Goal: Navigation & Orientation: Find specific page/section

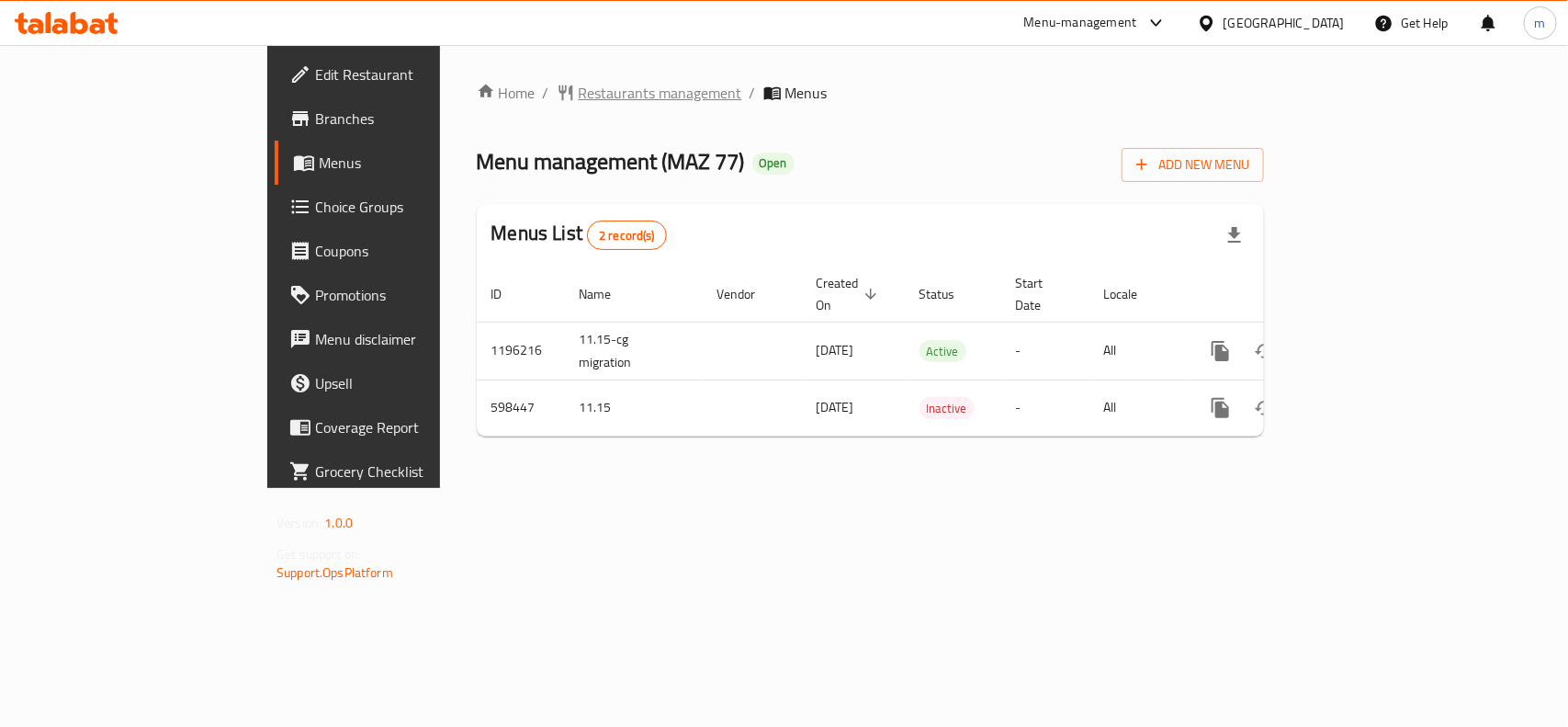
click at [579, 98] on span "Restaurants management" at bounding box center [661, 93] width 164 height 22
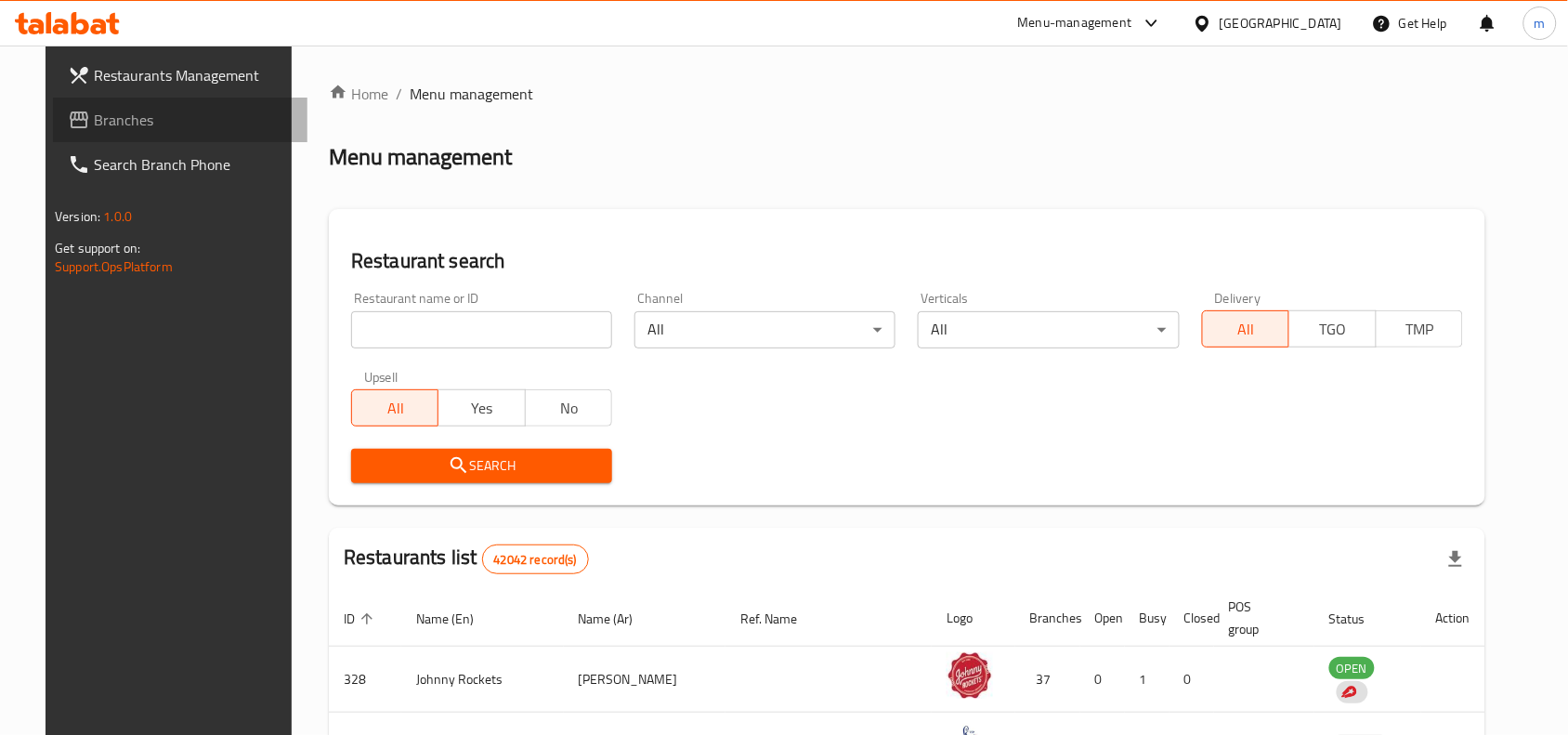
click at [94, 125] on span "Branches" at bounding box center [193, 120] width 199 height 23
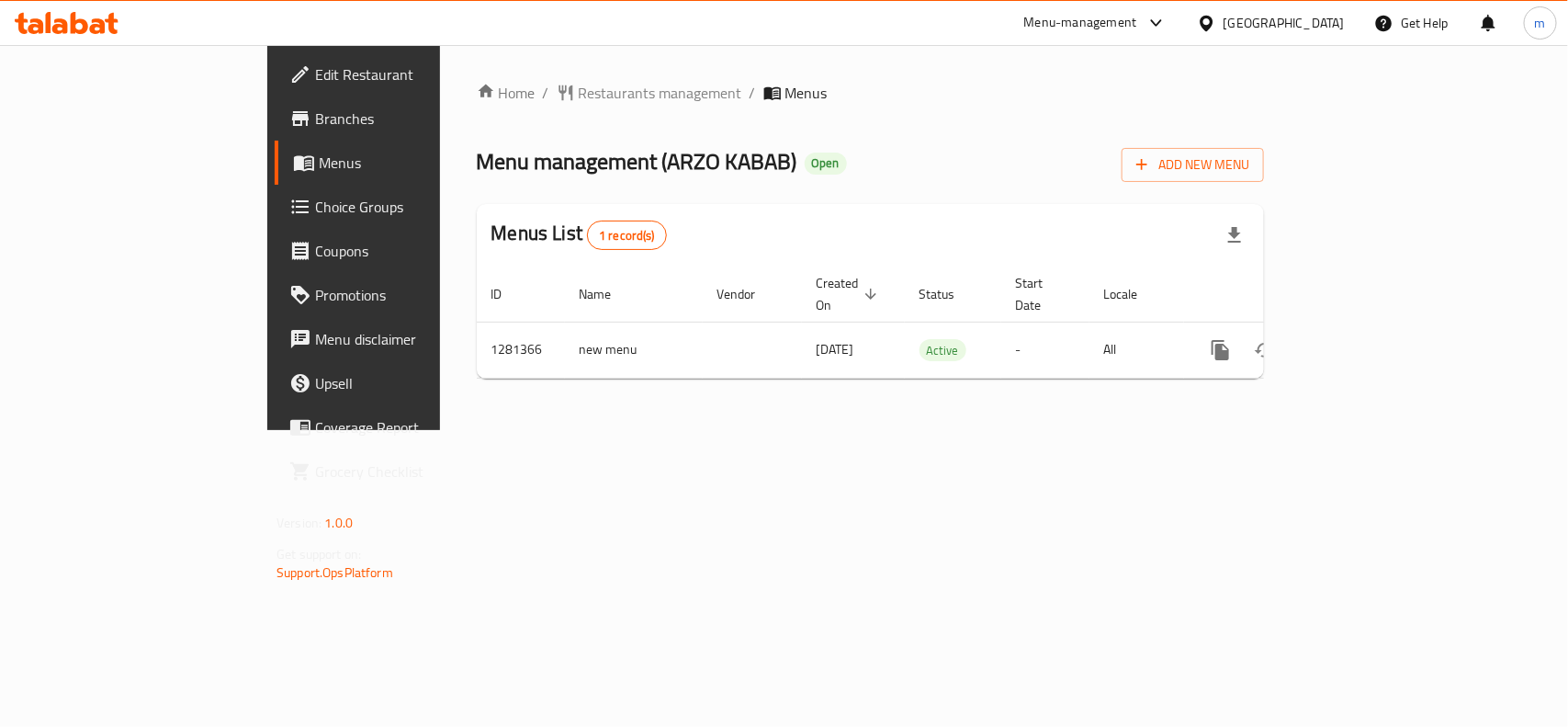
click at [1247, 23] on div "[GEOGRAPHIC_DATA]" at bounding box center [1284, 23] width 121 height 20
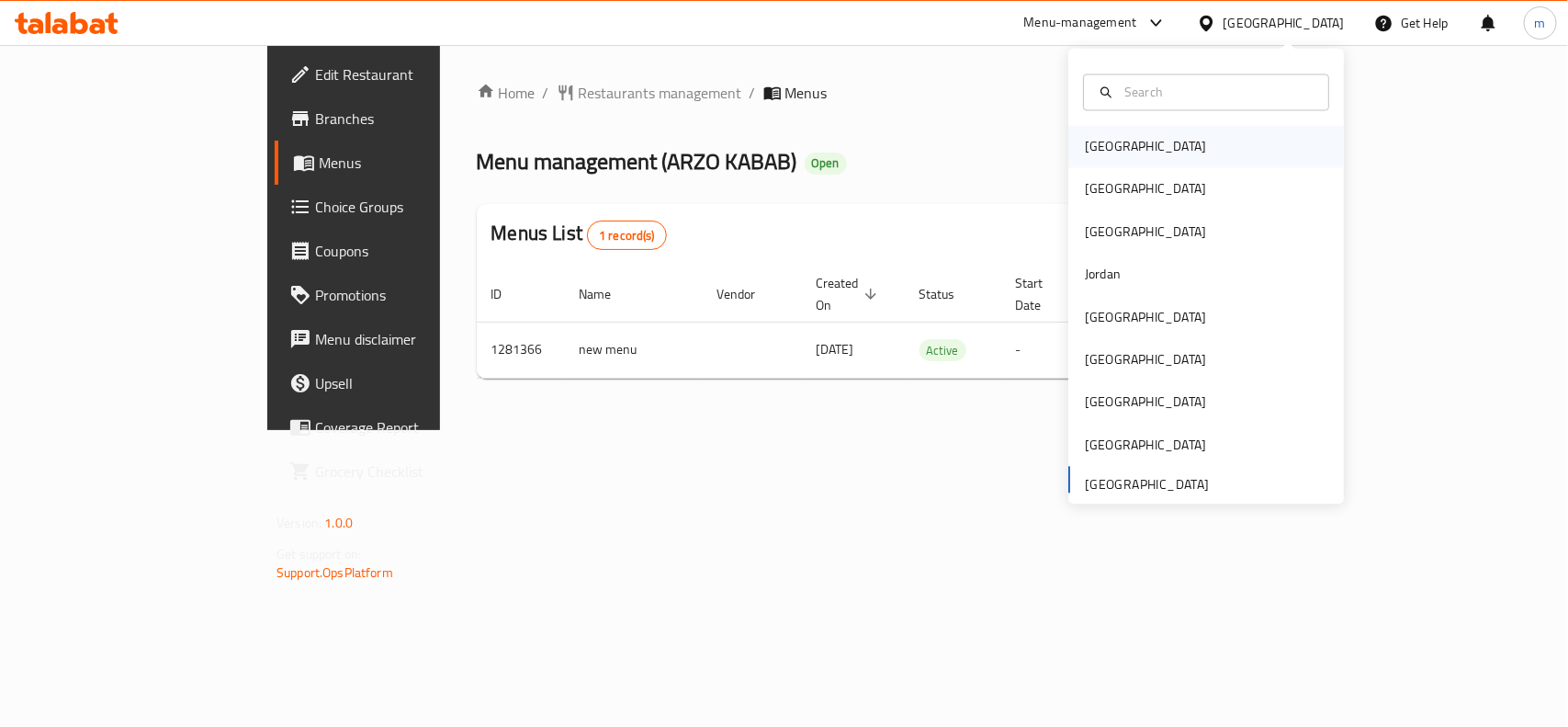
click at [1087, 155] on div "[GEOGRAPHIC_DATA]" at bounding box center [1146, 147] width 121 height 20
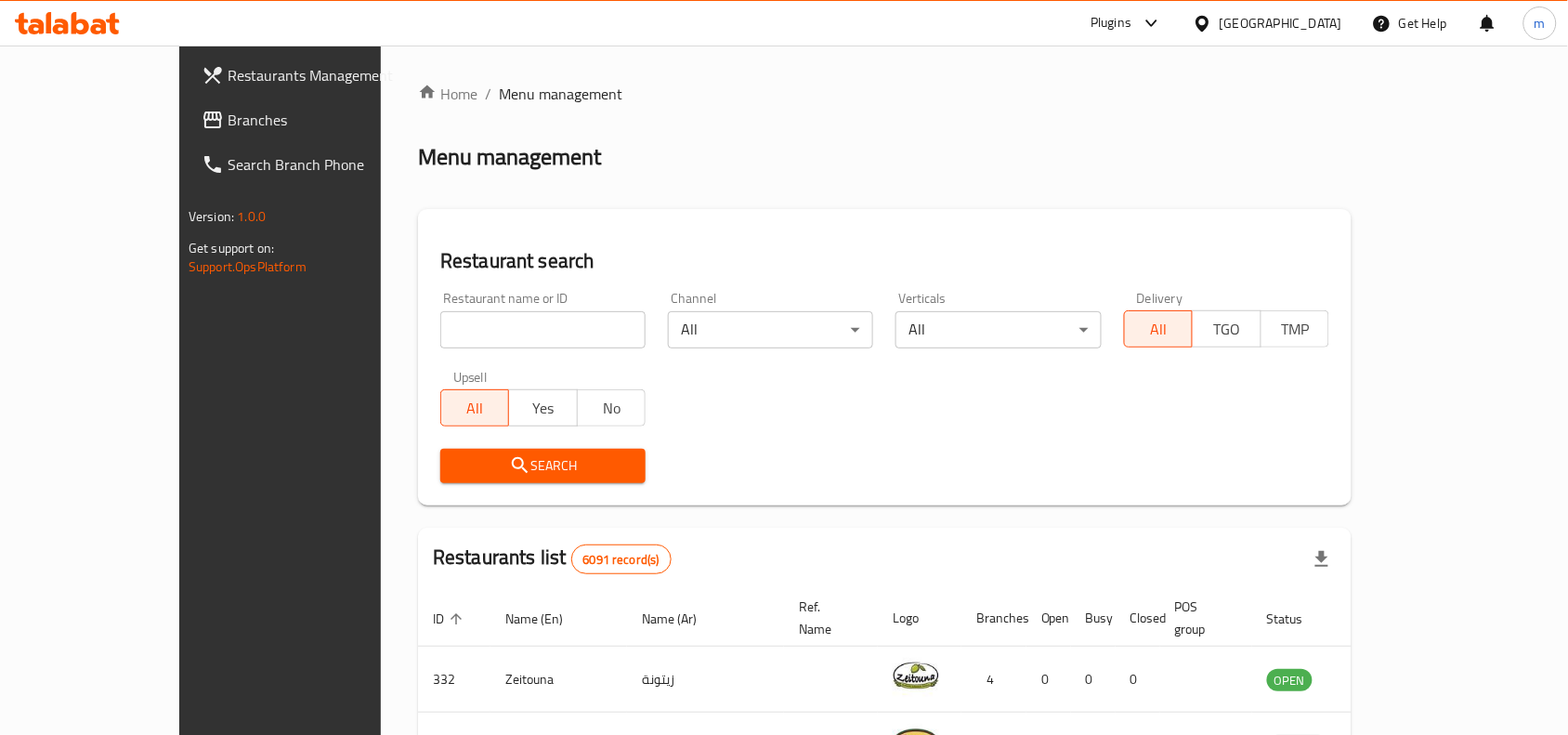
click at [186, 131] on link "Branches" at bounding box center [313, 120] width 254 height 44
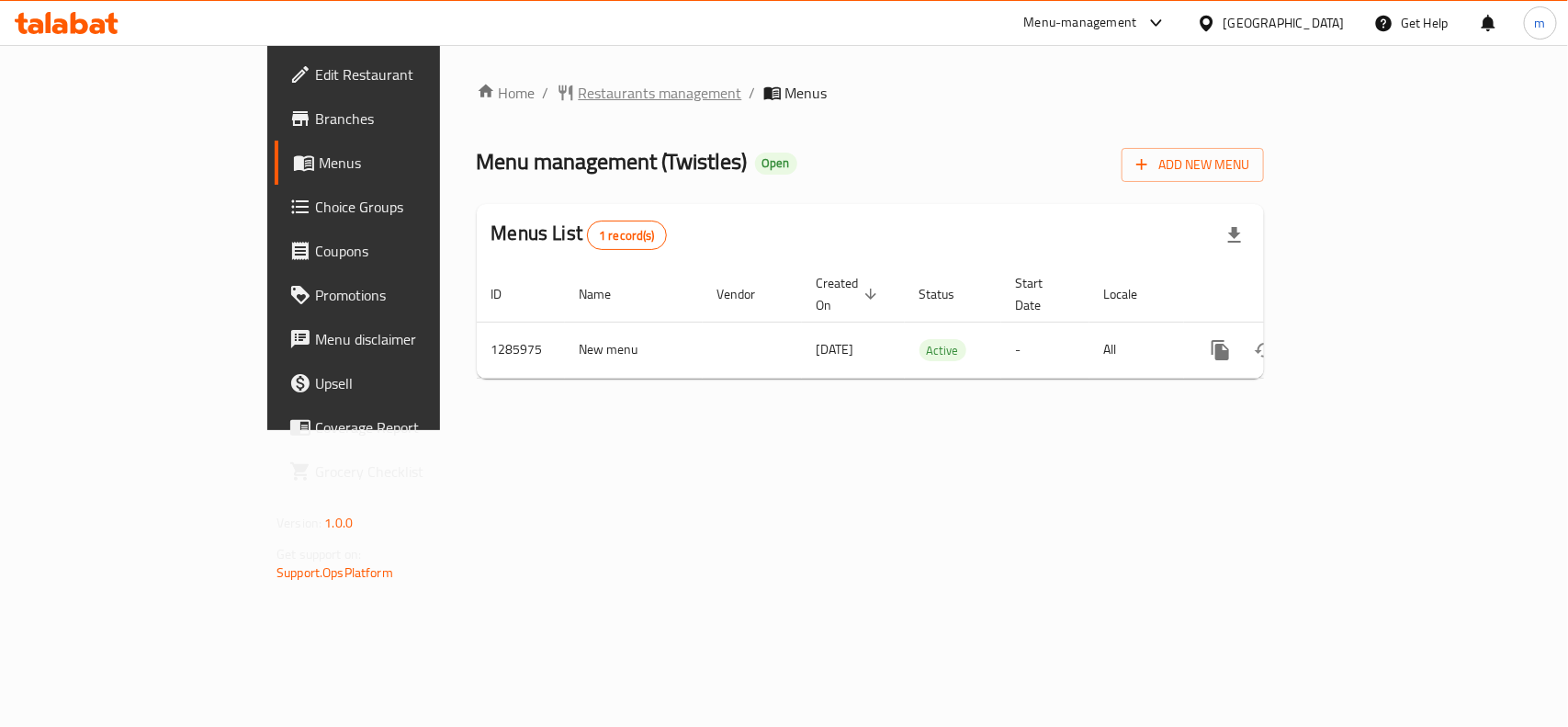
click at [579, 92] on span "Restaurants management" at bounding box center [661, 93] width 164 height 22
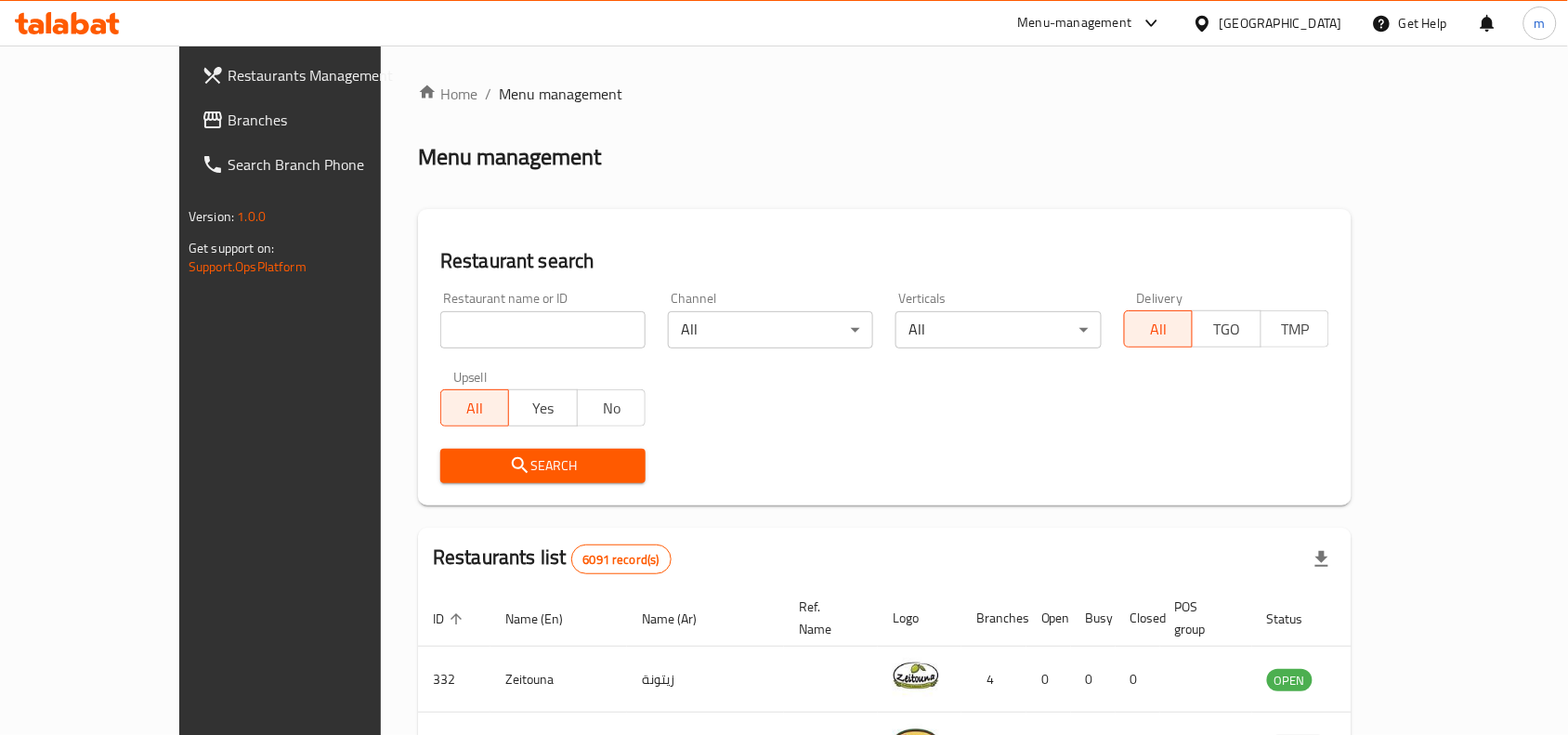
click at [440, 319] on input "search" at bounding box center [543, 329] width 205 height 37
paste input "696153"
type input "696153"
click button "Search" at bounding box center [543, 466] width 205 height 35
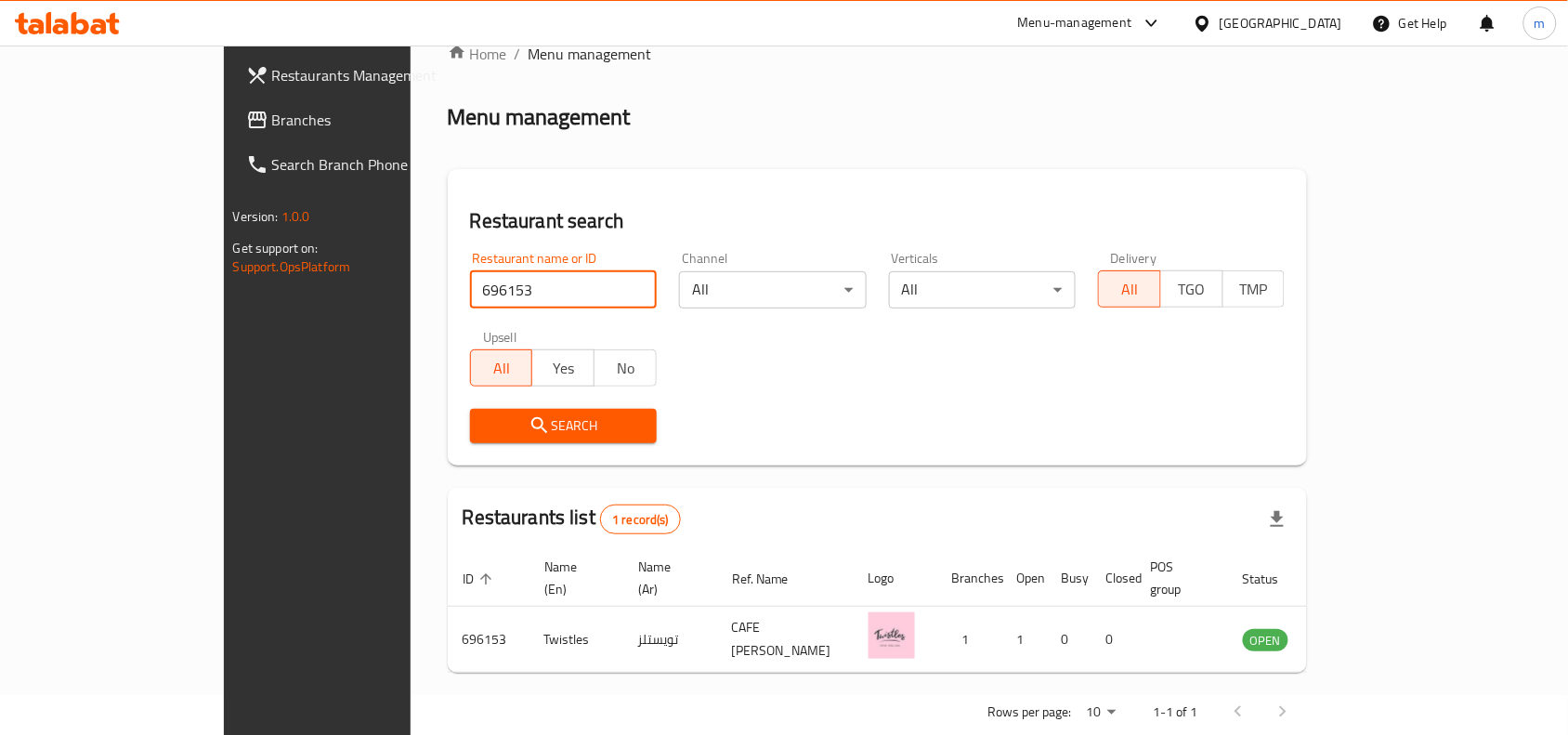
scroll to position [57, 0]
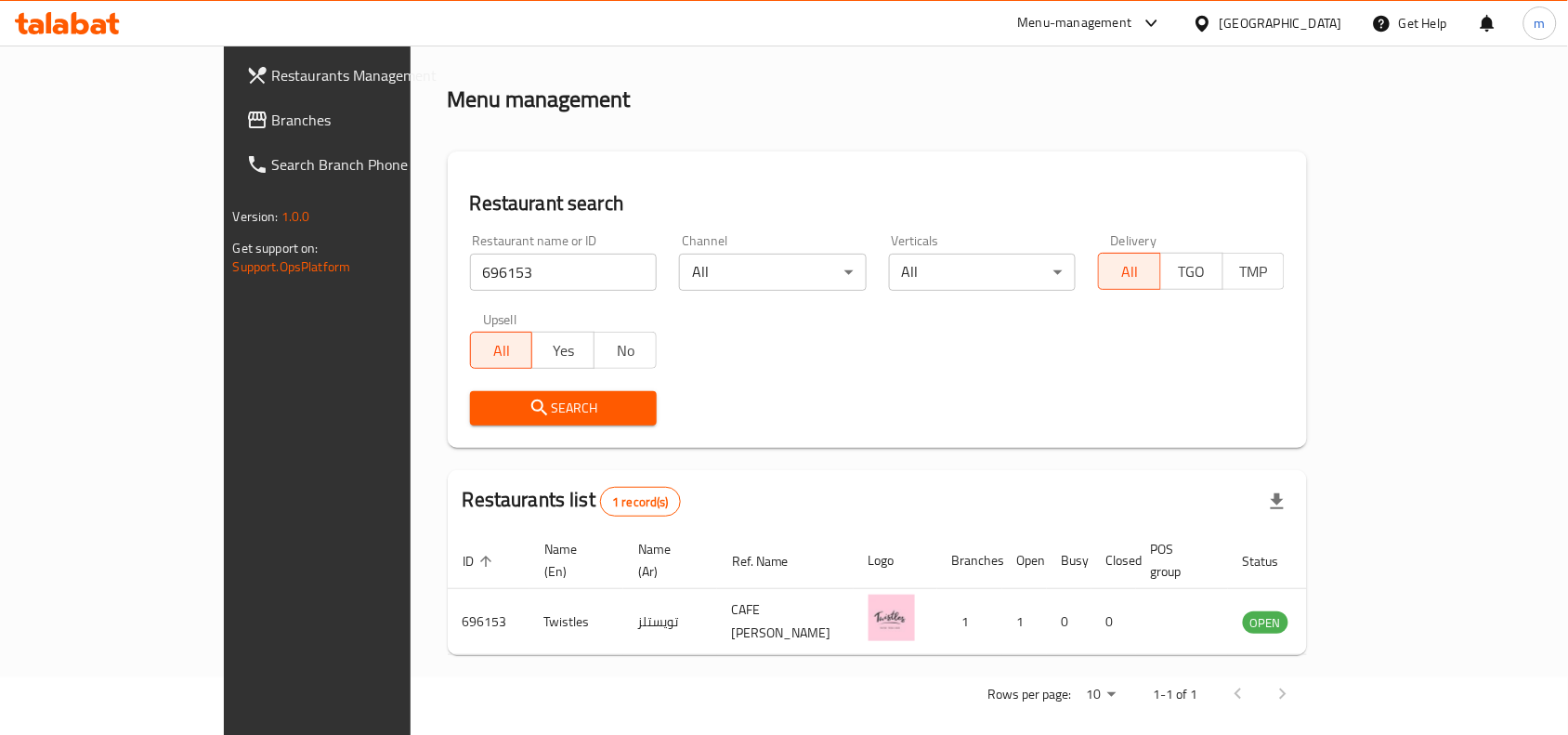
drag, startPoint x: 1322, startPoint y: 14, endPoint x: 1315, endPoint y: 38, distance: 25.0
click at [1322, 14] on div "Bahrain" at bounding box center [1281, 24] width 122 height 21
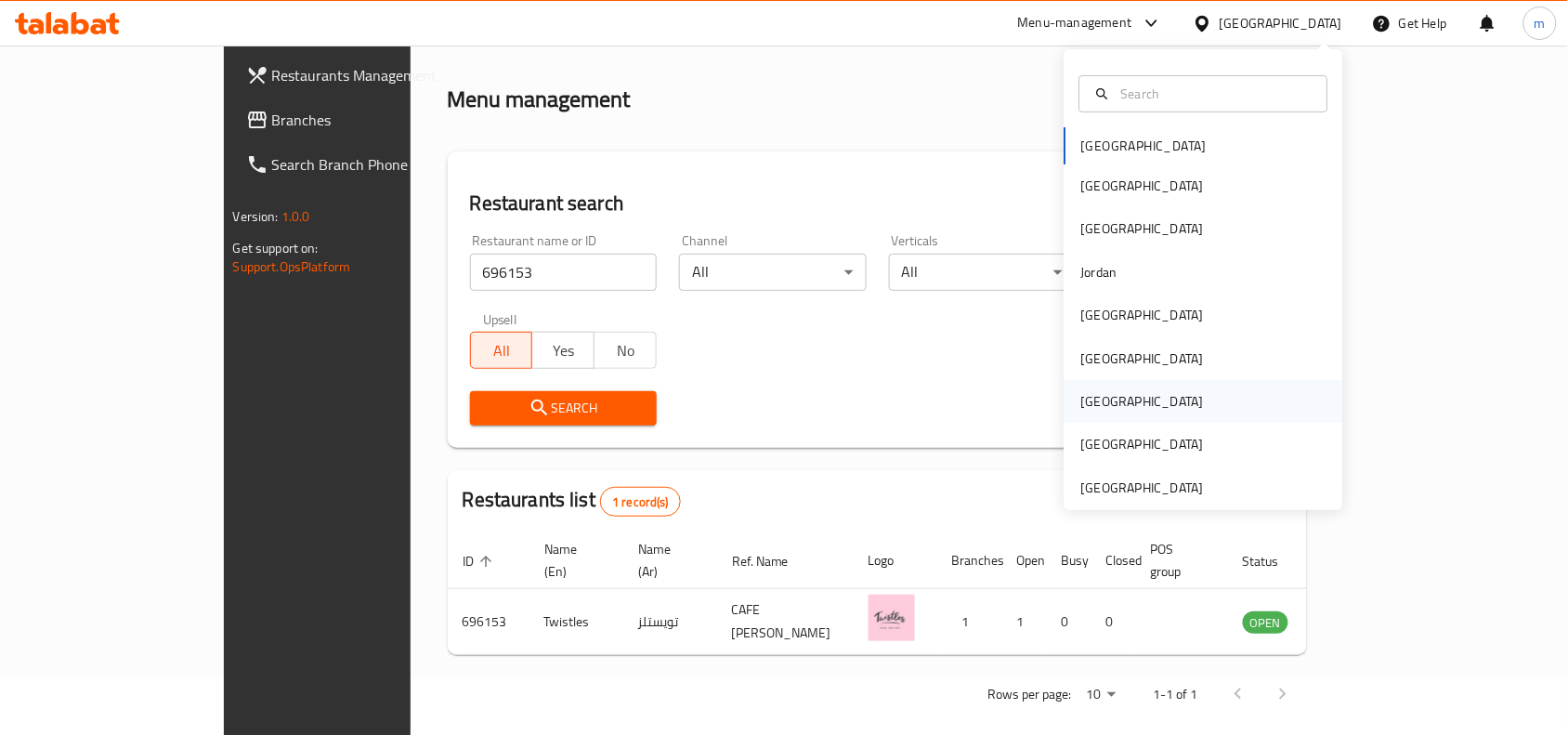
click at [1092, 393] on div "Qatar" at bounding box center [1143, 402] width 122 height 21
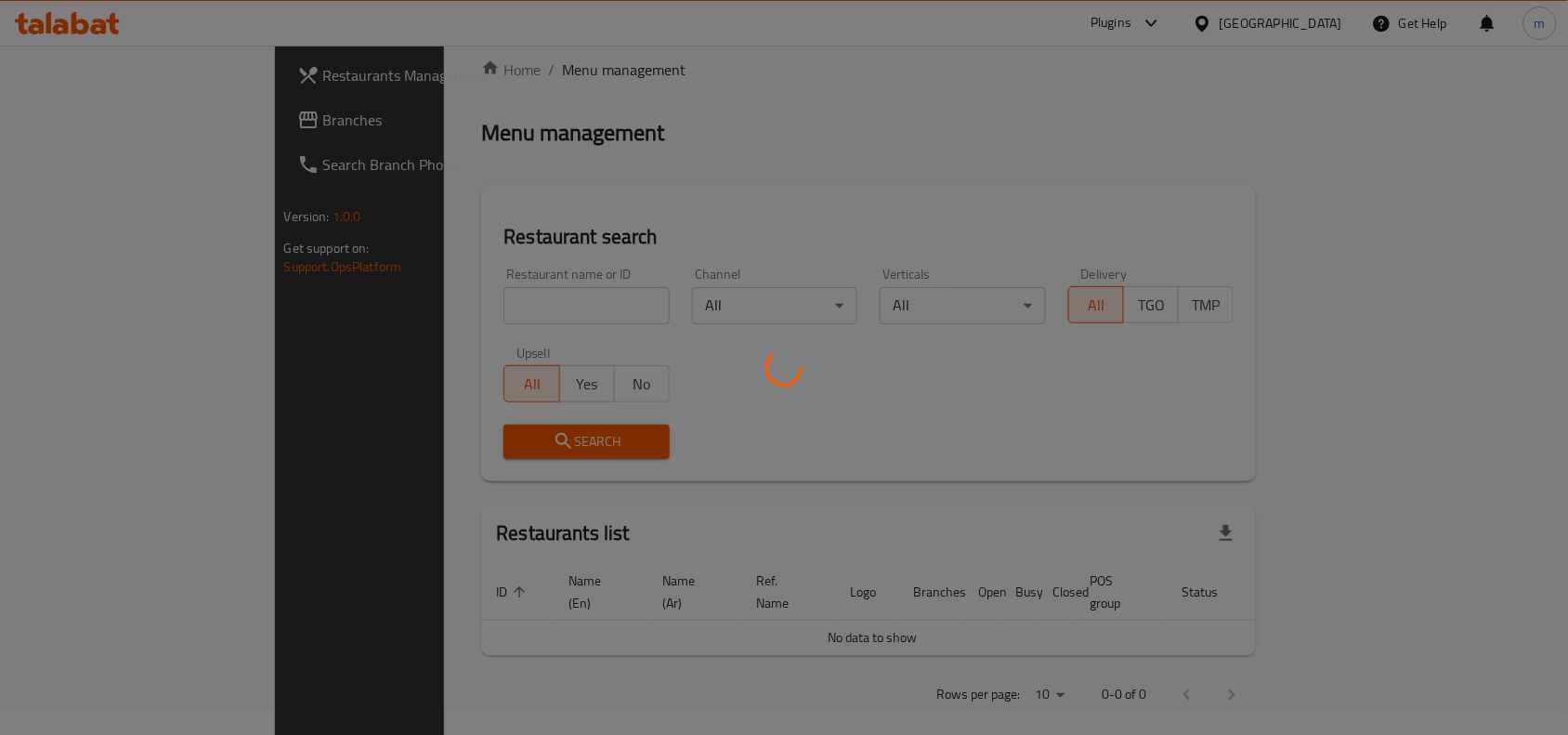
scroll to position [57, 0]
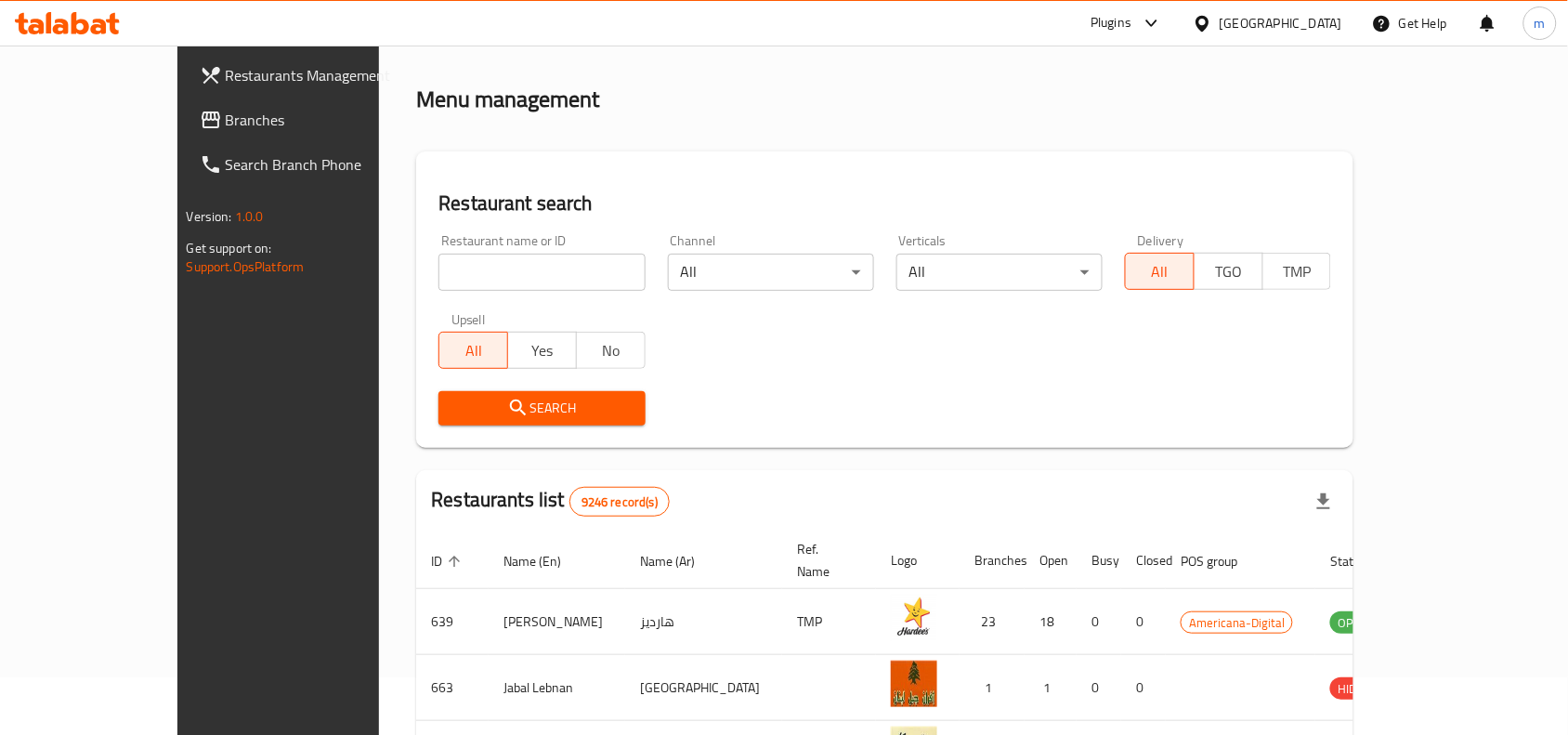
click at [226, 116] on span "Branches" at bounding box center [325, 120] width 199 height 23
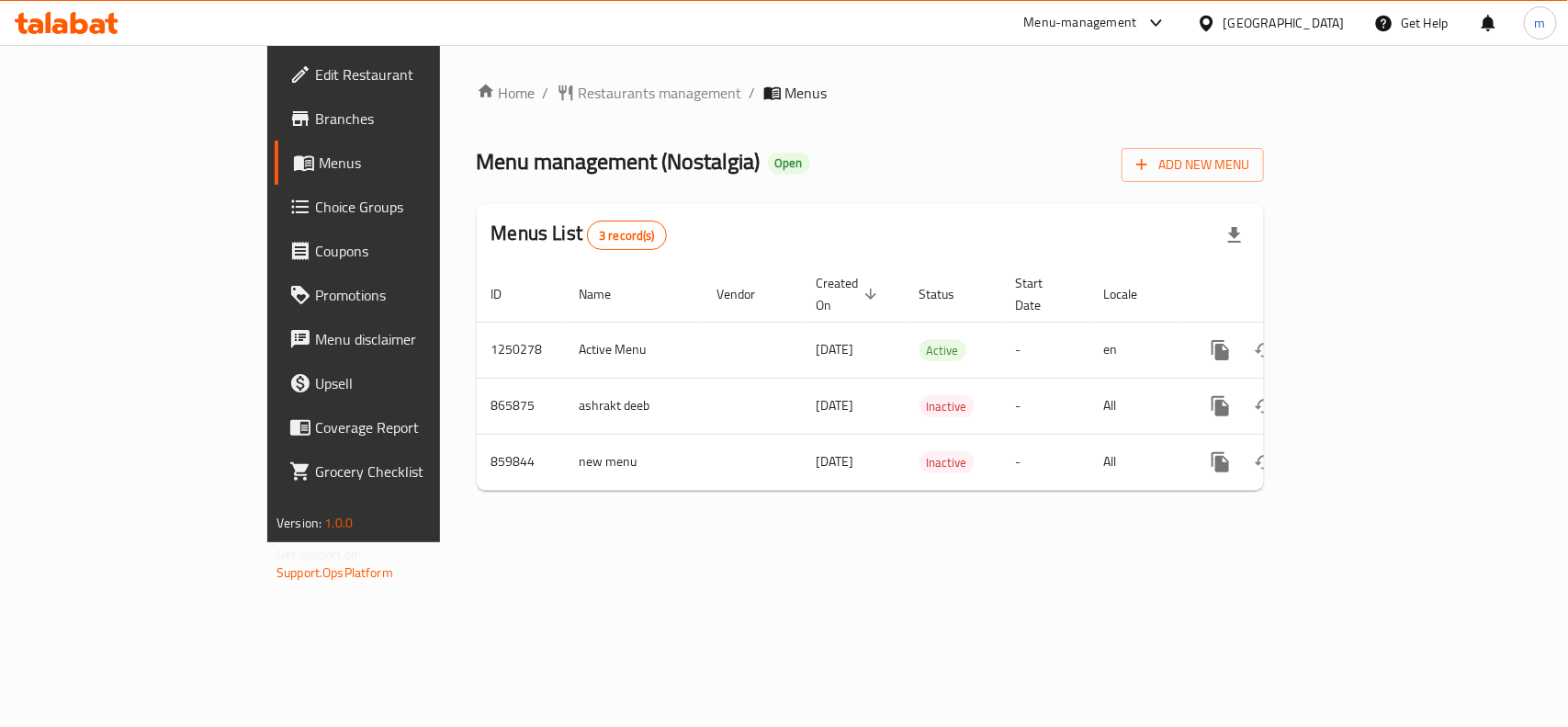
click at [1325, 29] on div "[GEOGRAPHIC_DATA]" at bounding box center [1284, 23] width 121 height 20
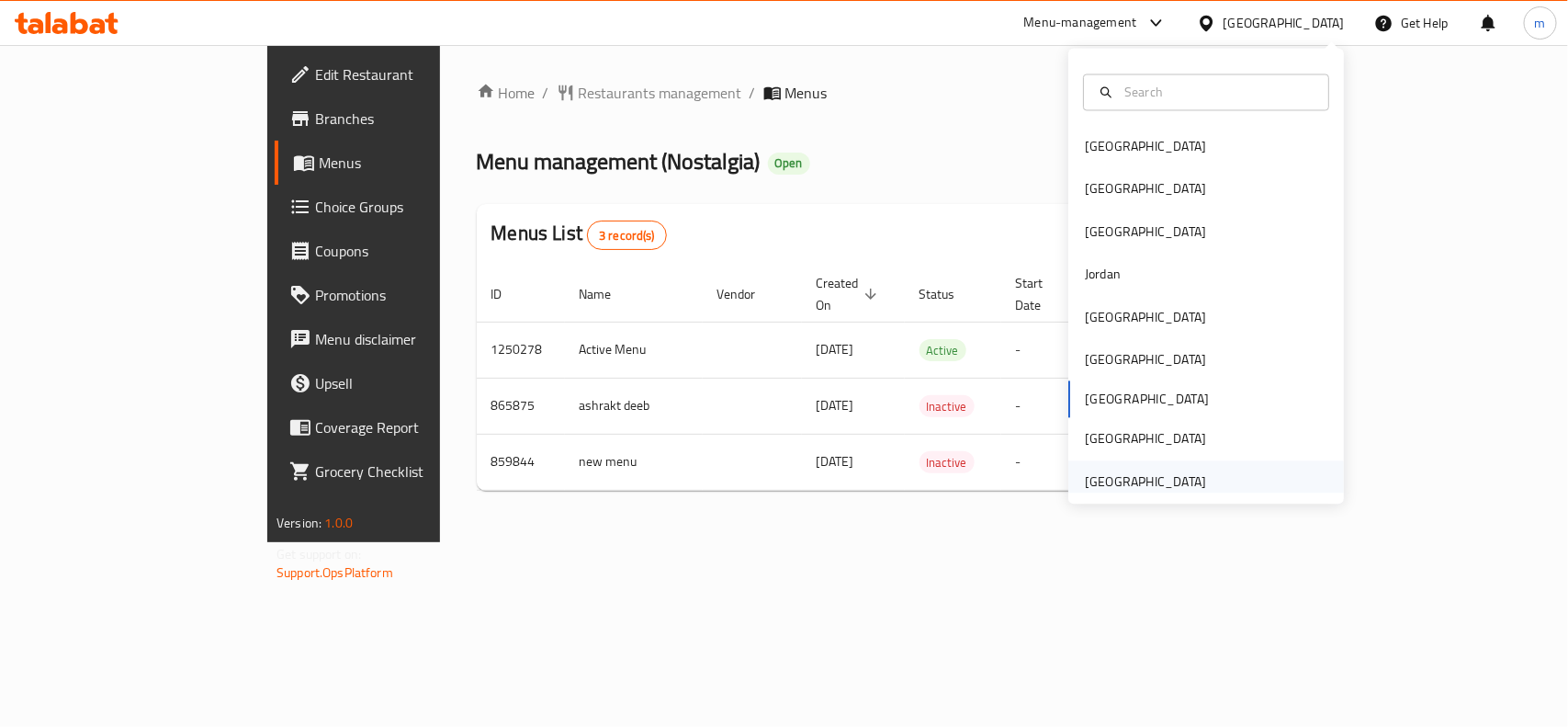
click at [1183, 464] on div "[GEOGRAPHIC_DATA]" at bounding box center [1146, 481] width 151 height 42
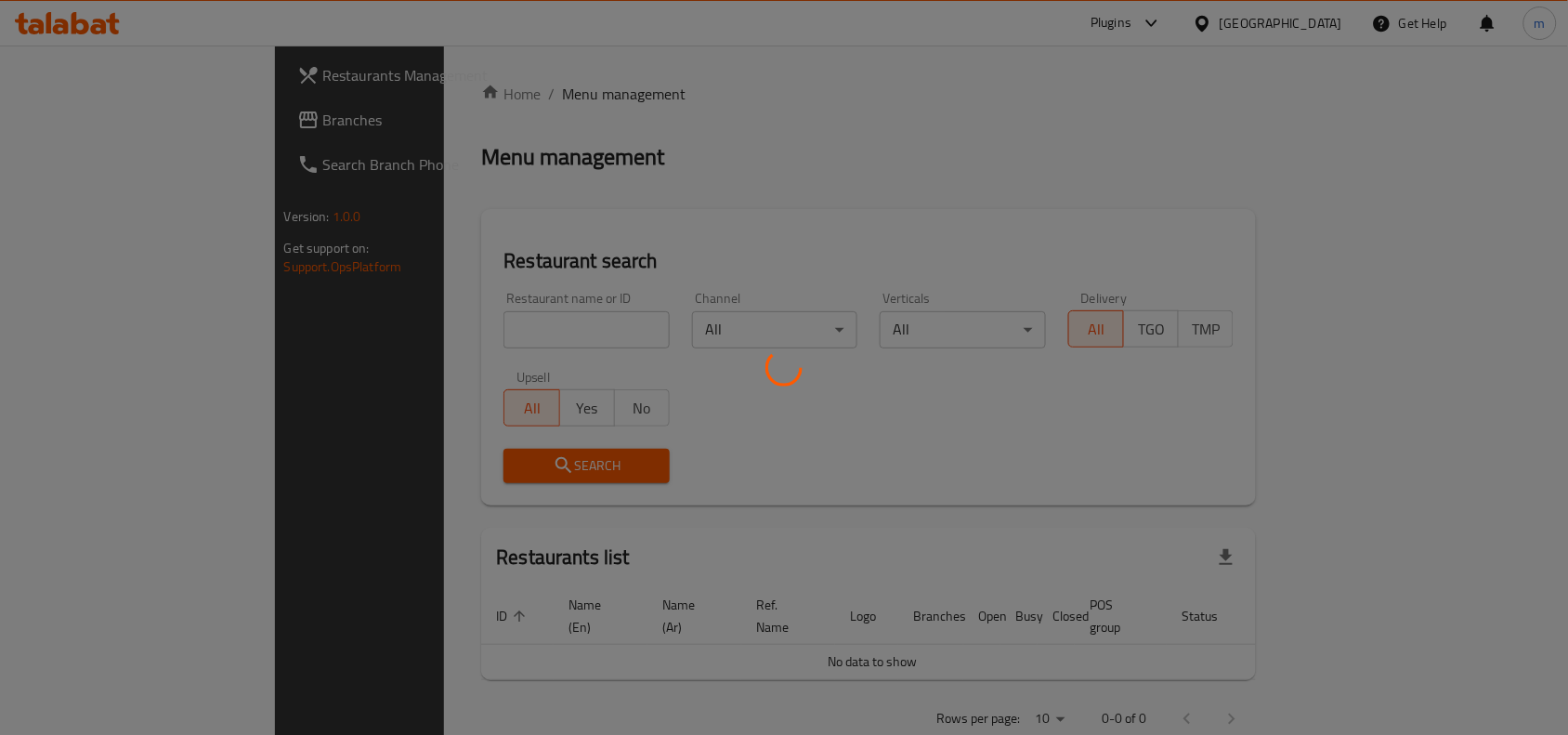
click at [123, 116] on div at bounding box center [784, 367] width 1568 height 735
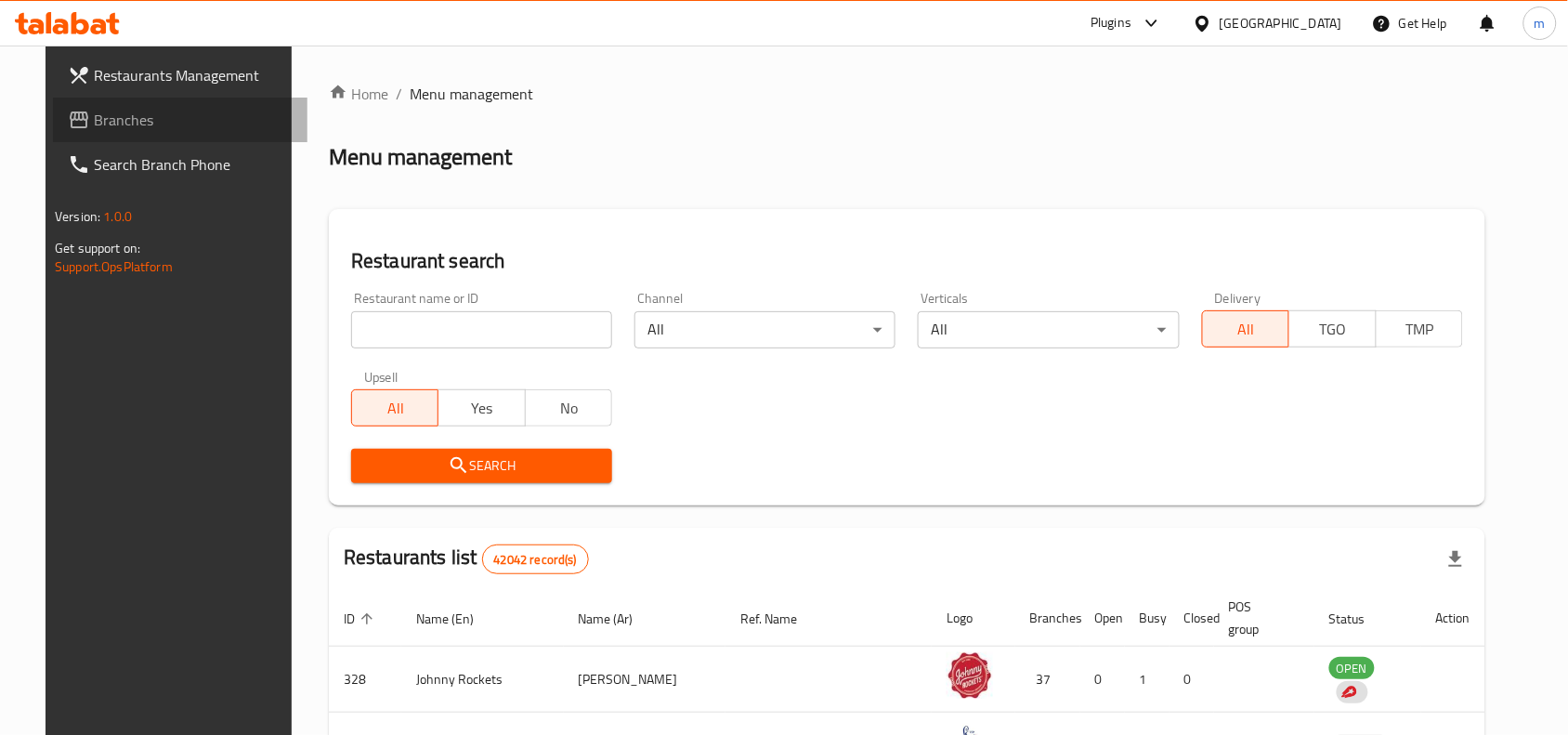
click at [100, 130] on span "Branches" at bounding box center [193, 120] width 199 height 23
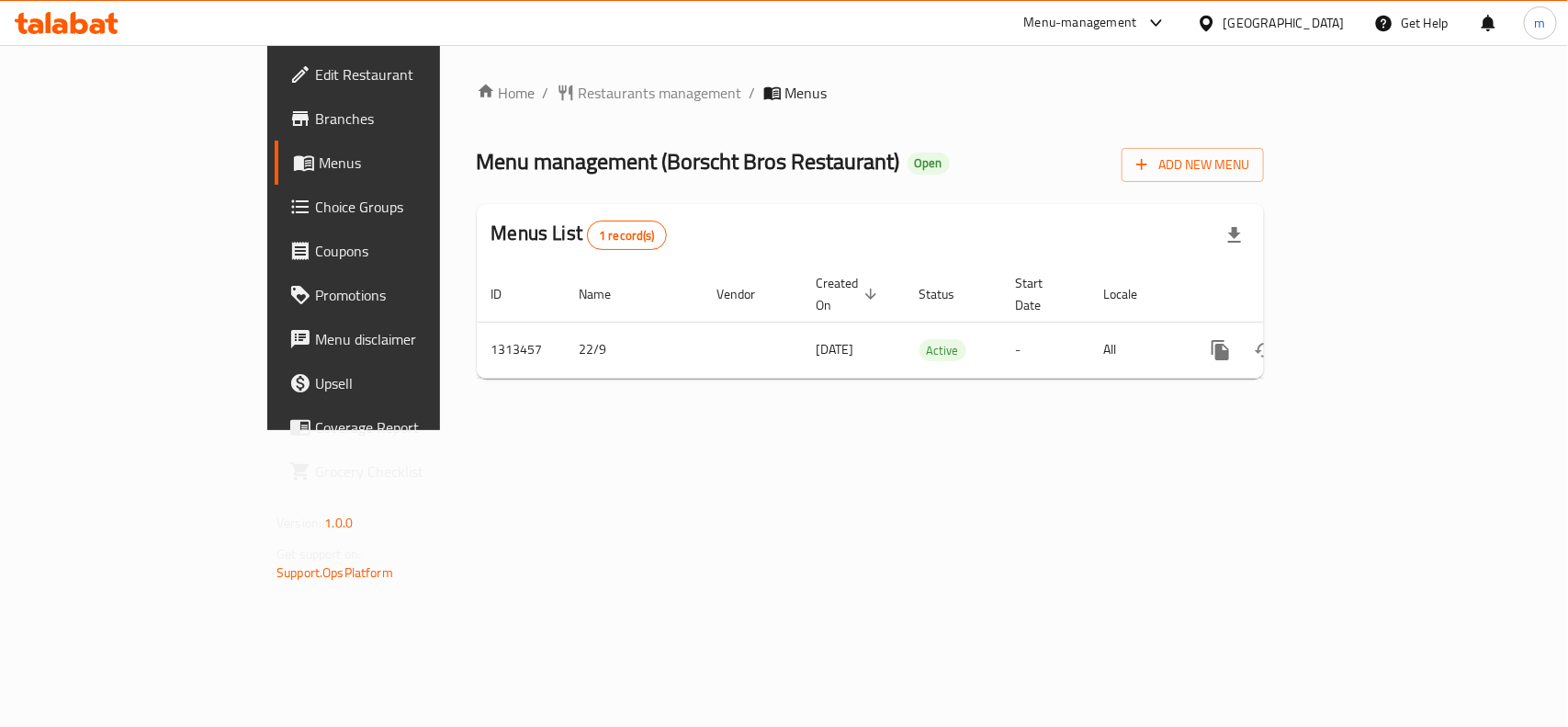
click at [1333, 20] on div "[GEOGRAPHIC_DATA]" at bounding box center [1284, 23] width 121 height 20
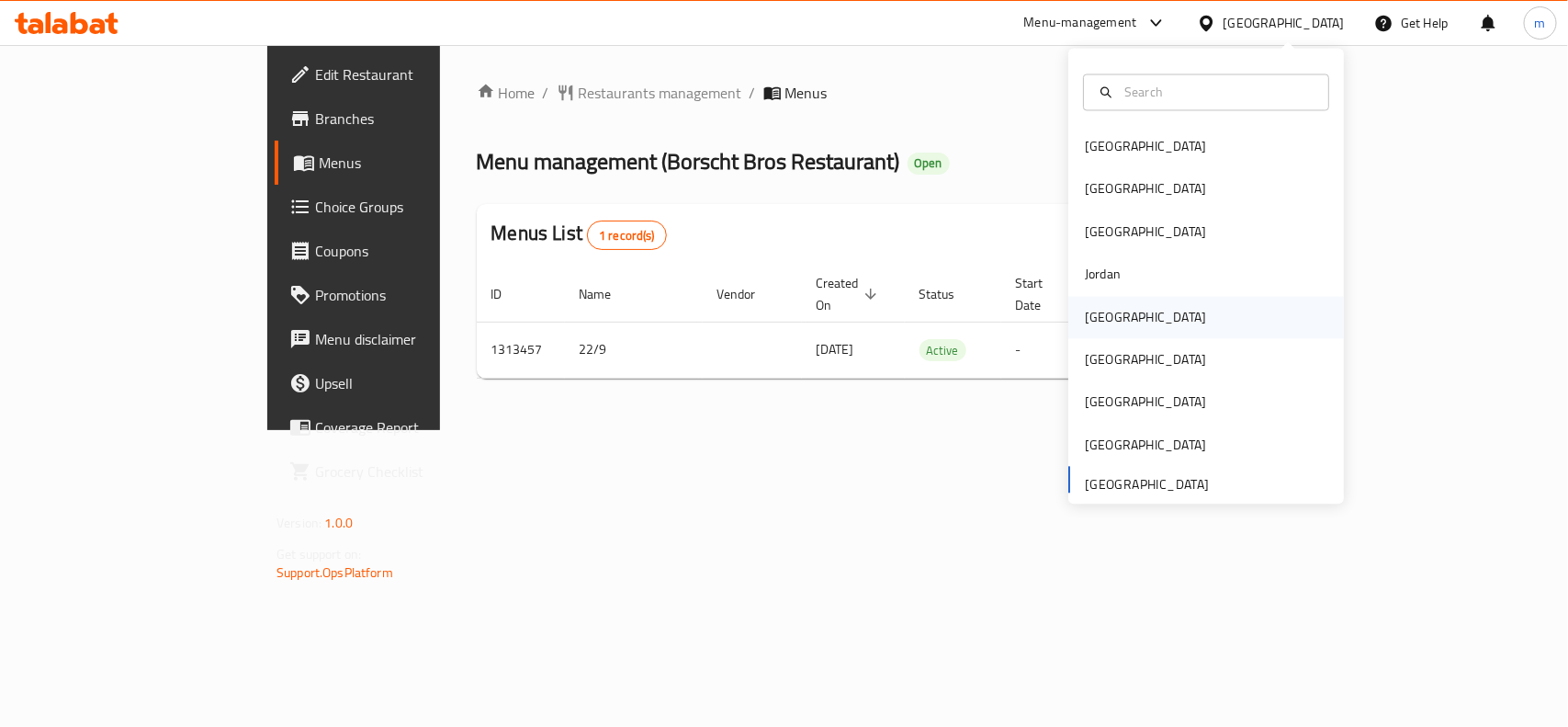
click at [1105, 317] on div "[GEOGRAPHIC_DATA]" at bounding box center [1146, 317] width 121 height 20
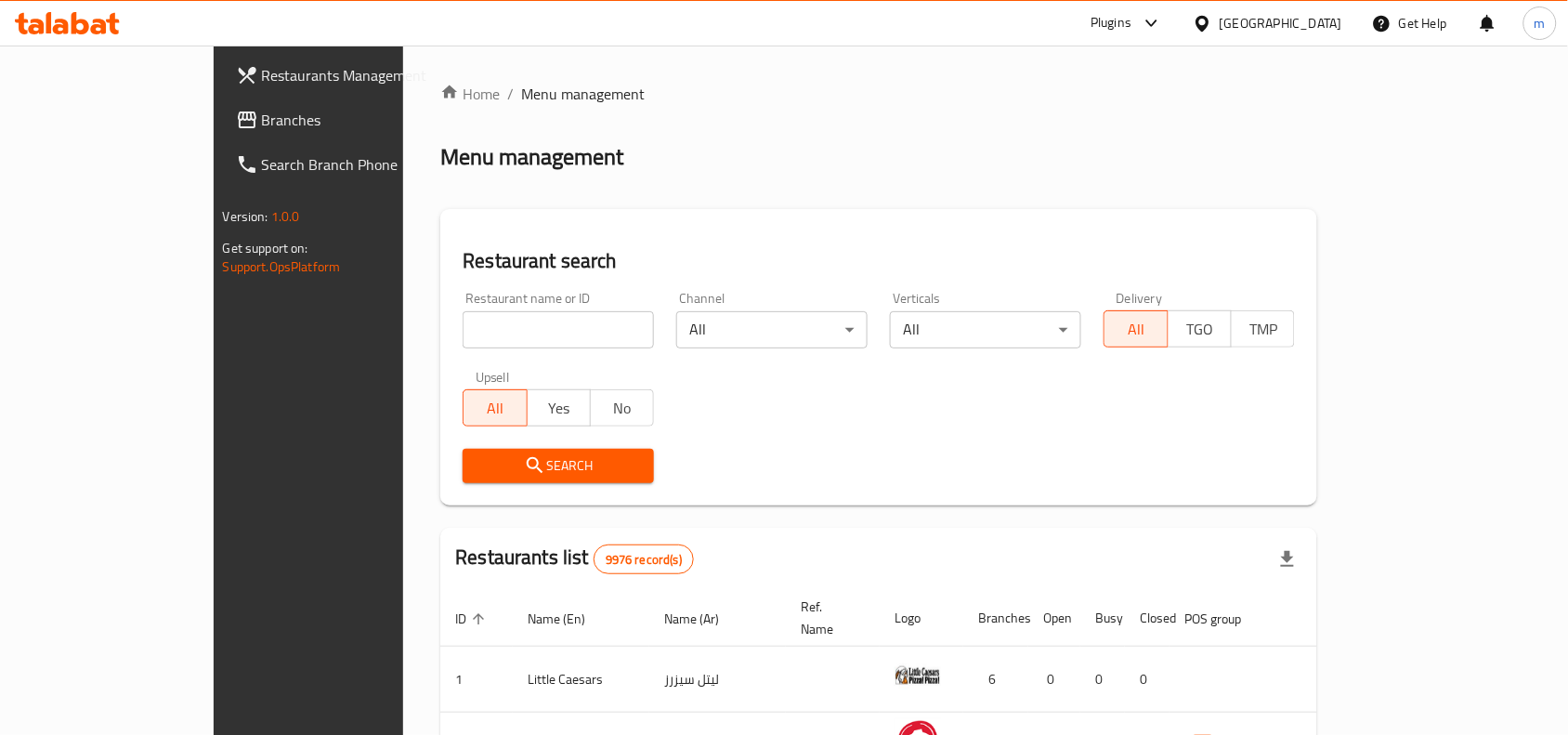
click at [262, 119] on span "Branches" at bounding box center [360, 120] width 199 height 23
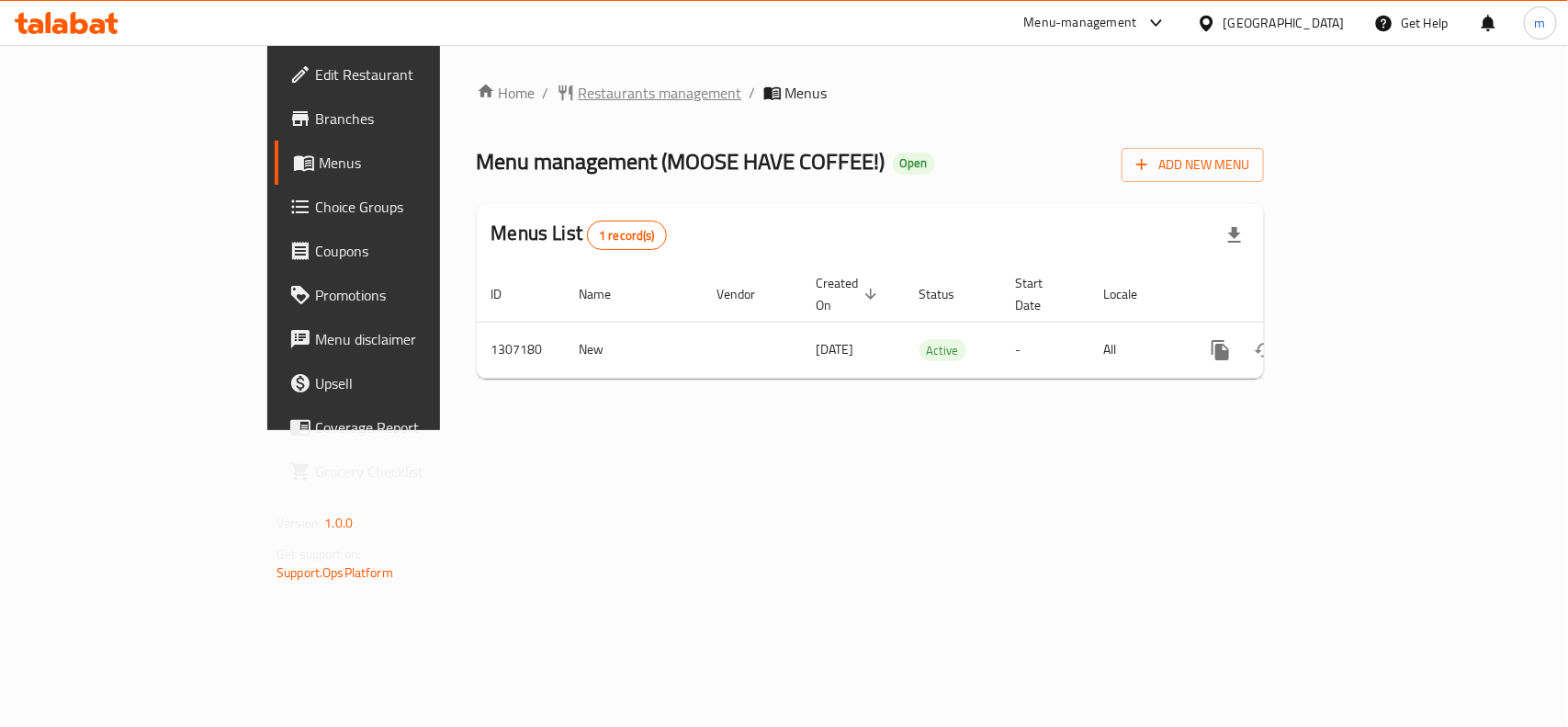
click at [579, 86] on span "Restaurants management" at bounding box center [661, 93] width 164 height 22
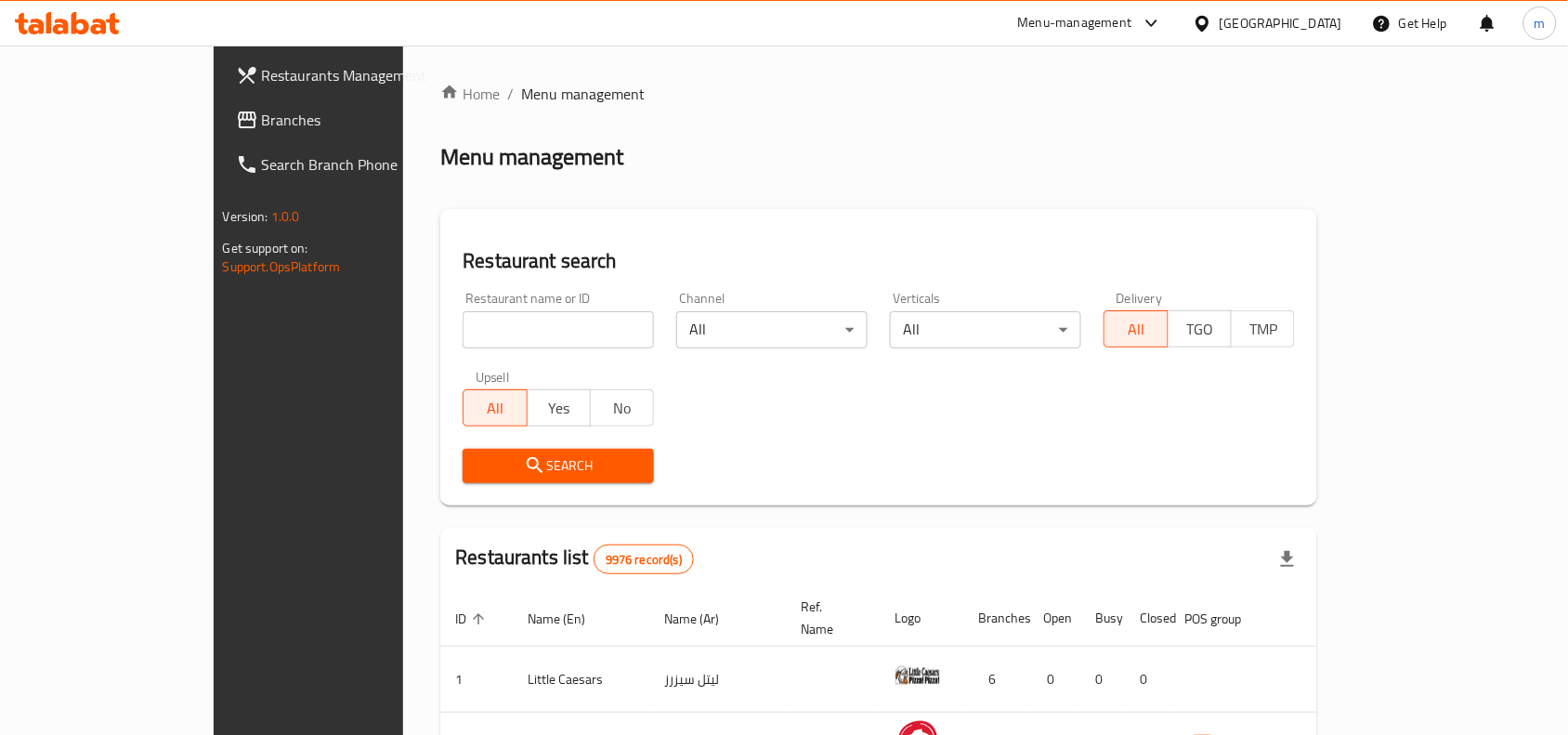
click at [262, 131] on span "Branches" at bounding box center [360, 120] width 199 height 23
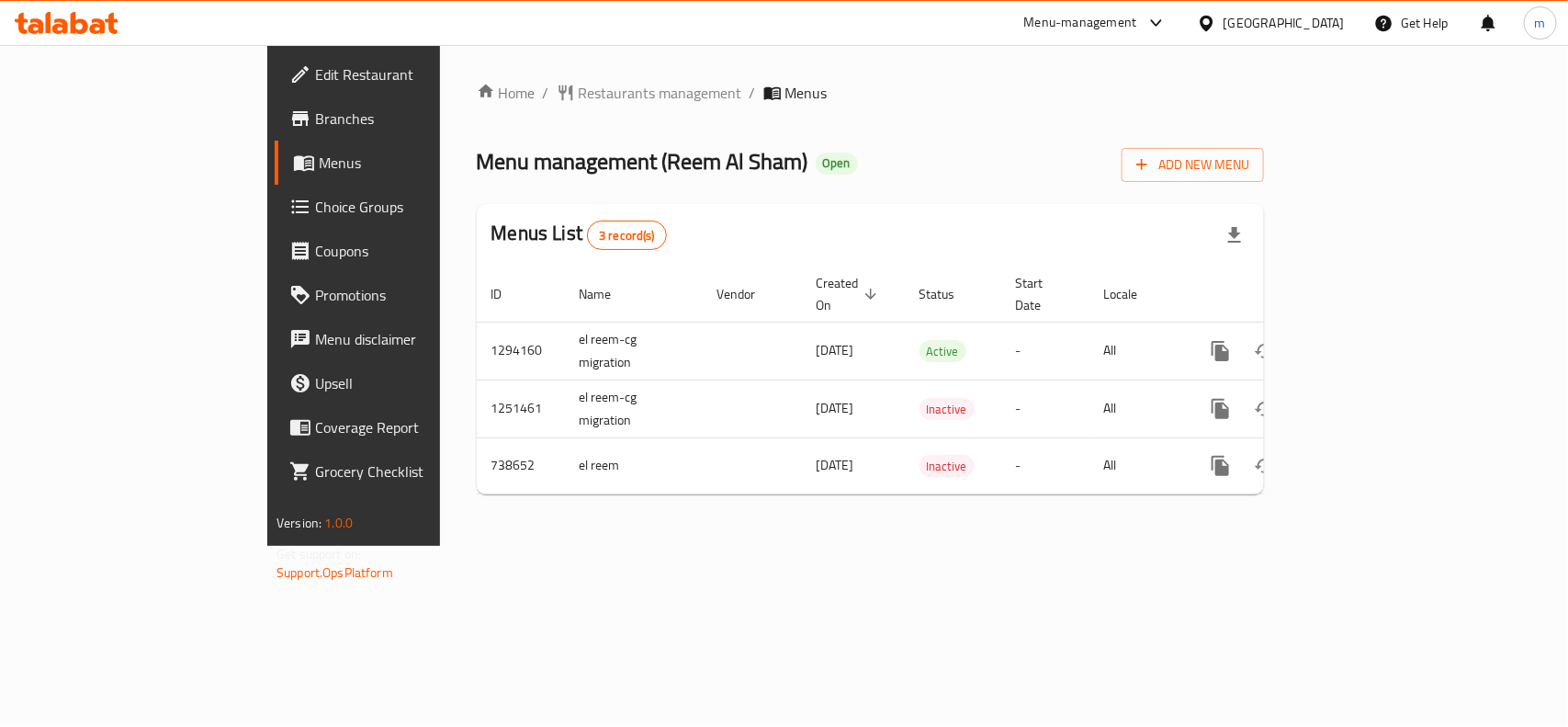
click at [315, 213] on span "Choice Groups" at bounding box center [415, 207] width 199 height 22
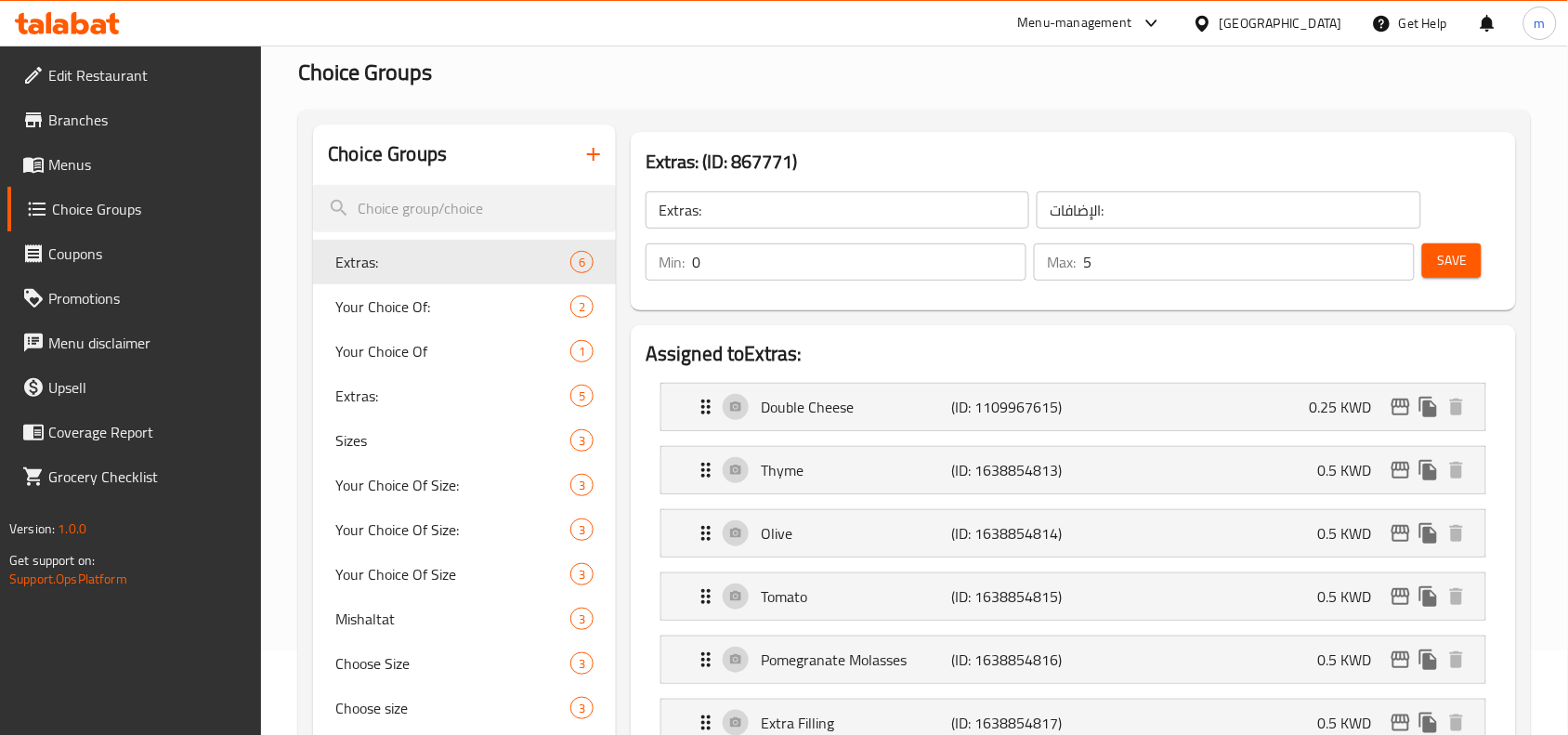
scroll to position [310, 0]
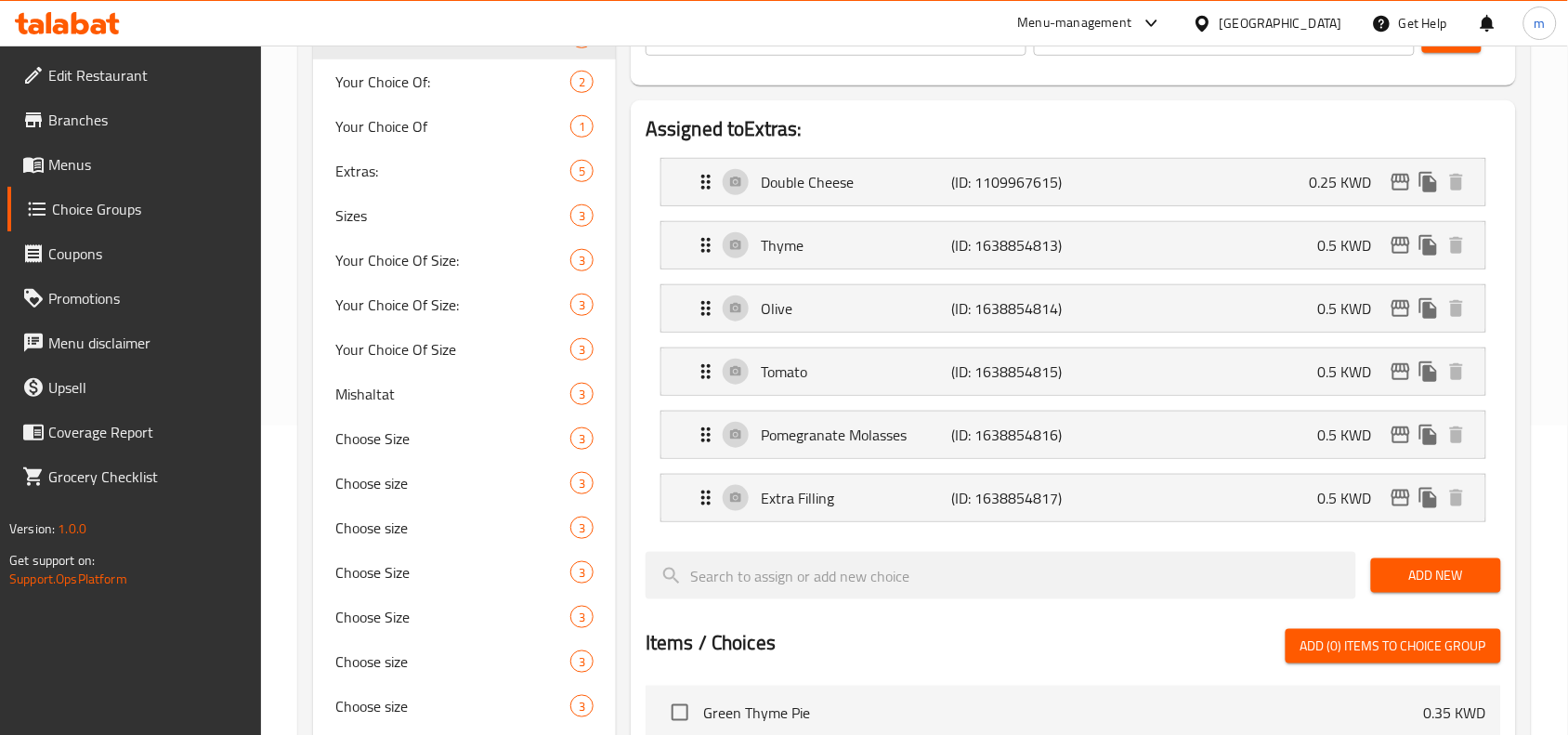
click at [1208, 29] on icon at bounding box center [1202, 23] width 13 height 16
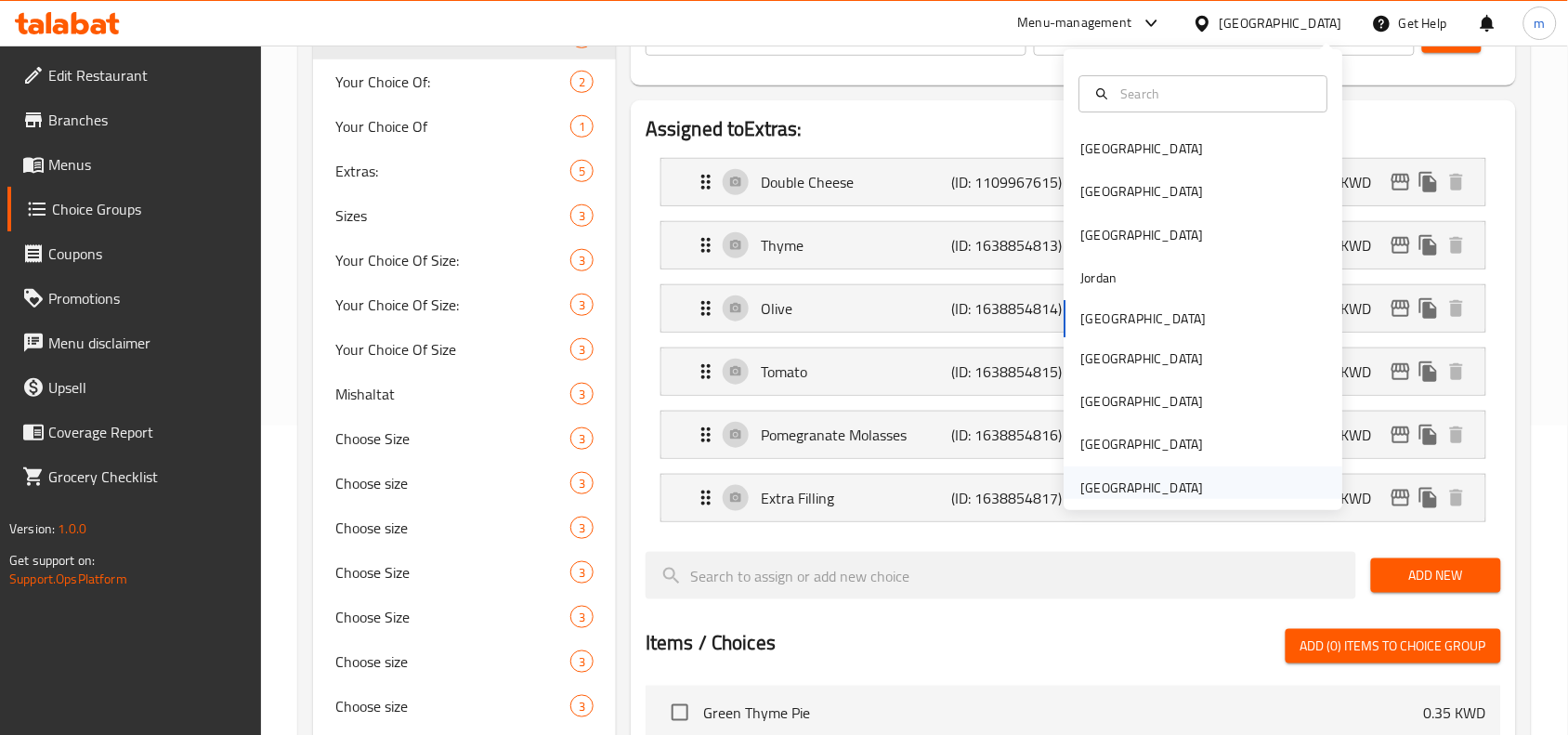
click at [1154, 477] on div "[GEOGRAPHIC_DATA]" at bounding box center [1143, 487] width 122 height 21
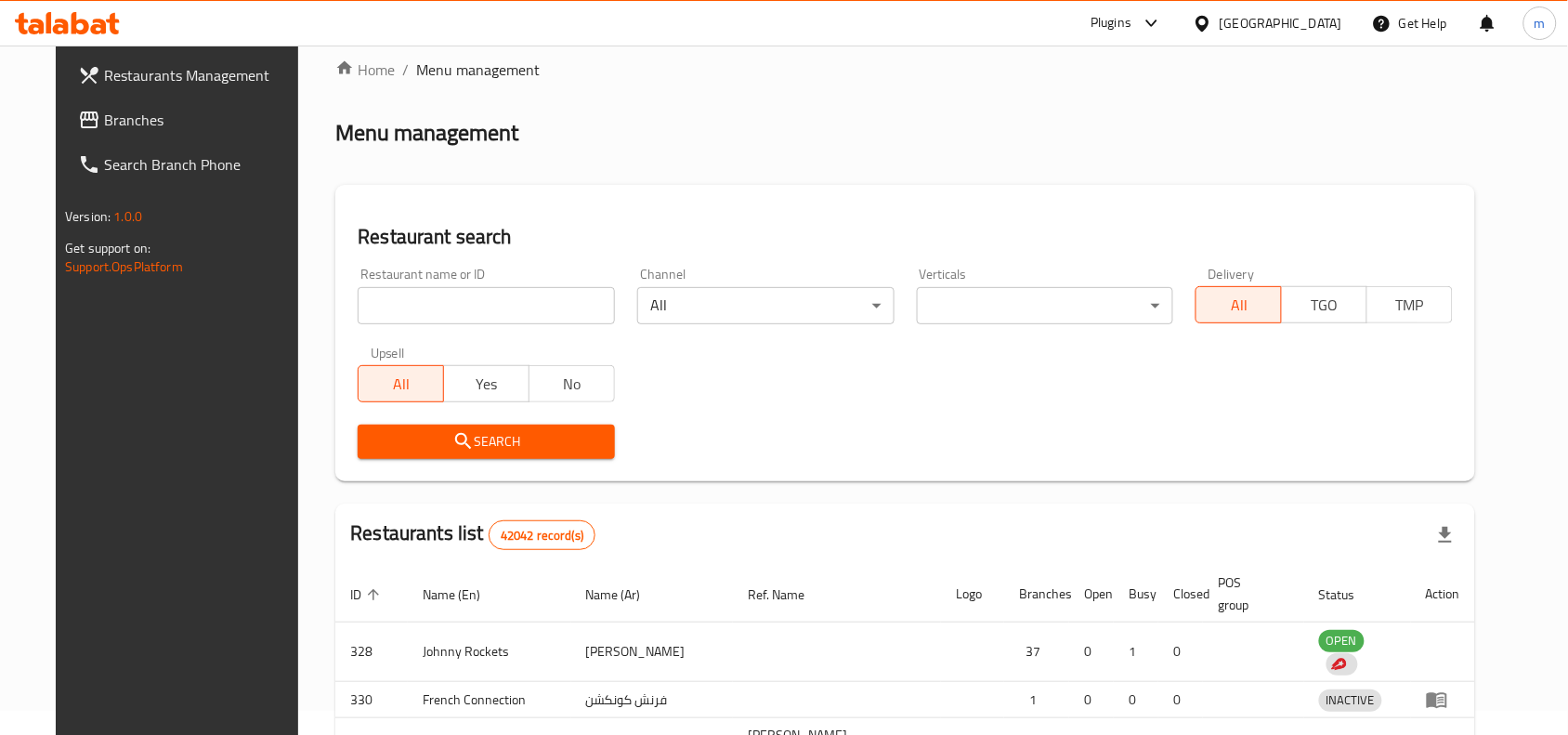
scroll to position [310, 0]
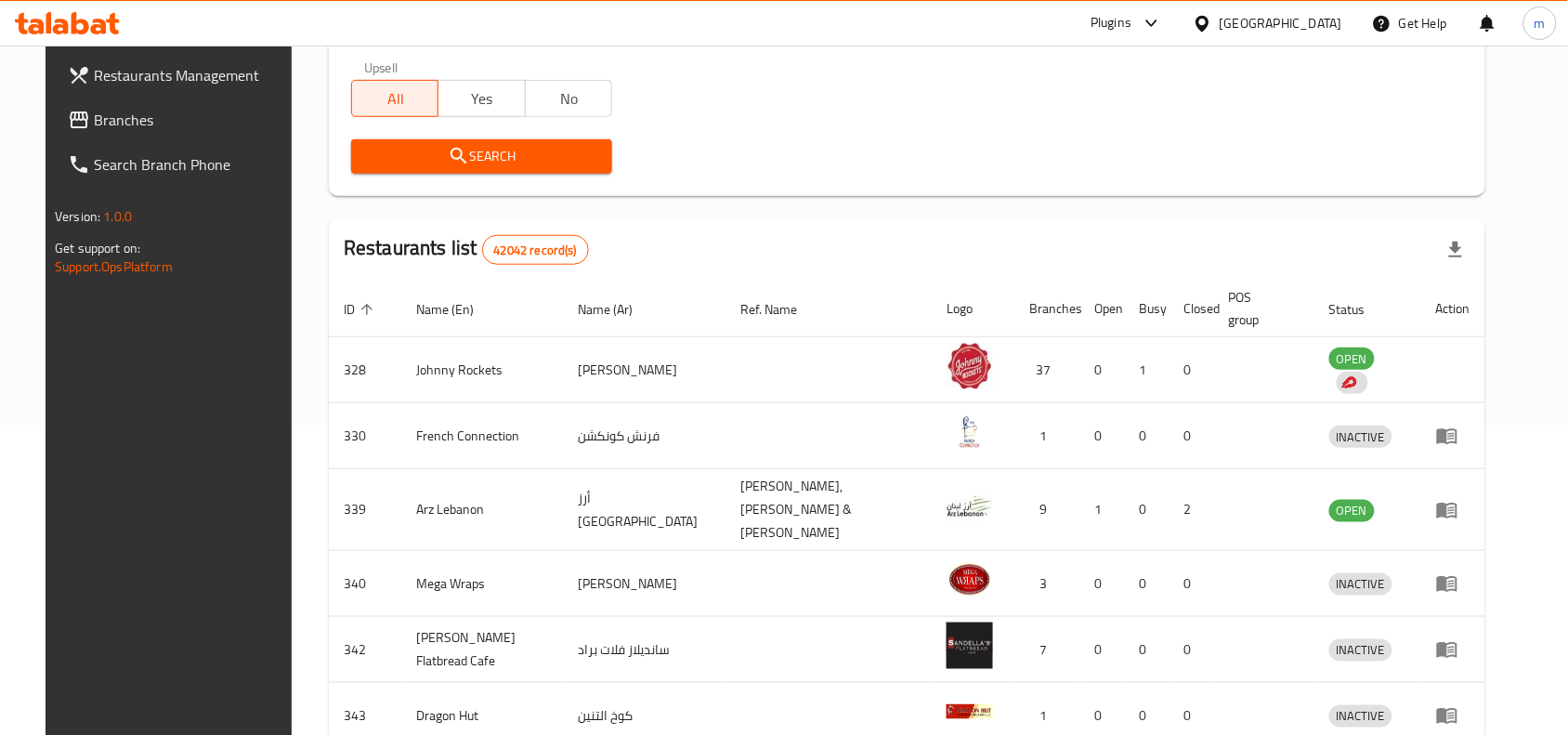
click at [94, 108] on span "Branches" at bounding box center [193, 120] width 199 height 23
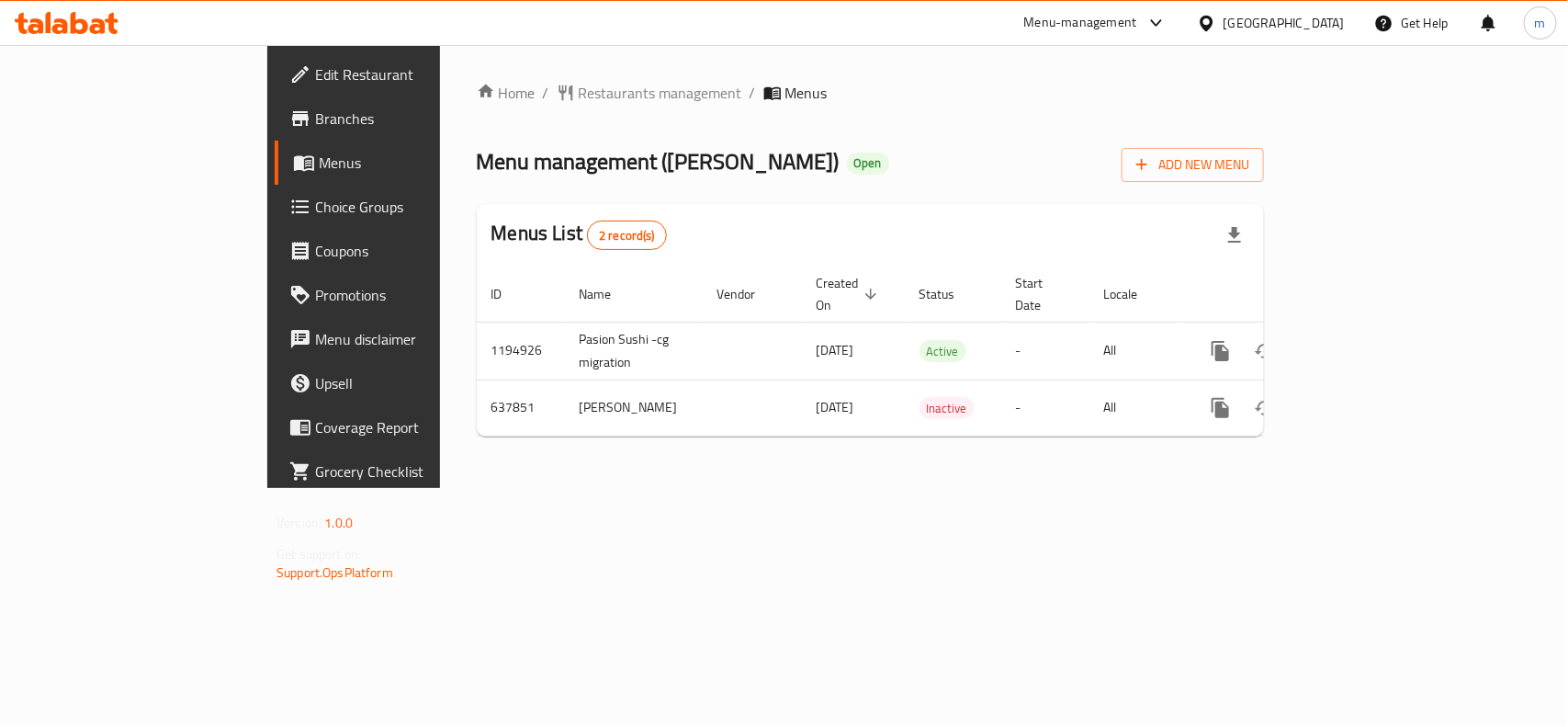
click at [1322, 29] on div "[GEOGRAPHIC_DATA]" at bounding box center [1284, 23] width 121 height 20
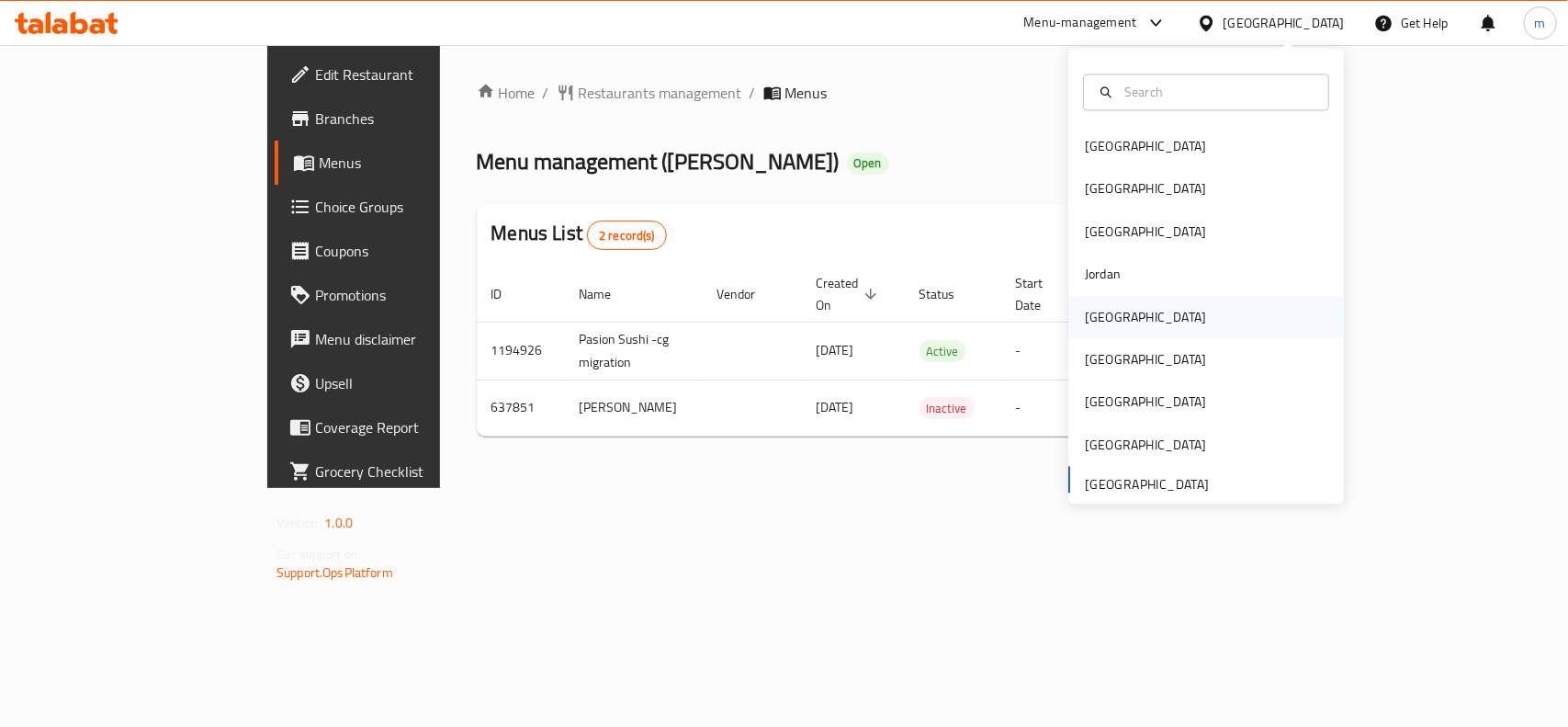
click at [1087, 319] on div "[GEOGRAPHIC_DATA]" at bounding box center [1146, 317] width 121 height 20
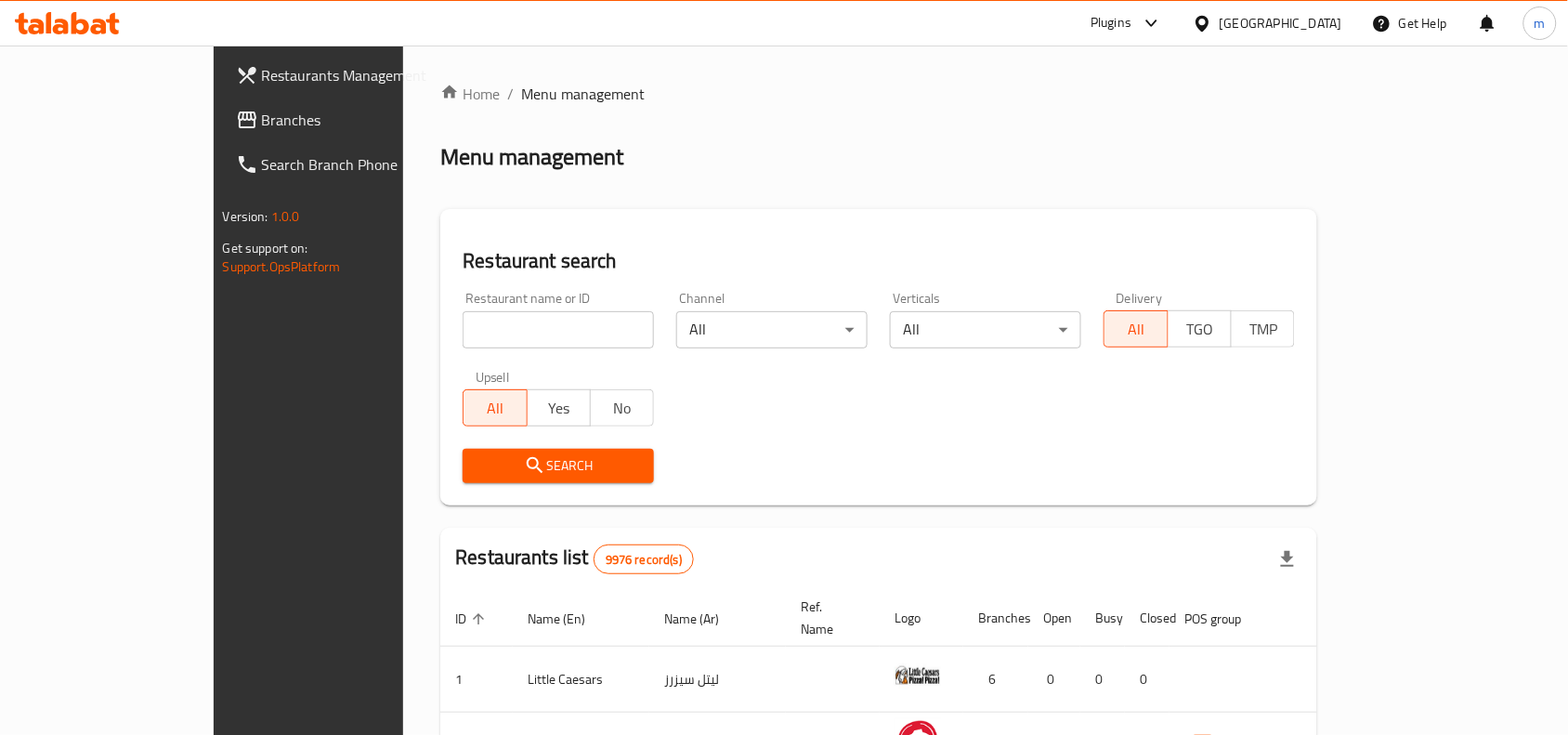
click at [262, 123] on span "Branches" at bounding box center [360, 120] width 199 height 23
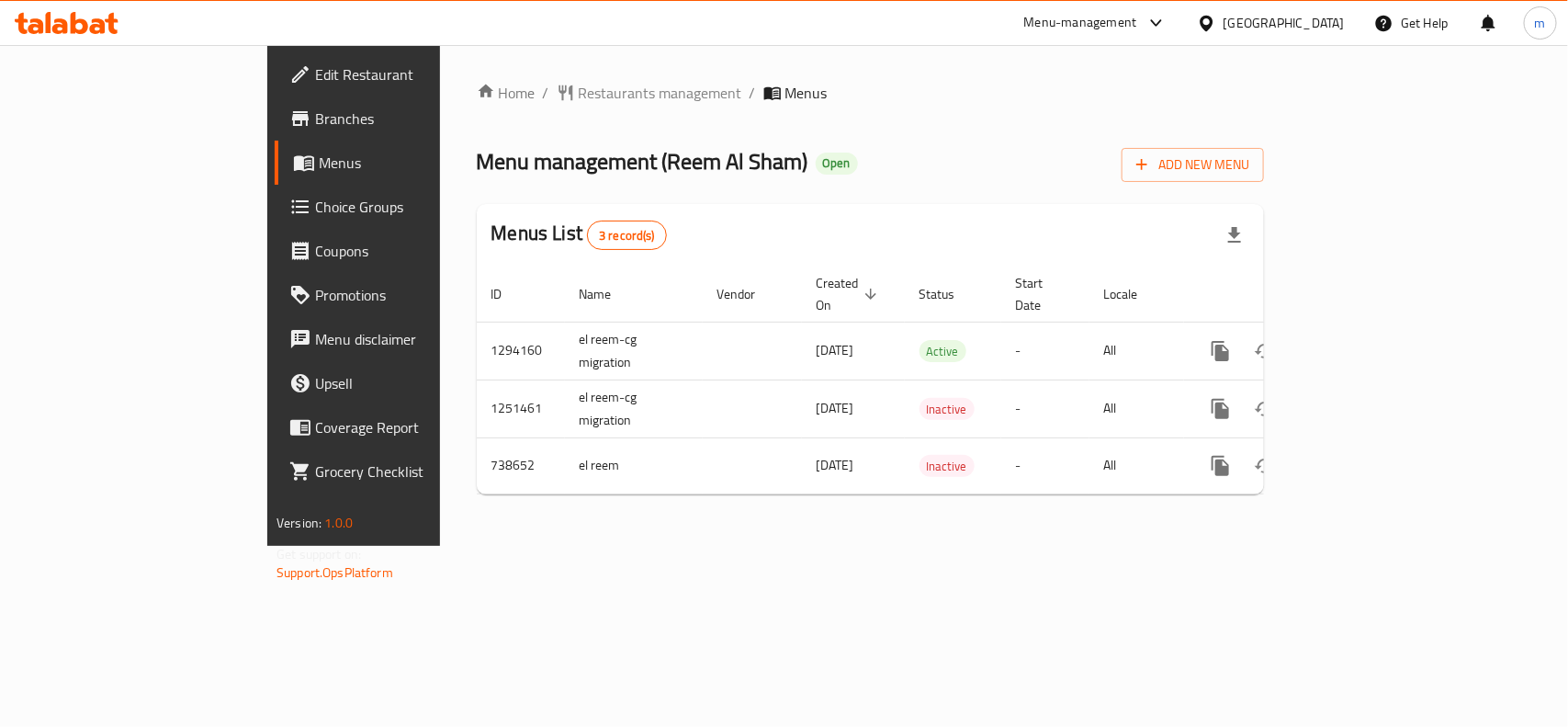
click at [1337, 20] on div "[GEOGRAPHIC_DATA]" at bounding box center [1284, 23] width 121 height 20
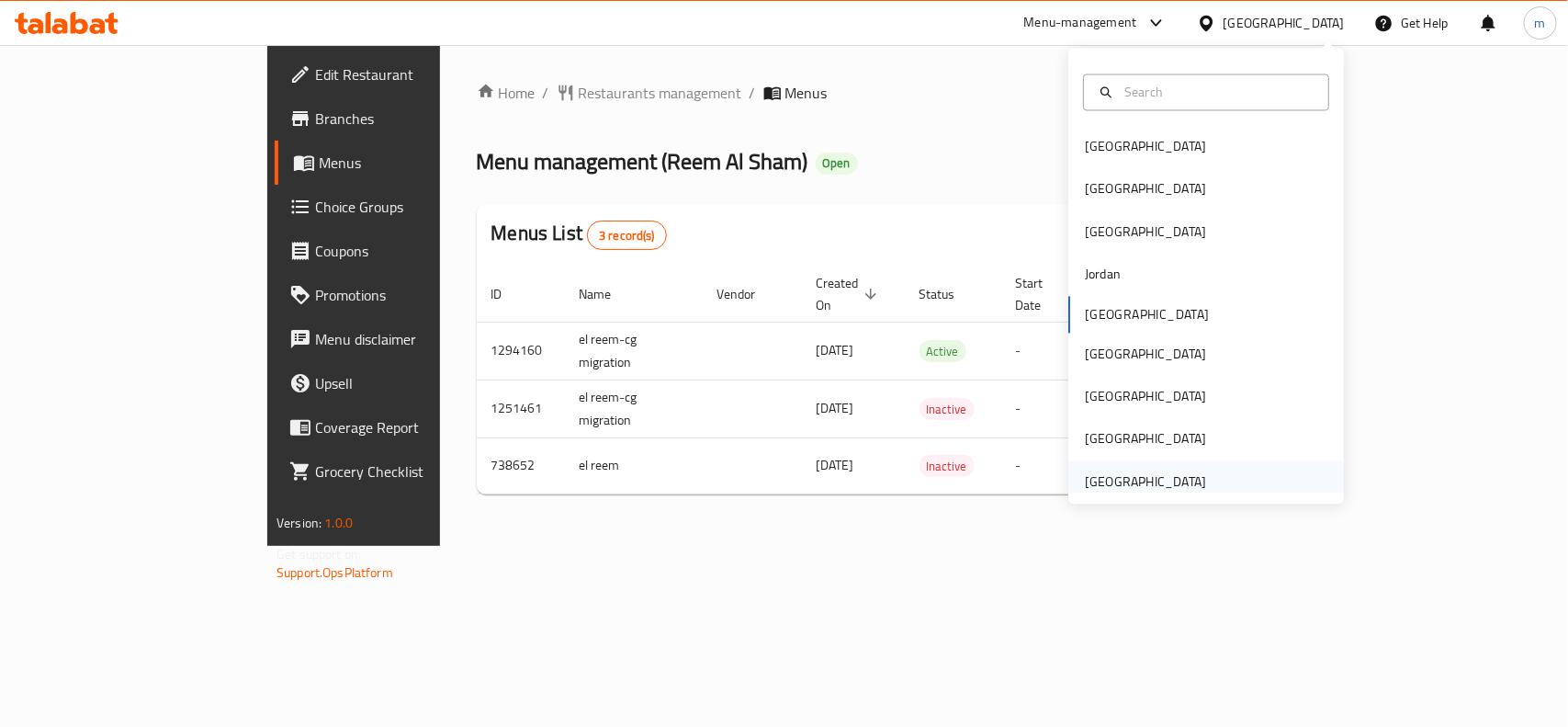
click at [1165, 474] on div "[GEOGRAPHIC_DATA]" at bounding box center [1146, 481] width 121 height 20
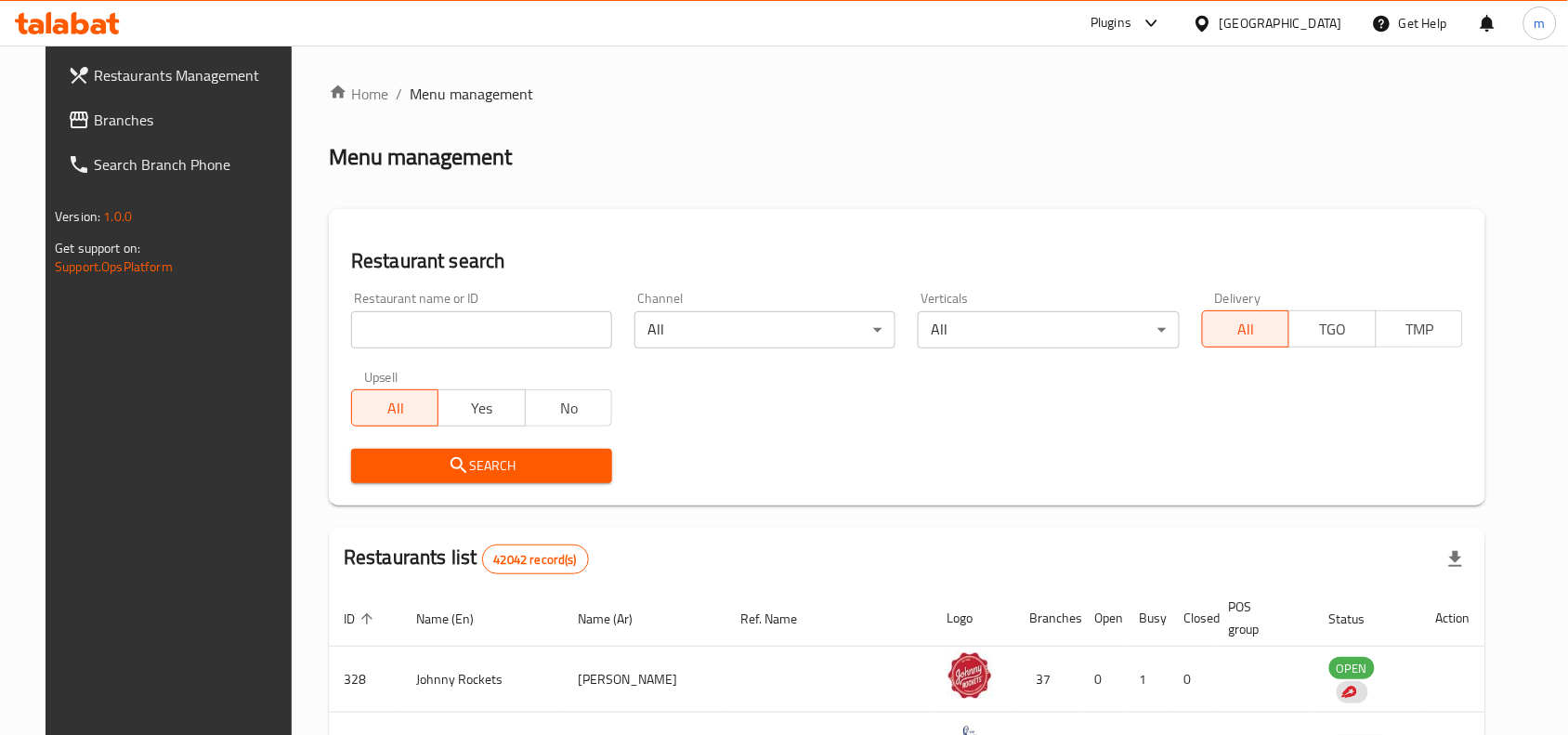
click at [94, 108] on span "Branches" at bounding box center [193, 120] width 199 height 23
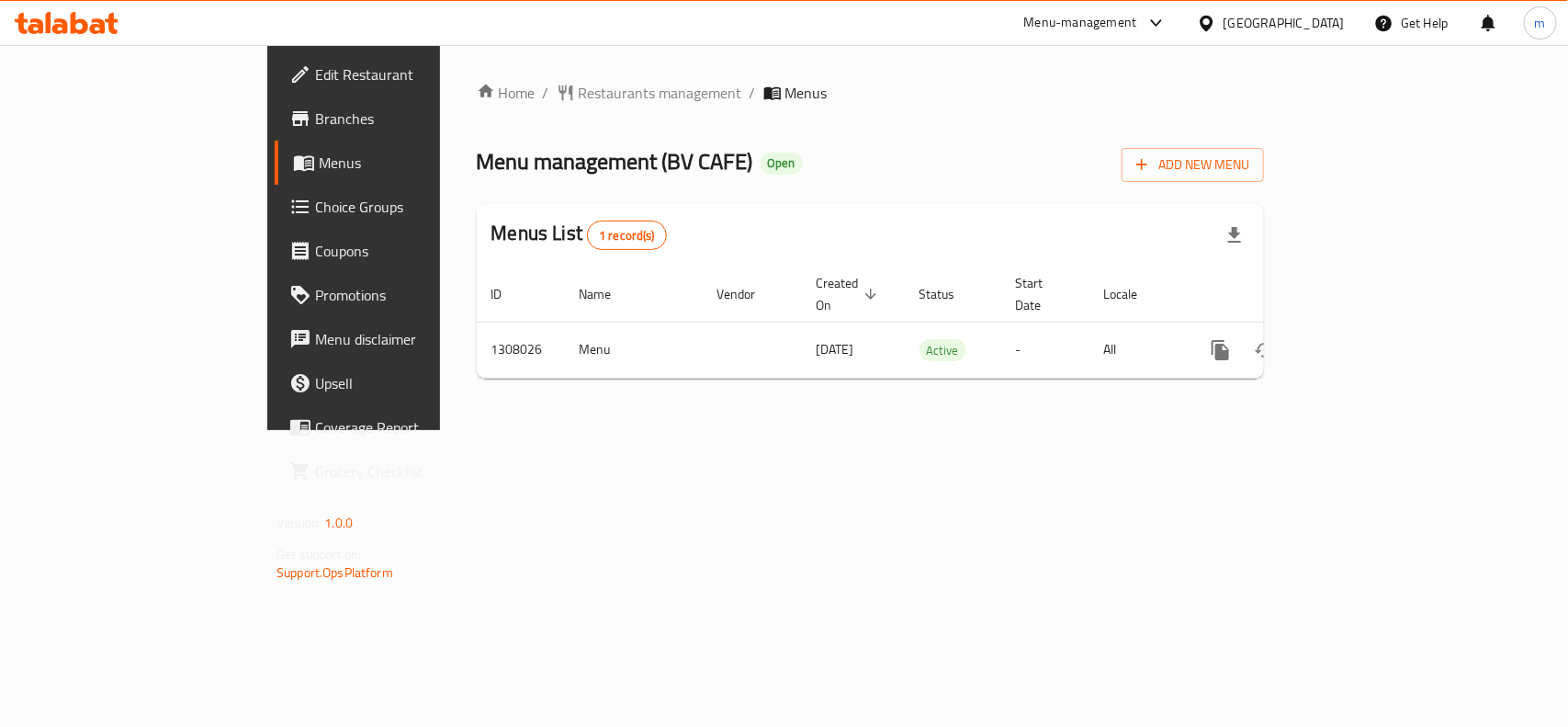
click at [1258, 20] on div "[GEOGRAPHIC_DATA]" at bounding box center [1284, 23] width 121 height 20
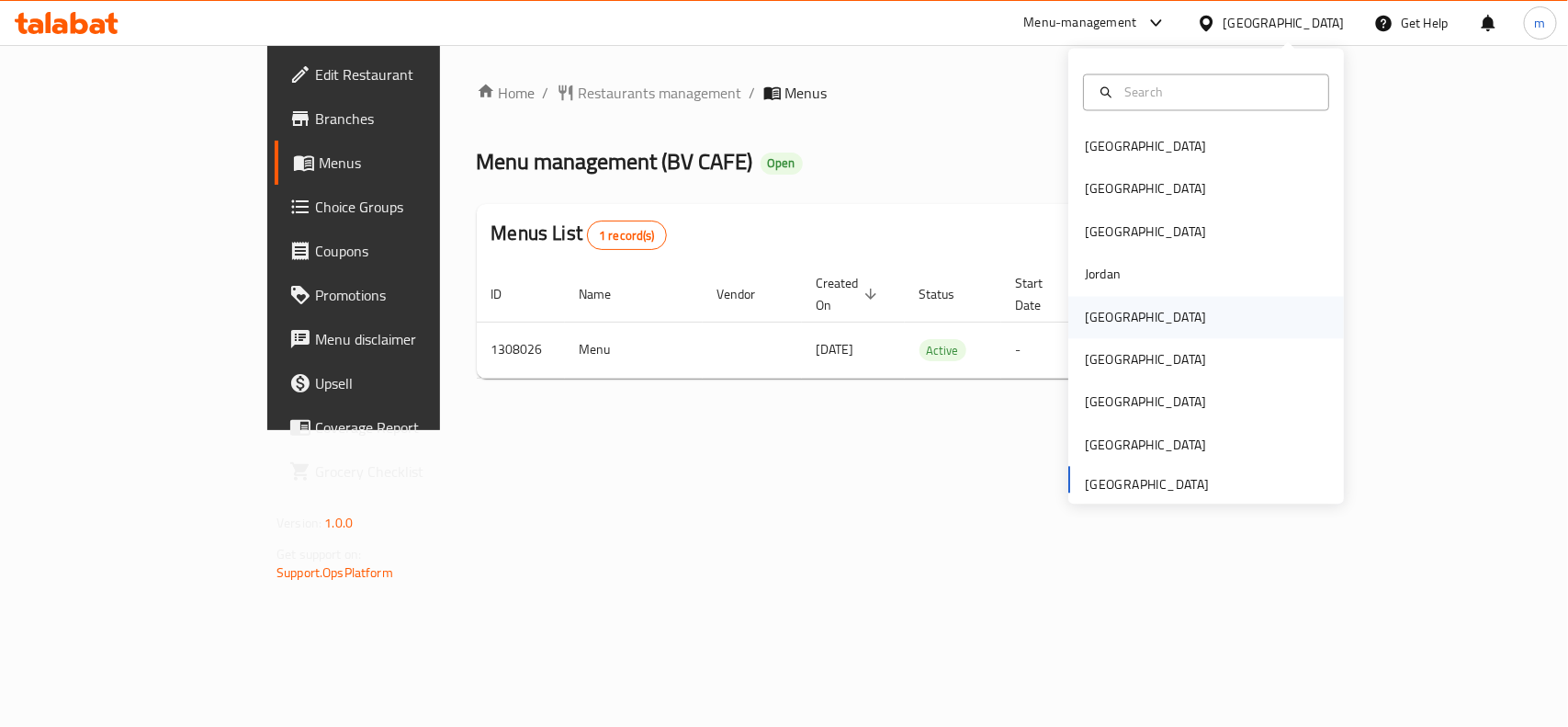
click at [1106, 324] on div "[GEOGRAPHIC_DATA]" at bounding box center [1146, 316] width 151 height 42
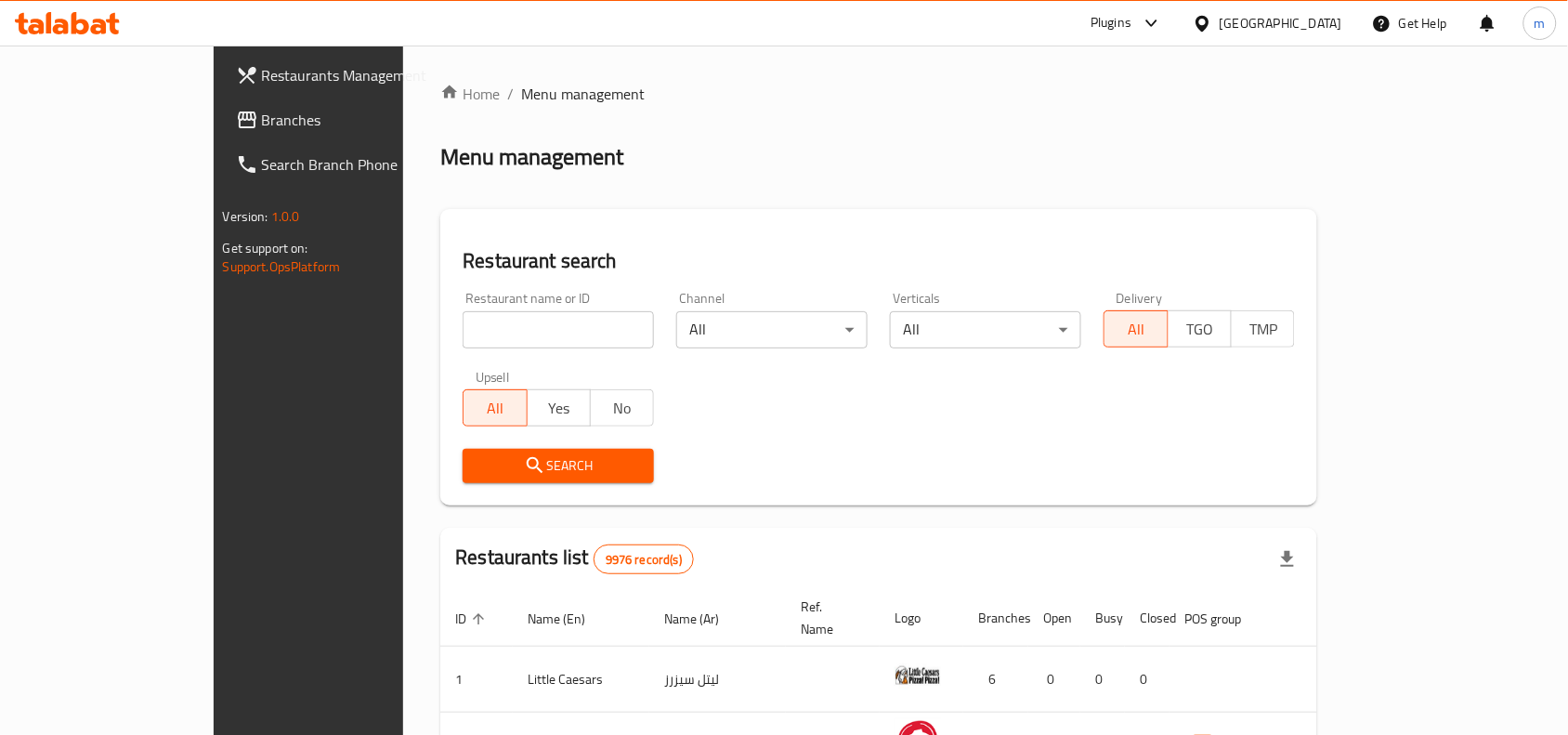
click at [262, 108] on span "Branches" at bounding box center [360, 120] width 199 height 23
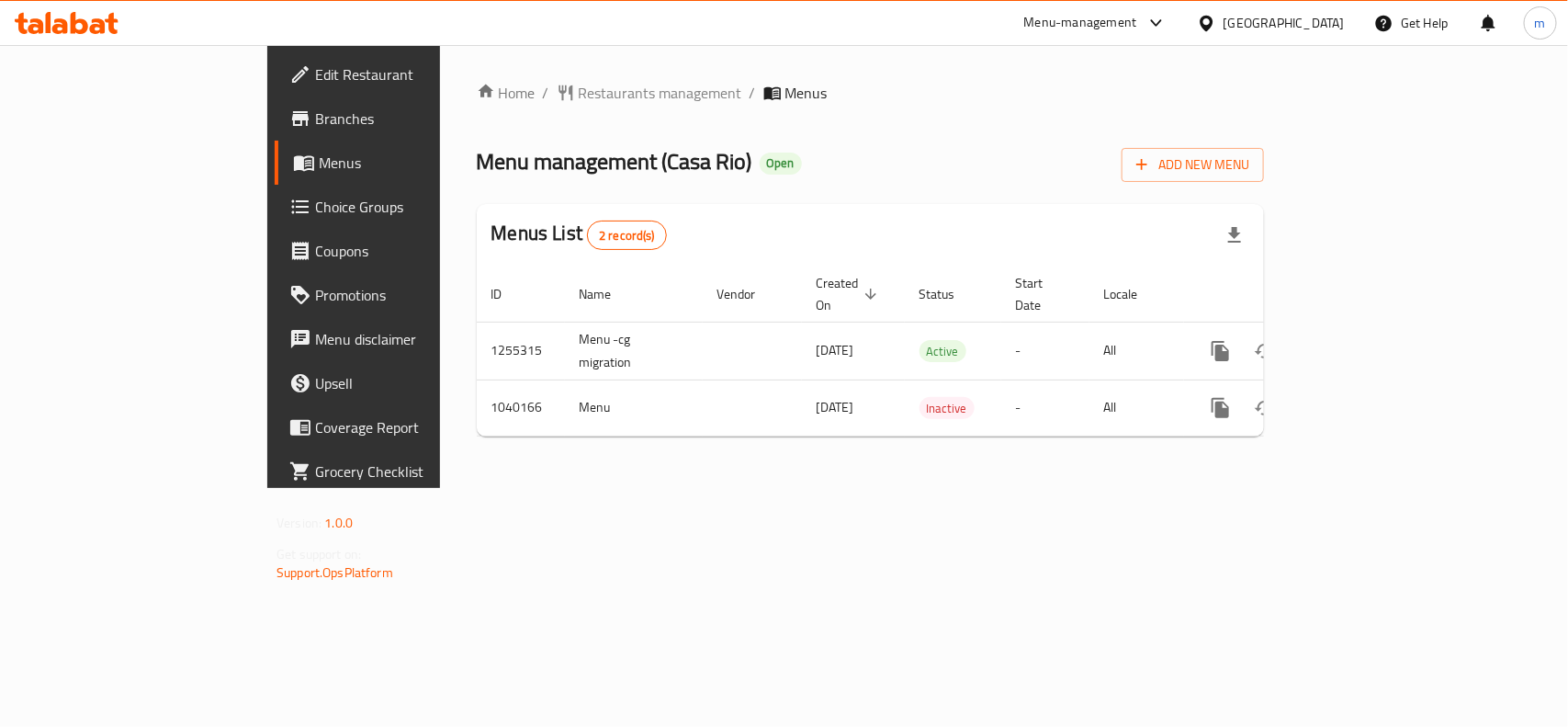
click at [1216, 19] on icon at bounding box center [1206, 23] width 20 height 20
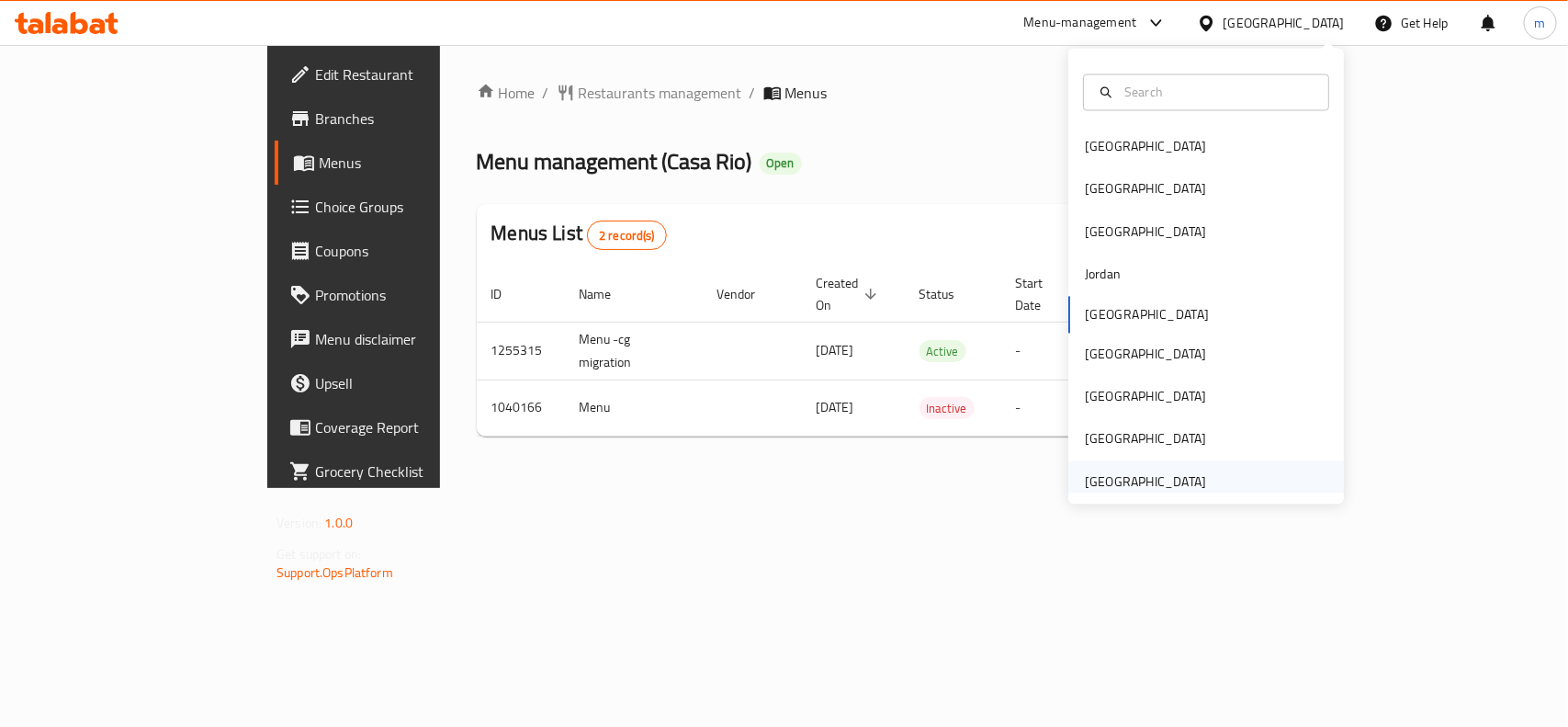
click at [1181, 471] on div "[GEOGRAPHIC_DATA]" at bounding box center [1146, 481] width 121 height 20
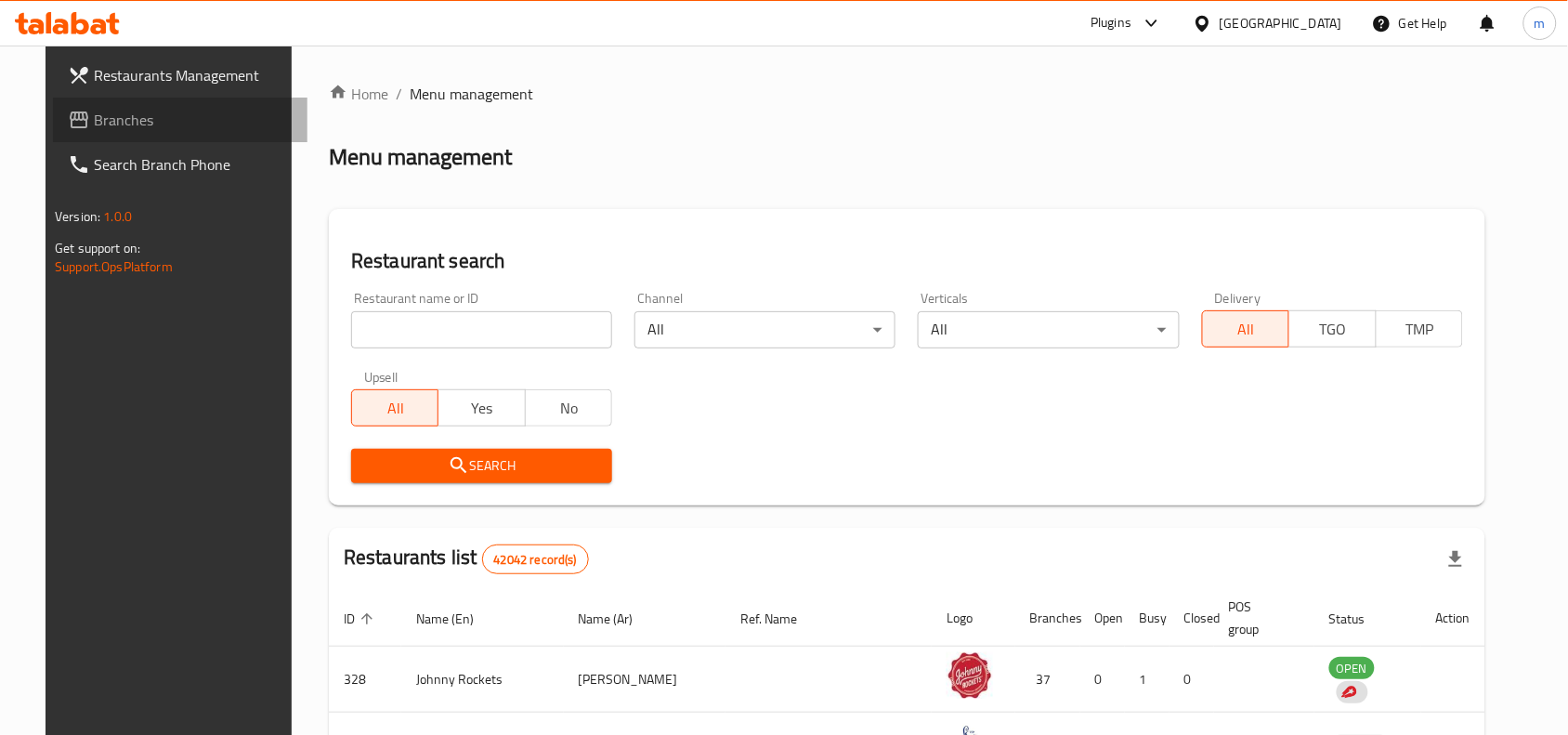
click at [94, 118] on span "Branches" at bounding box center [193, 120] width 199 height 23
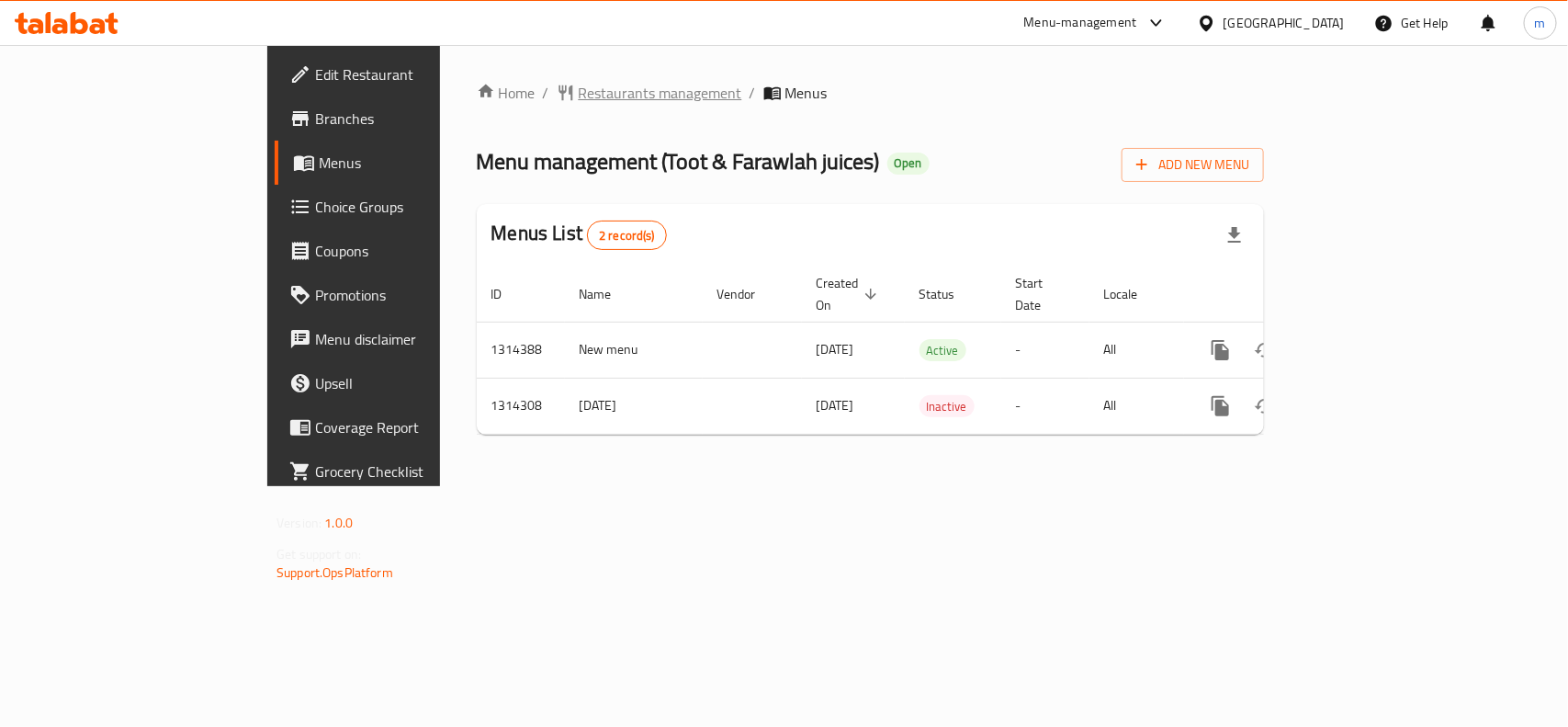
click at [579, 95] on span "Restaurants management" at bounding box center [661, 93] width 164 height 22
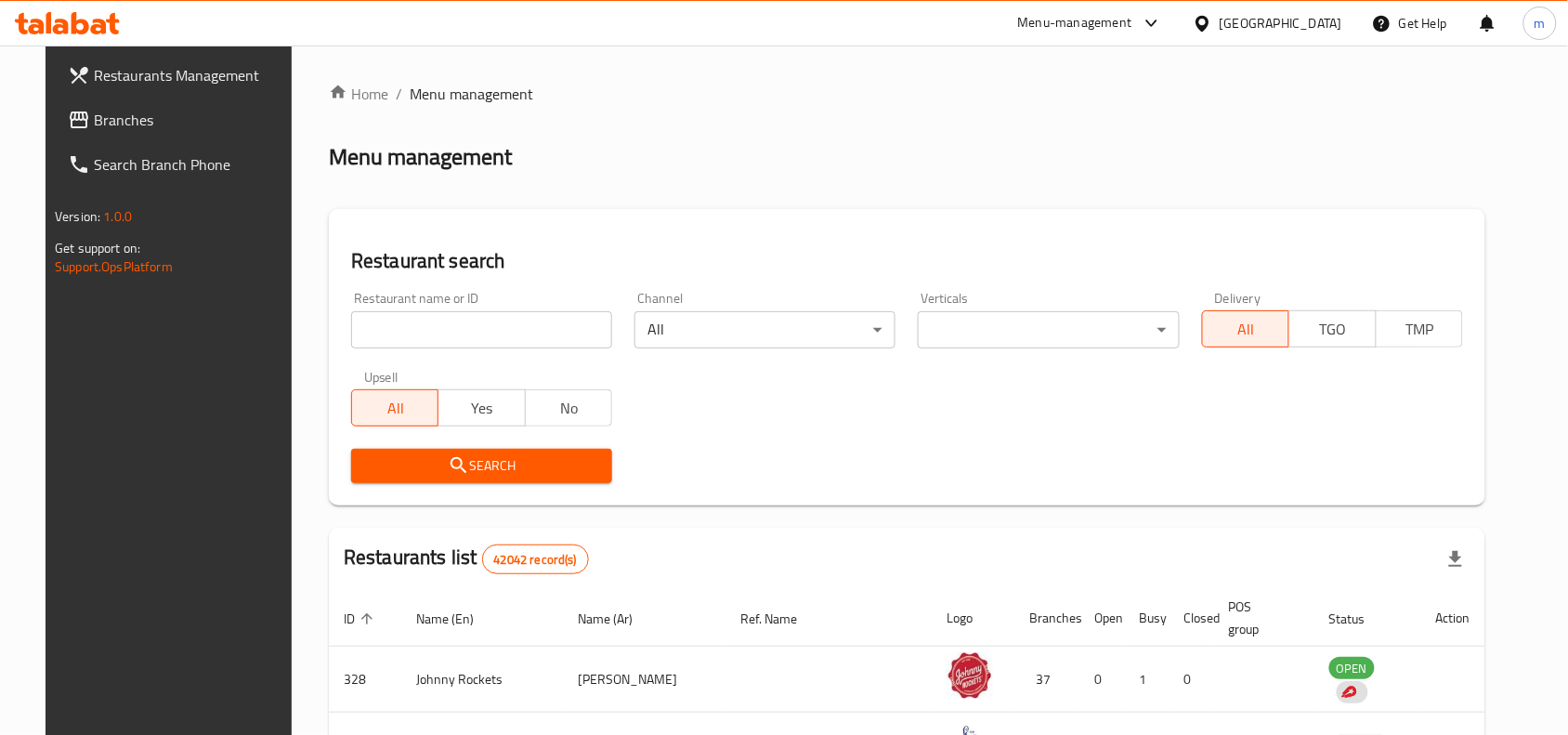
click at [136, 120] on span "Branches" at bounding box center [193, 120] width 199 height 23
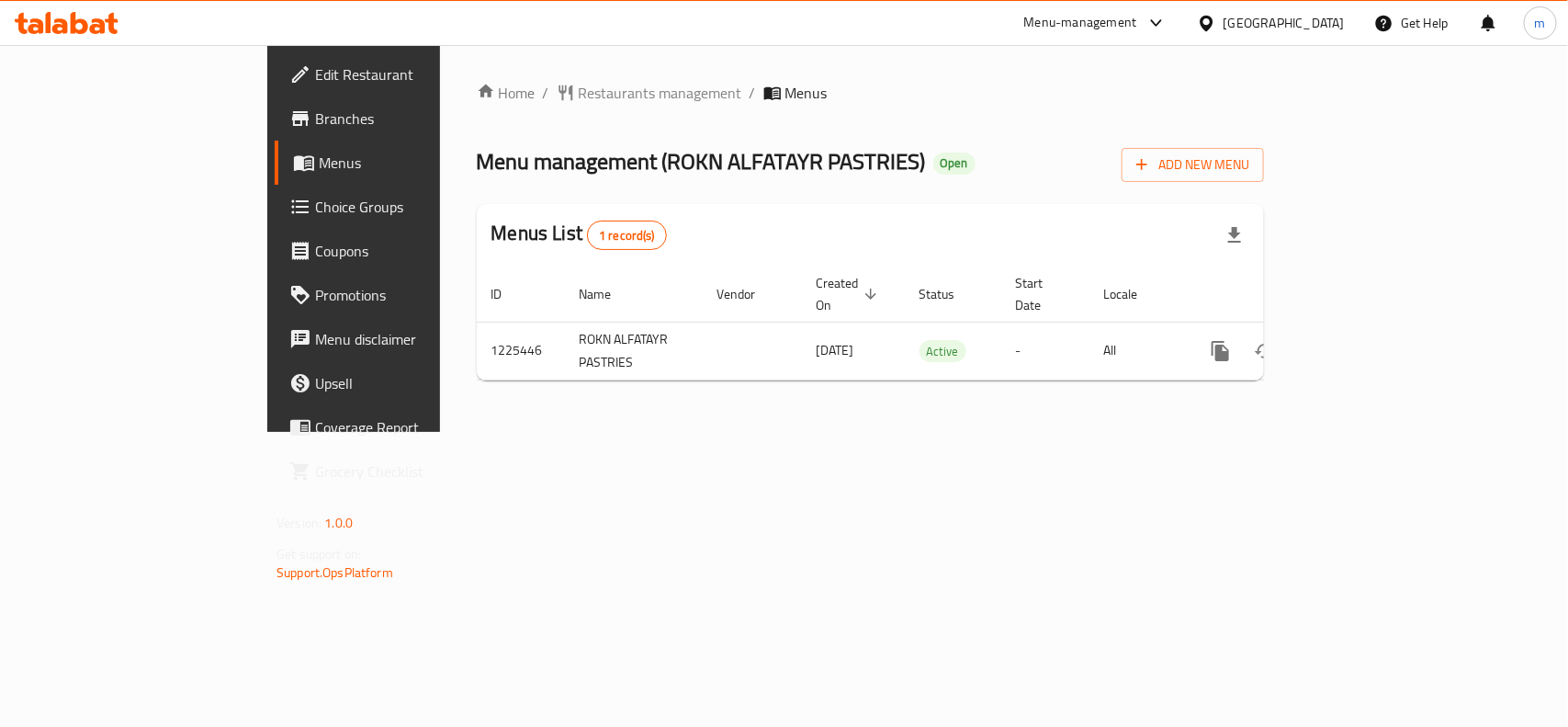
click at [1312, 13] on div "[GEOGRAPHIC_DATA]" at bounding box center [1284, 23] width 121 height 20
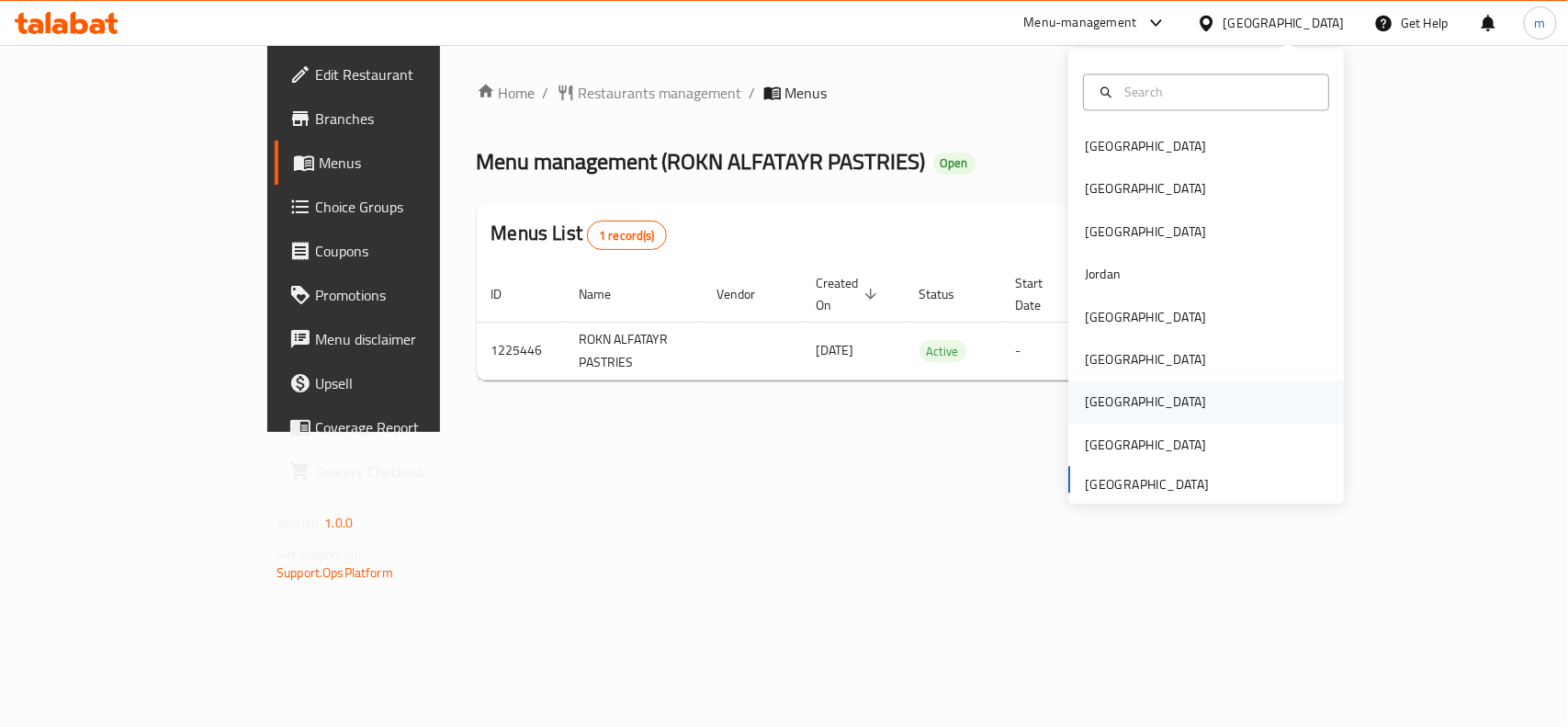
click at [1087, 397] on div "[GEOGRAPHIC_DATA]" at bounding box center [1146, 402] width 121 height 20
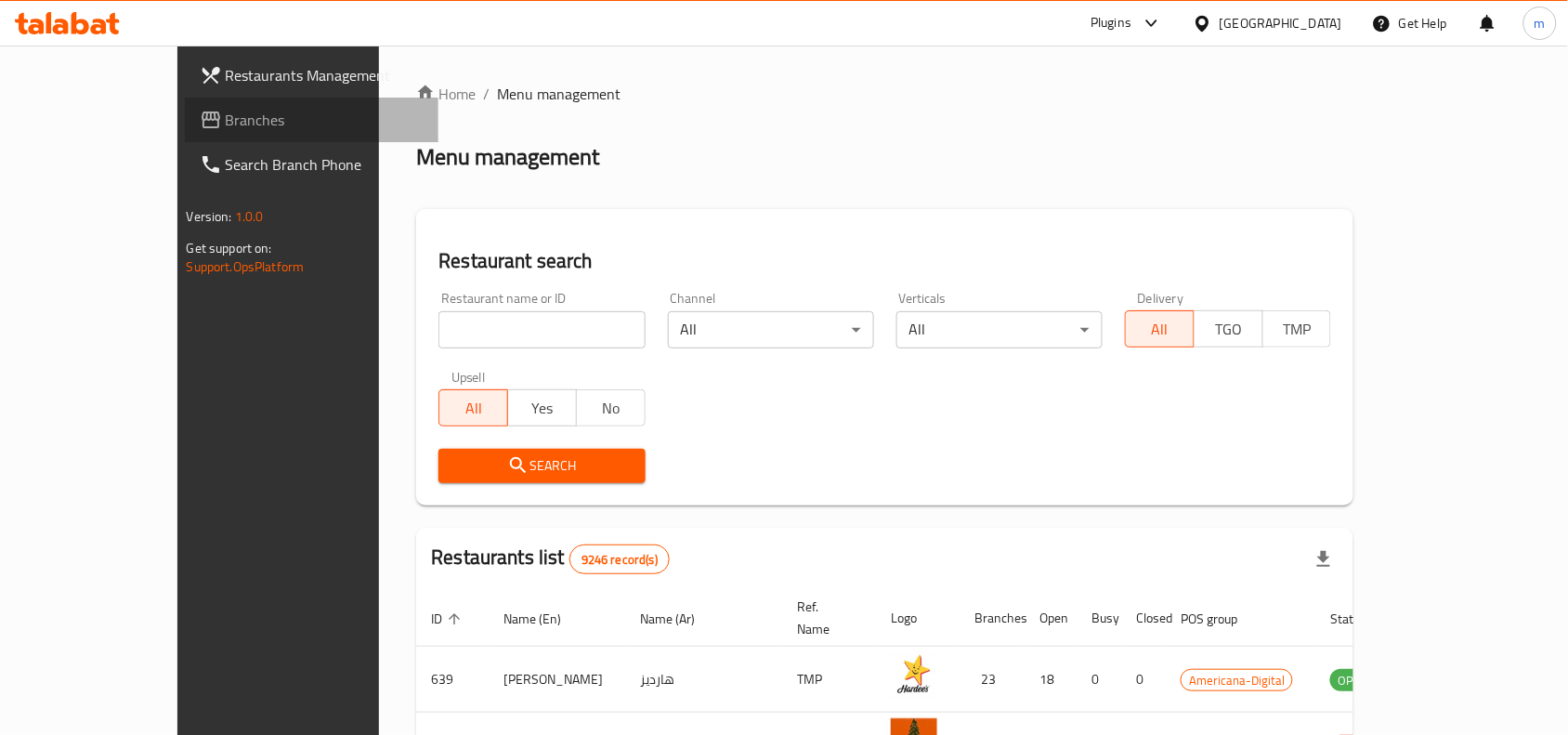
click at [226, 114] on span "Branches" at bounding box center [325, 120] width 199 height 23
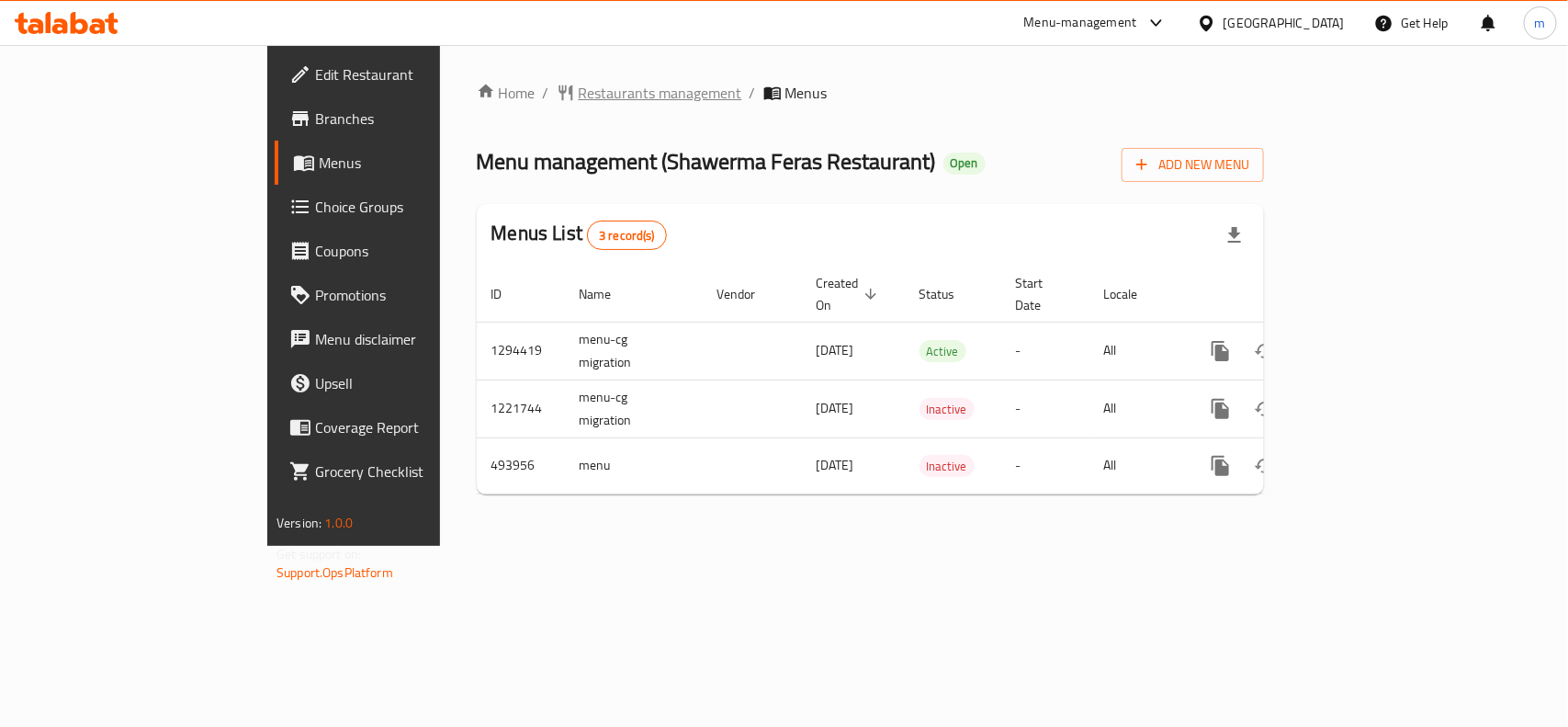
click at [579, 100] on span "Restaurants management" at bounding box center [661, 93] width 164 height 22
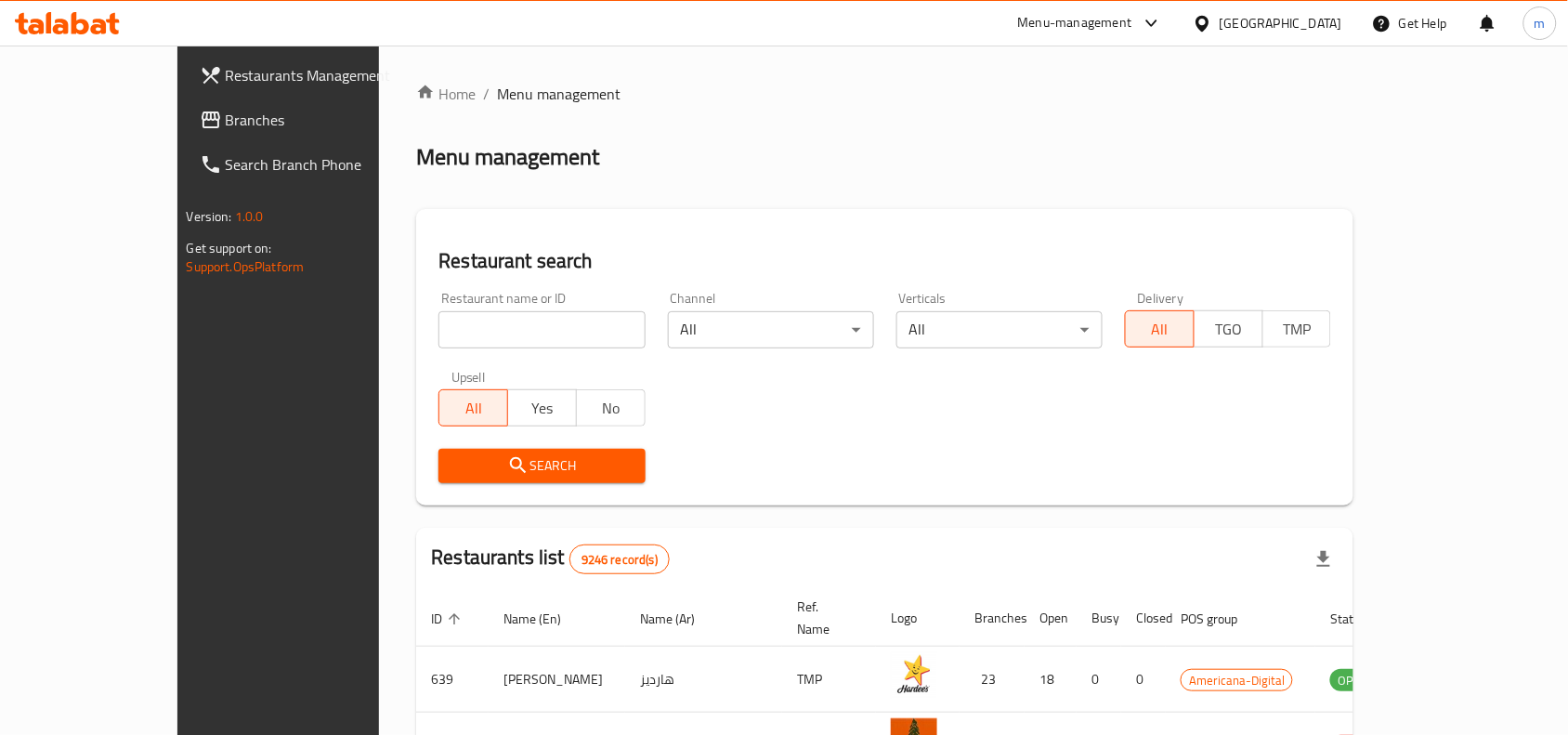
click at [226, 113] on span "Branches" at bounding box center [325, 120] width 199 height 23
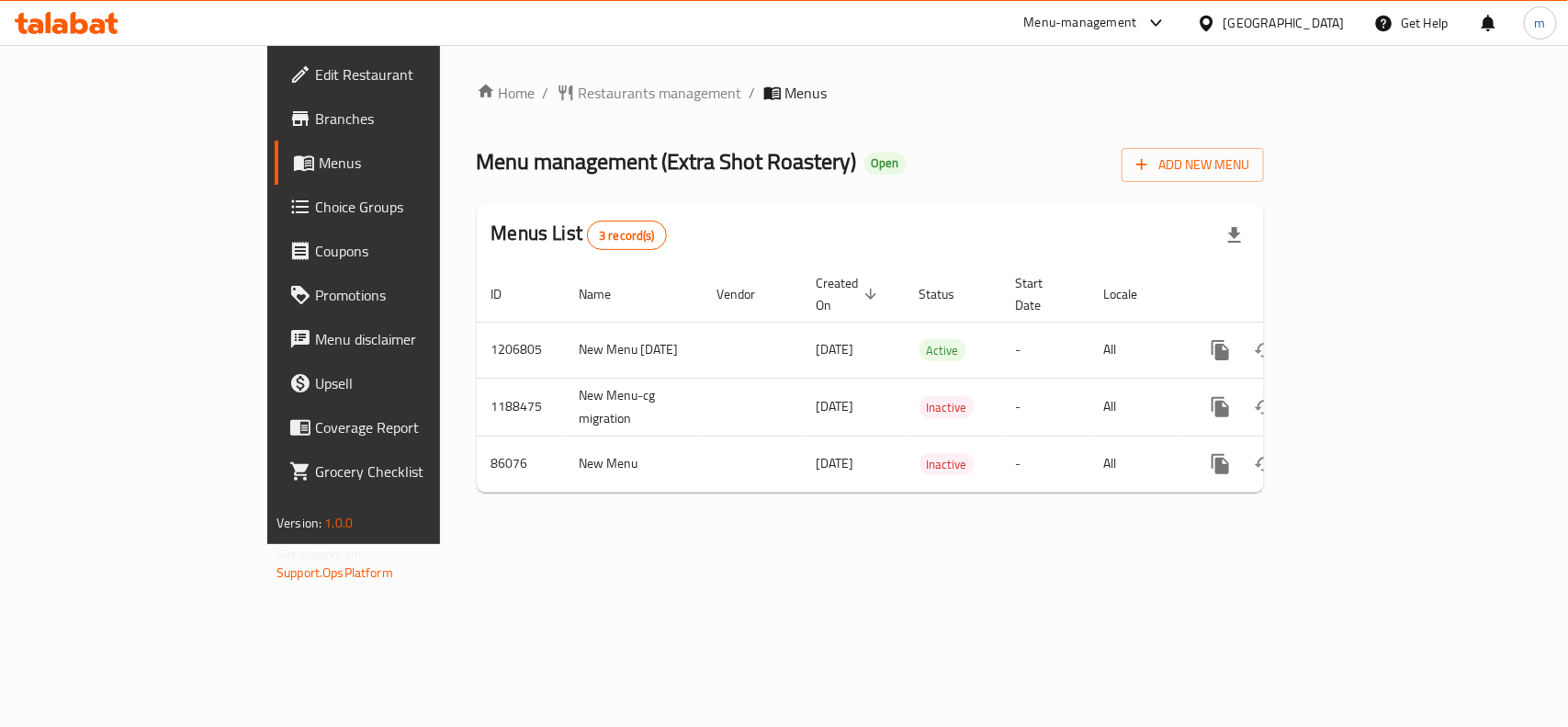
click at [1224, 33] on div at bounding box center [1210, 23] width 27 height 20
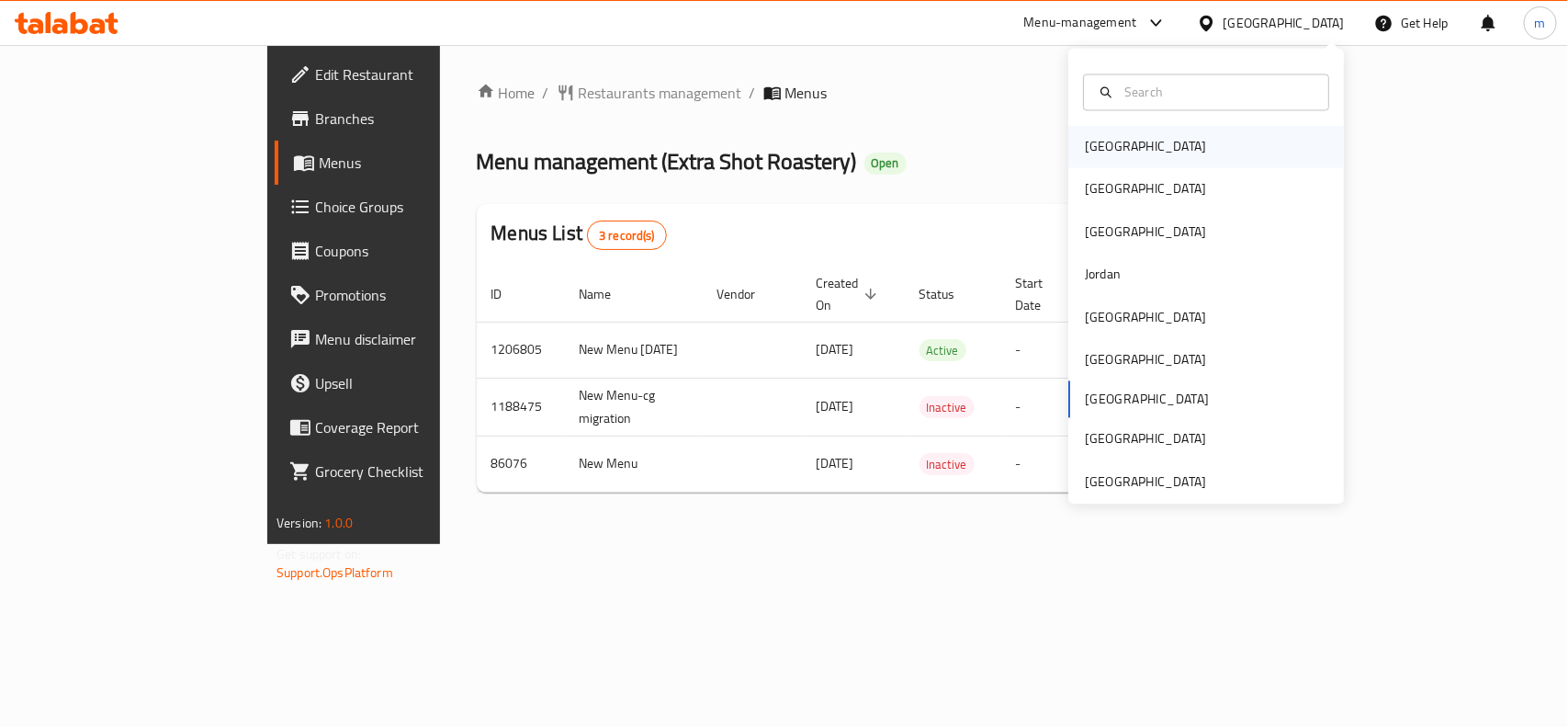
click at [1099, 156] on div "[GEOGRAPHIC_DATA]" at bounding box center [1146, 147] width 121 height 20
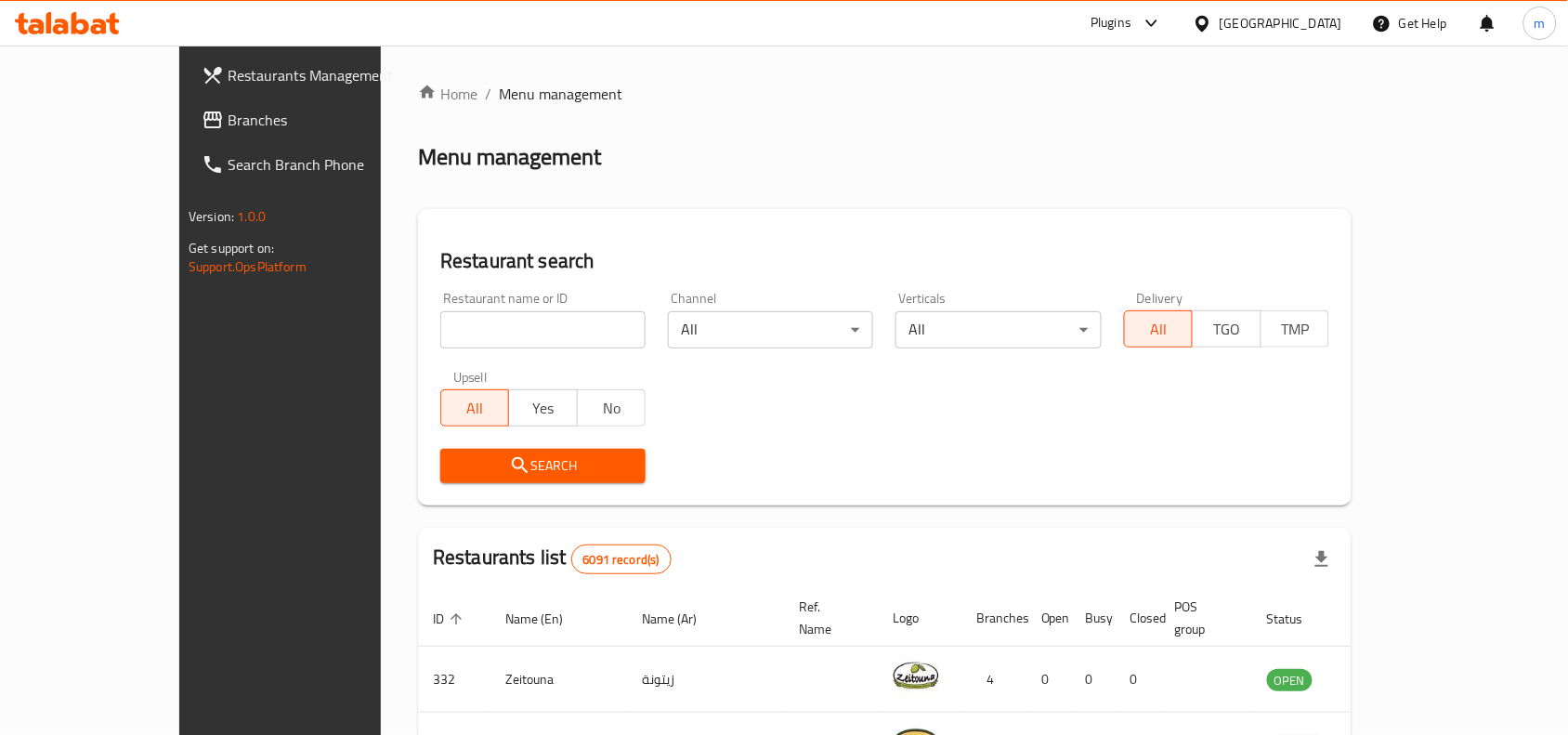
click at [228, 128] on span "Branches" at bounding box center [327, 120] width 199 height 23
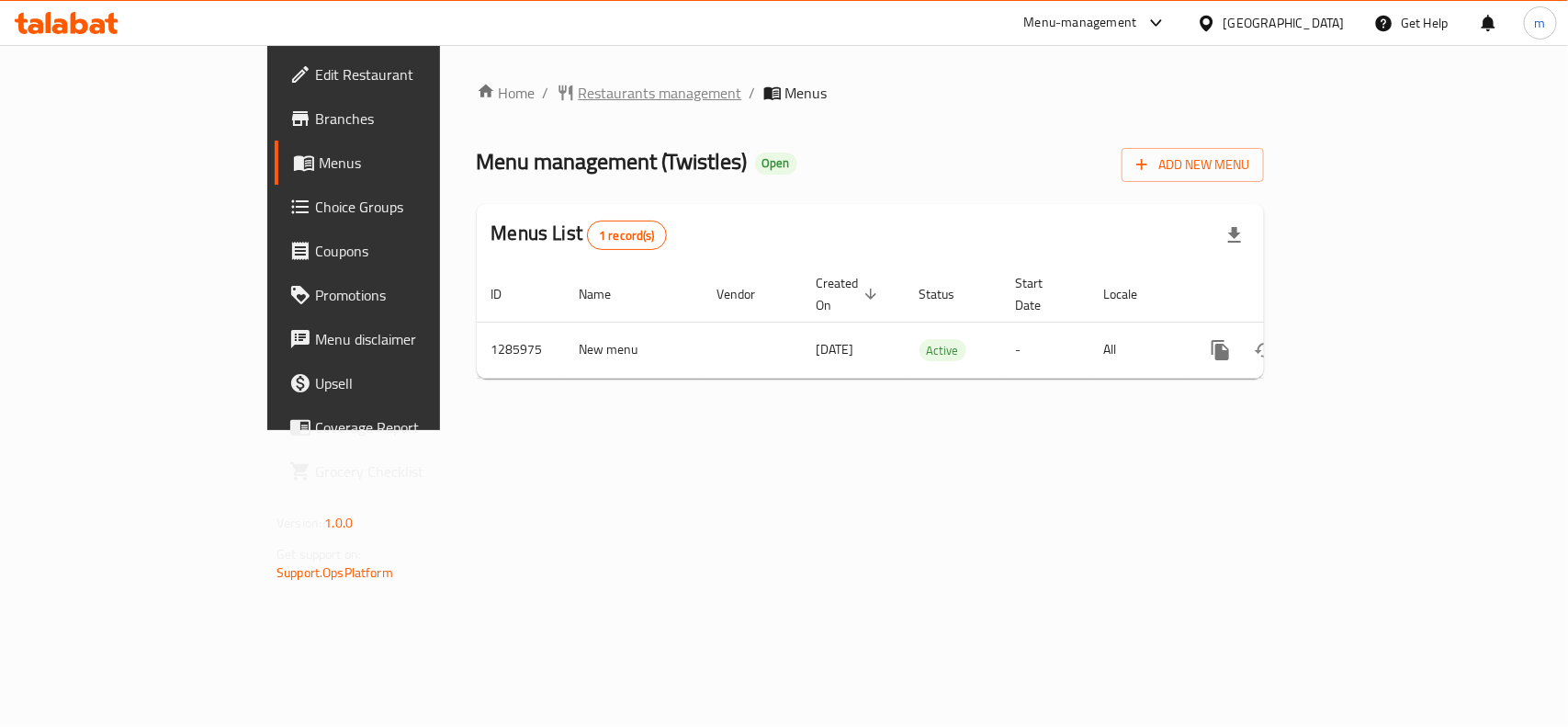
click at [579, 92] on span "Restaurants management" at bounding box center [661, 93] width 164 height 22
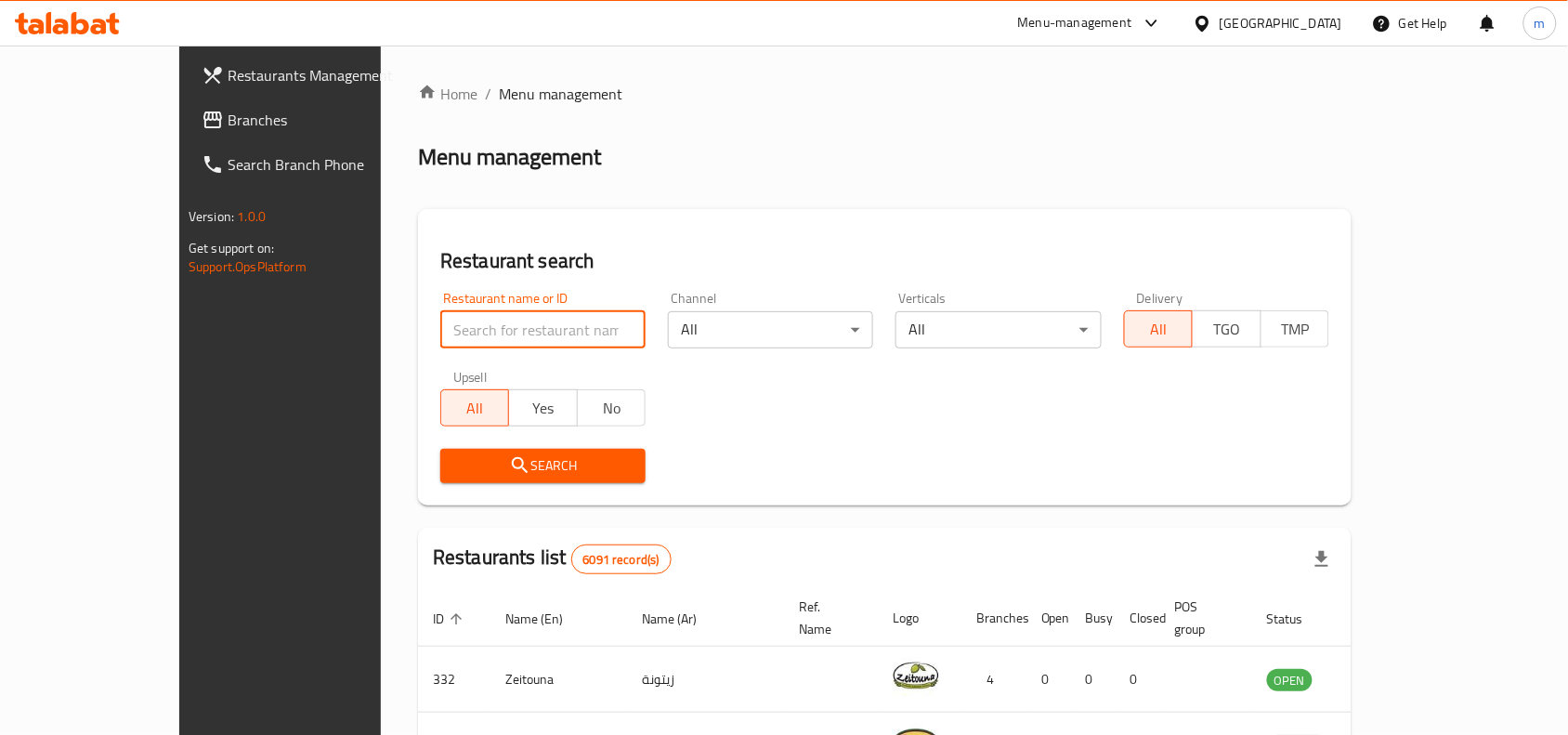
click at [440, 327] on input "search" at bounding box center [543, 329] width 205 height 37
paste input "696153"
type input "696153"
click button "Search" at bounding box center [543, 466] width 205 height 35
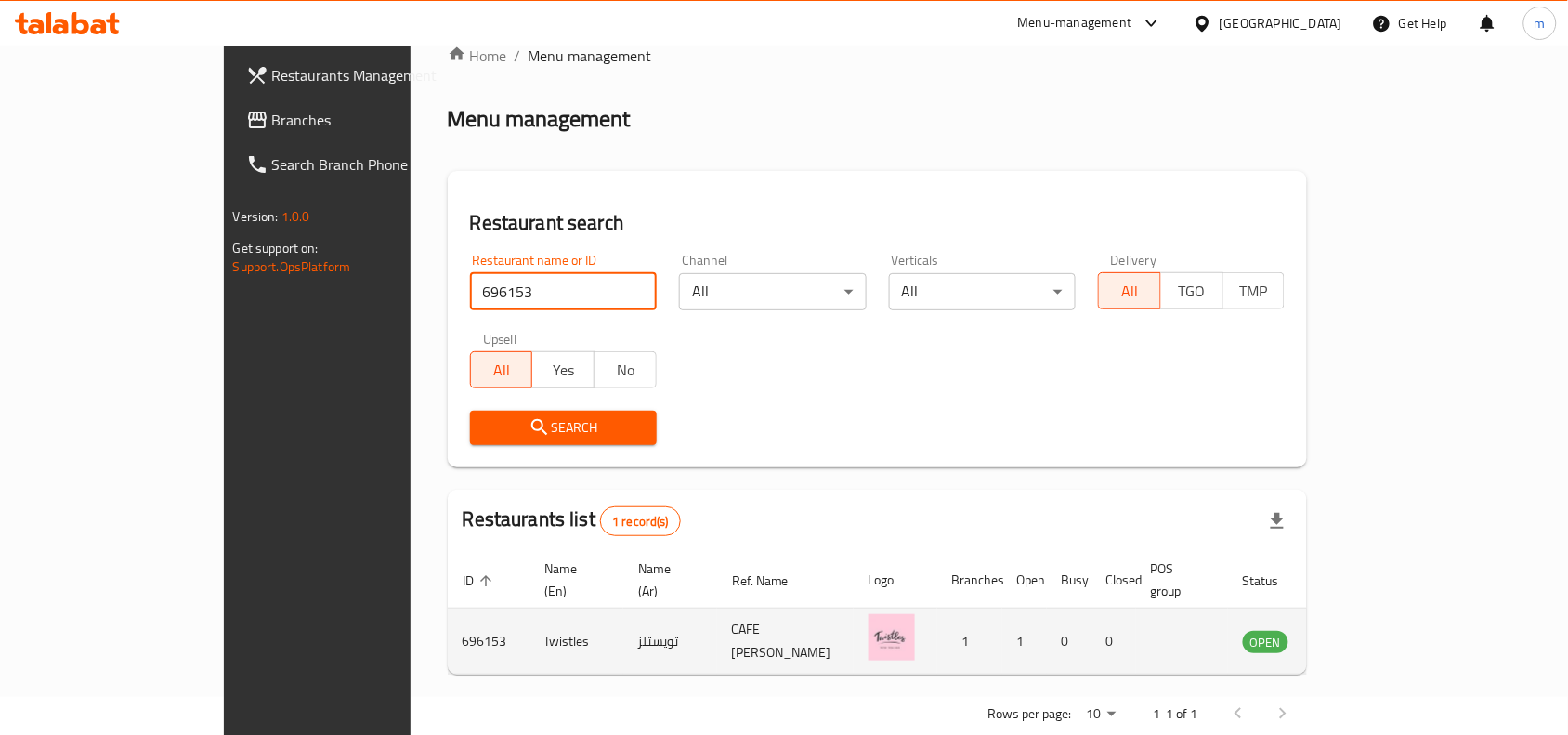
scroll to position [57, 0]
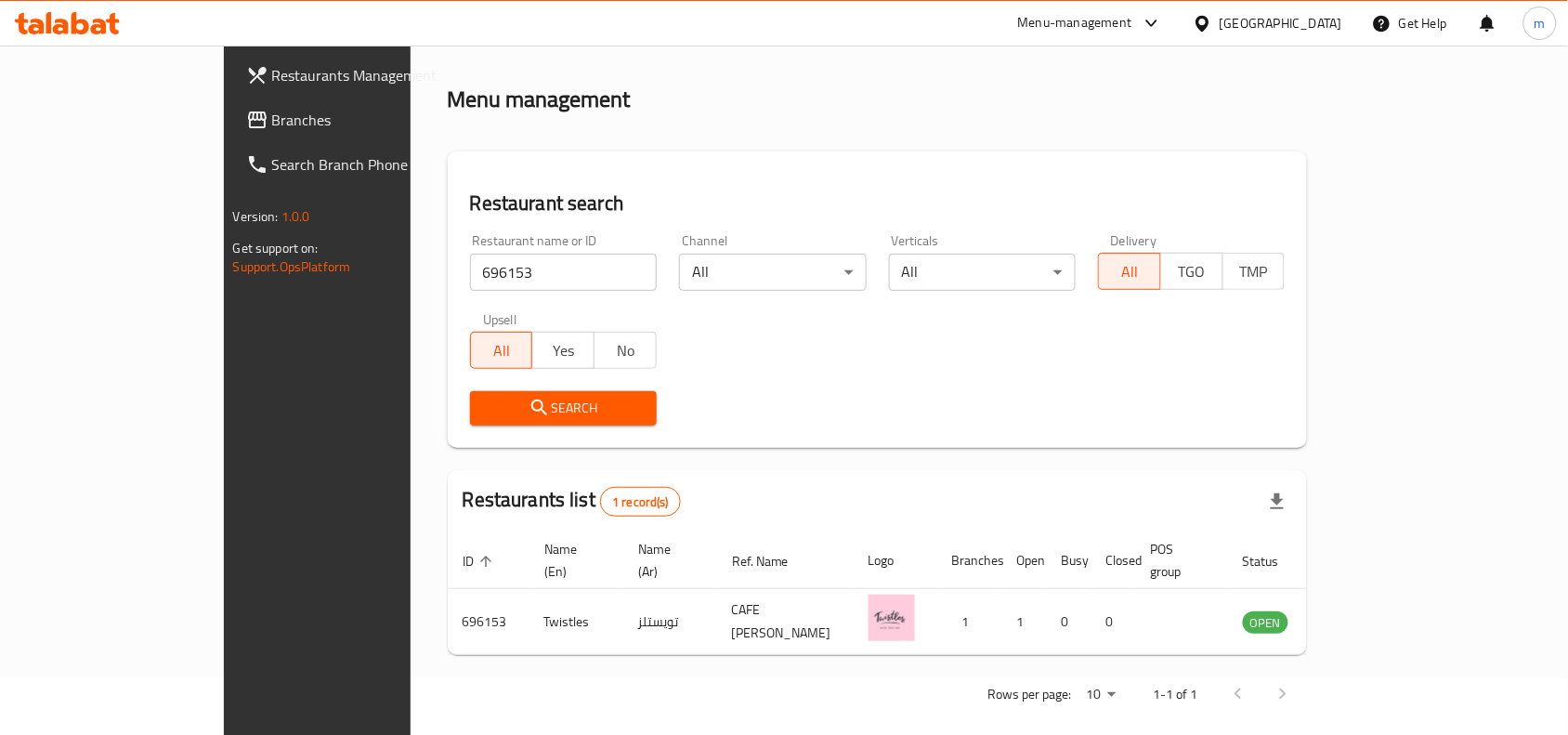
click at [1212, 25] on icon at bounding box center [1202, 24] width 20 height 20
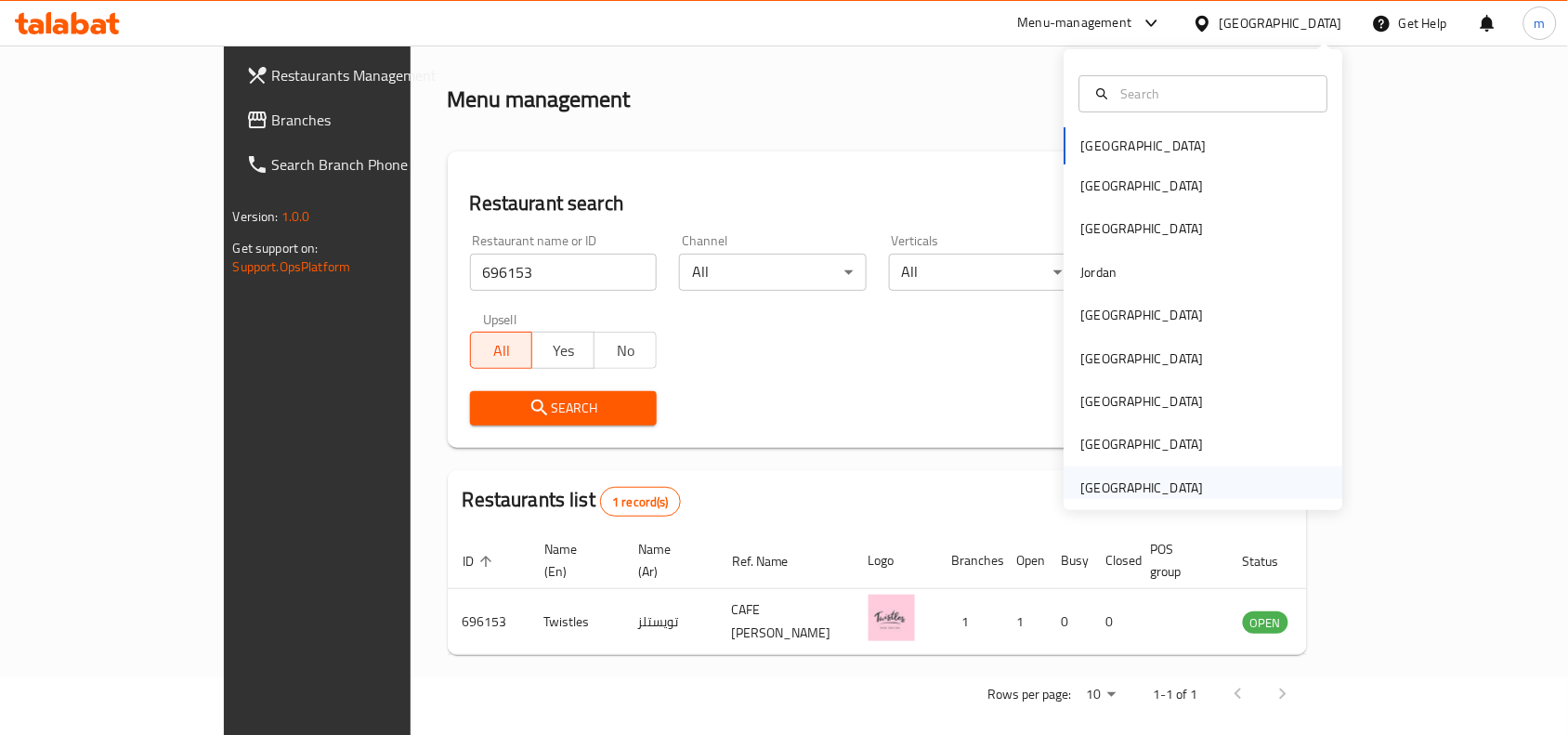
click at [1155, 477] on div "United Arab Emirates" at bounding box center [1143, 487] width 122 height 21
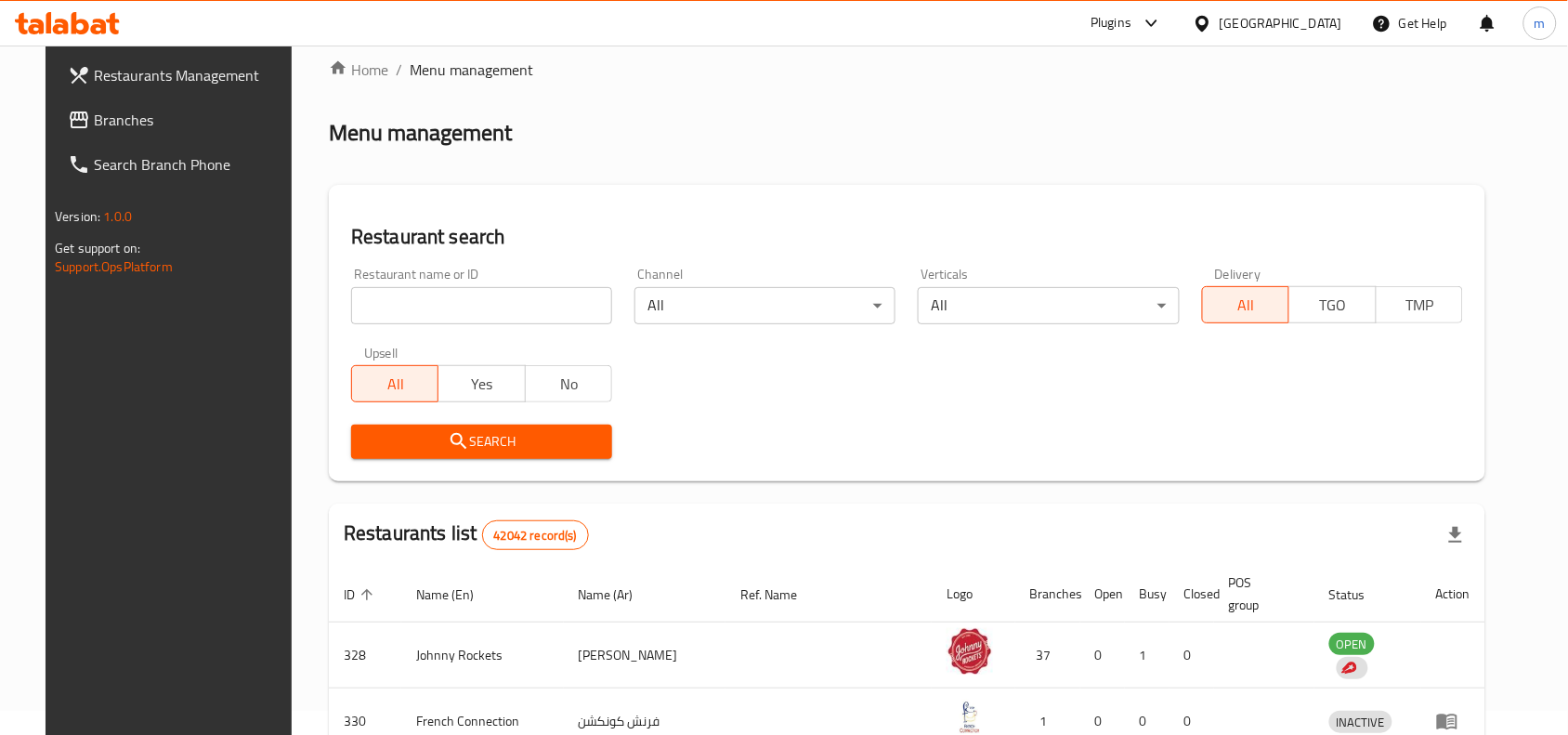
scroll to position [57, 0]
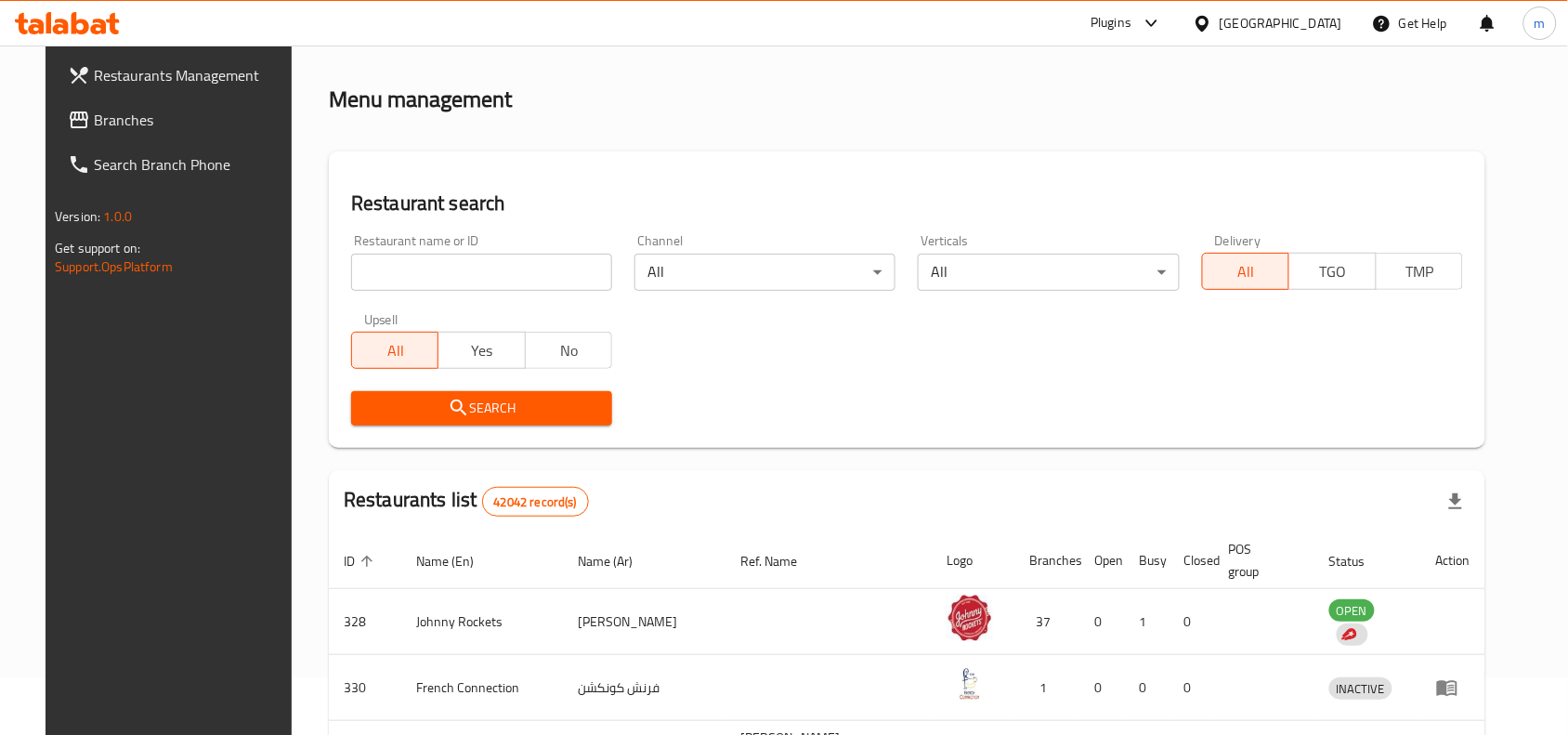
drag, startPoint x: 104, startPoint y: 112, endPoint x: 81, endPoint y: 111, distance: 23.0
click at [104, 112] on span "Branches" at bounding box center [193, 120] width 199 height 23
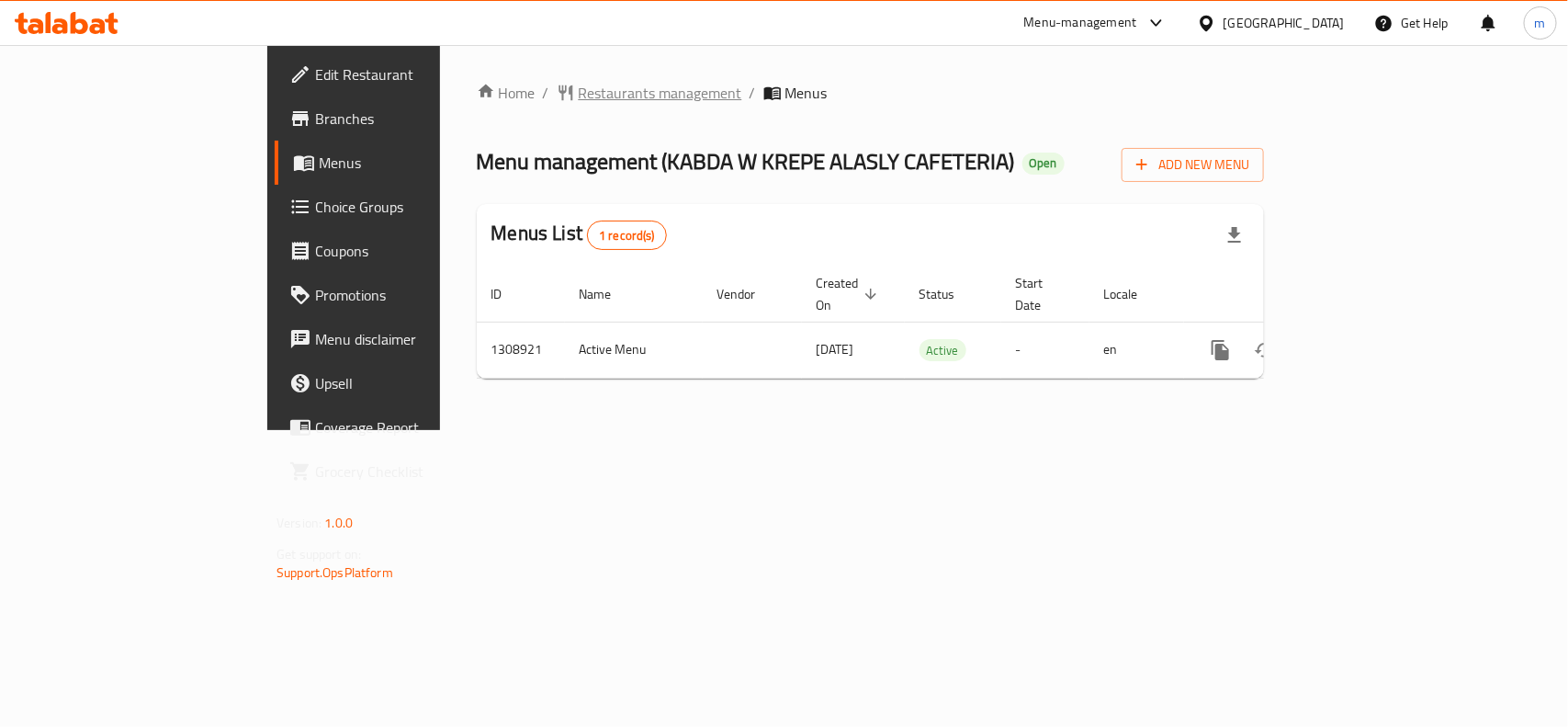
click at [579, 98] on span "Restaurants management" at bounding box center [661, 93] width 164 height 22
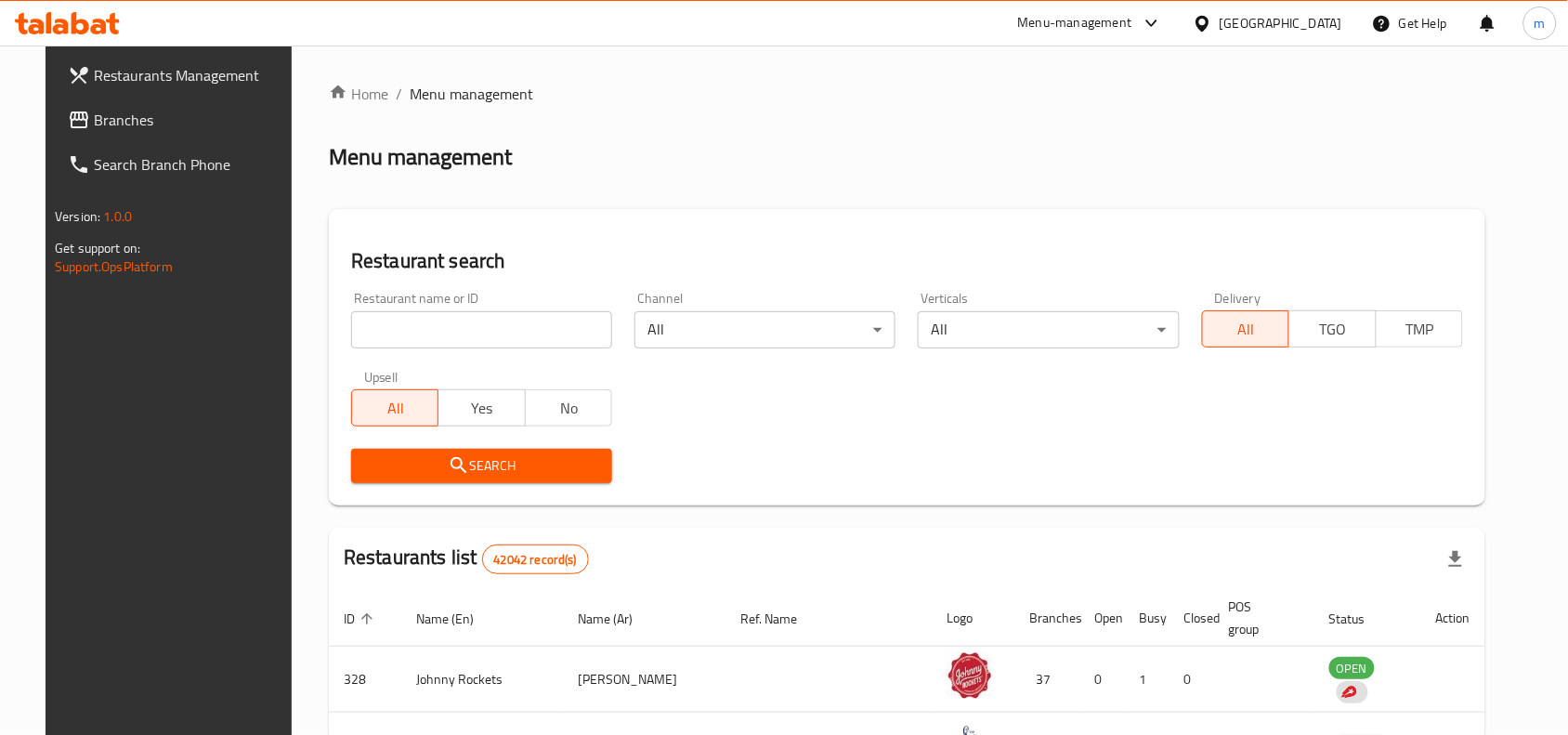
click at [53, 103] on link "Branches" at bounding box center [180, 120] width 254 height 44
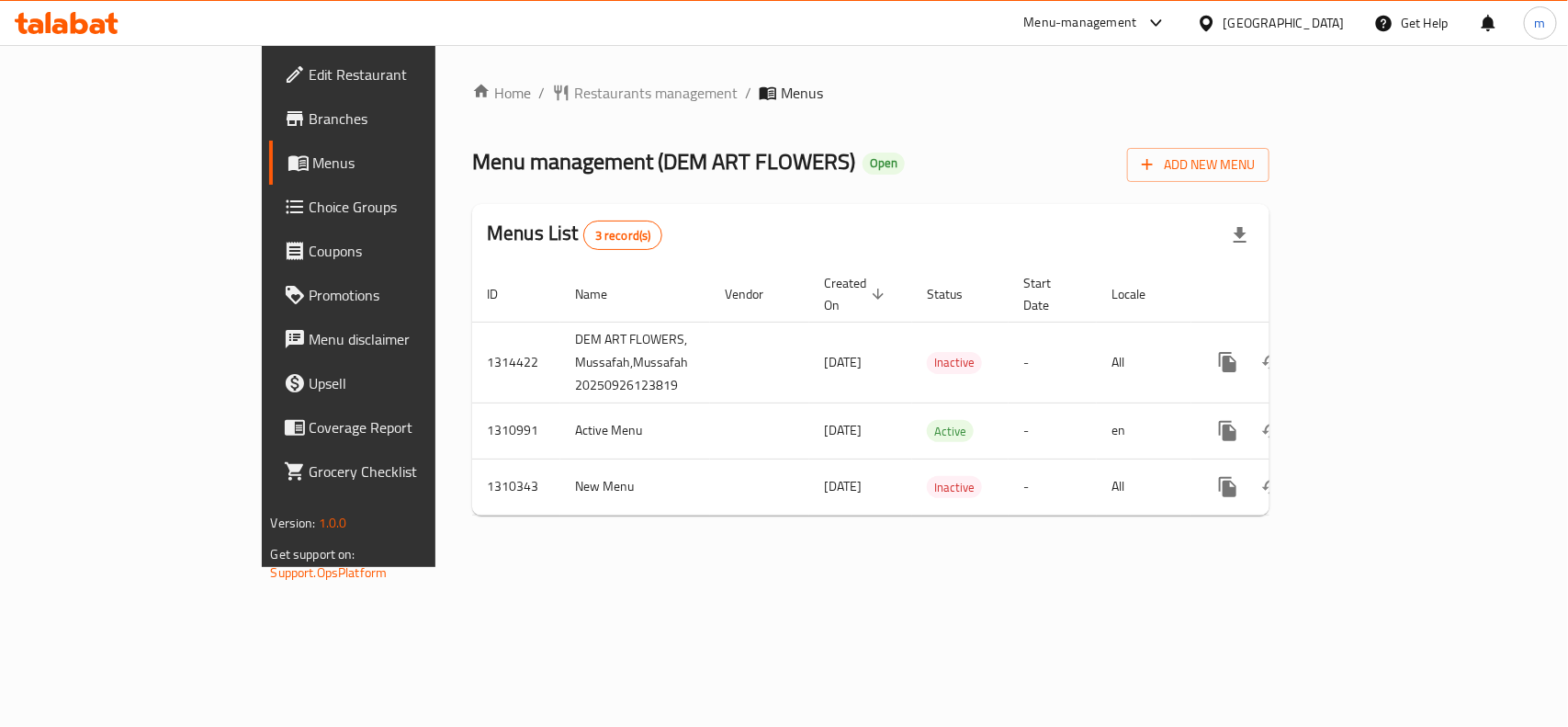
click at [1272, 21] on div "[GEOGRAPHIC_DATA]" at bounding box center [1284, 23] width 121 height 20
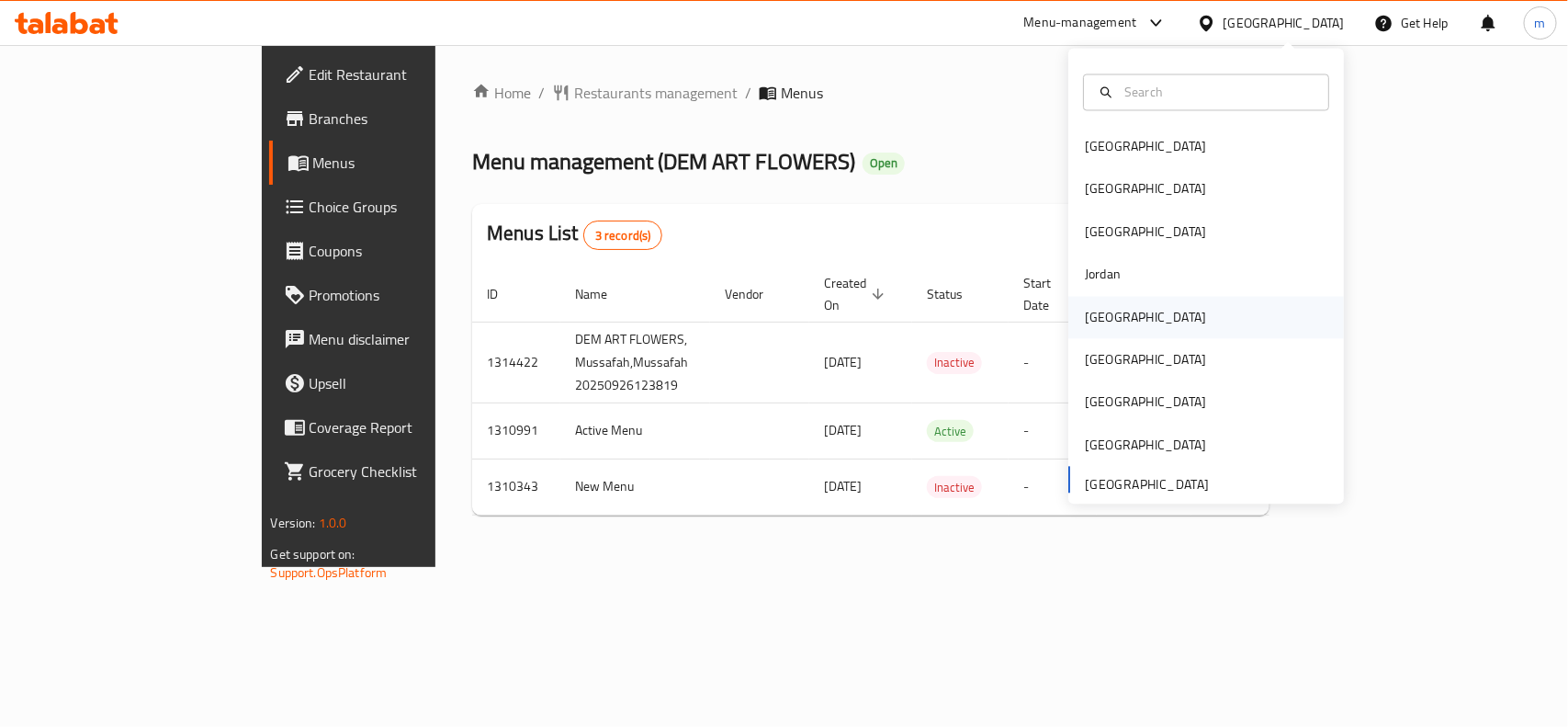
click at [1106, 320] on div "Kuwait" at bounding box center [1146, 316] width 151 height 42
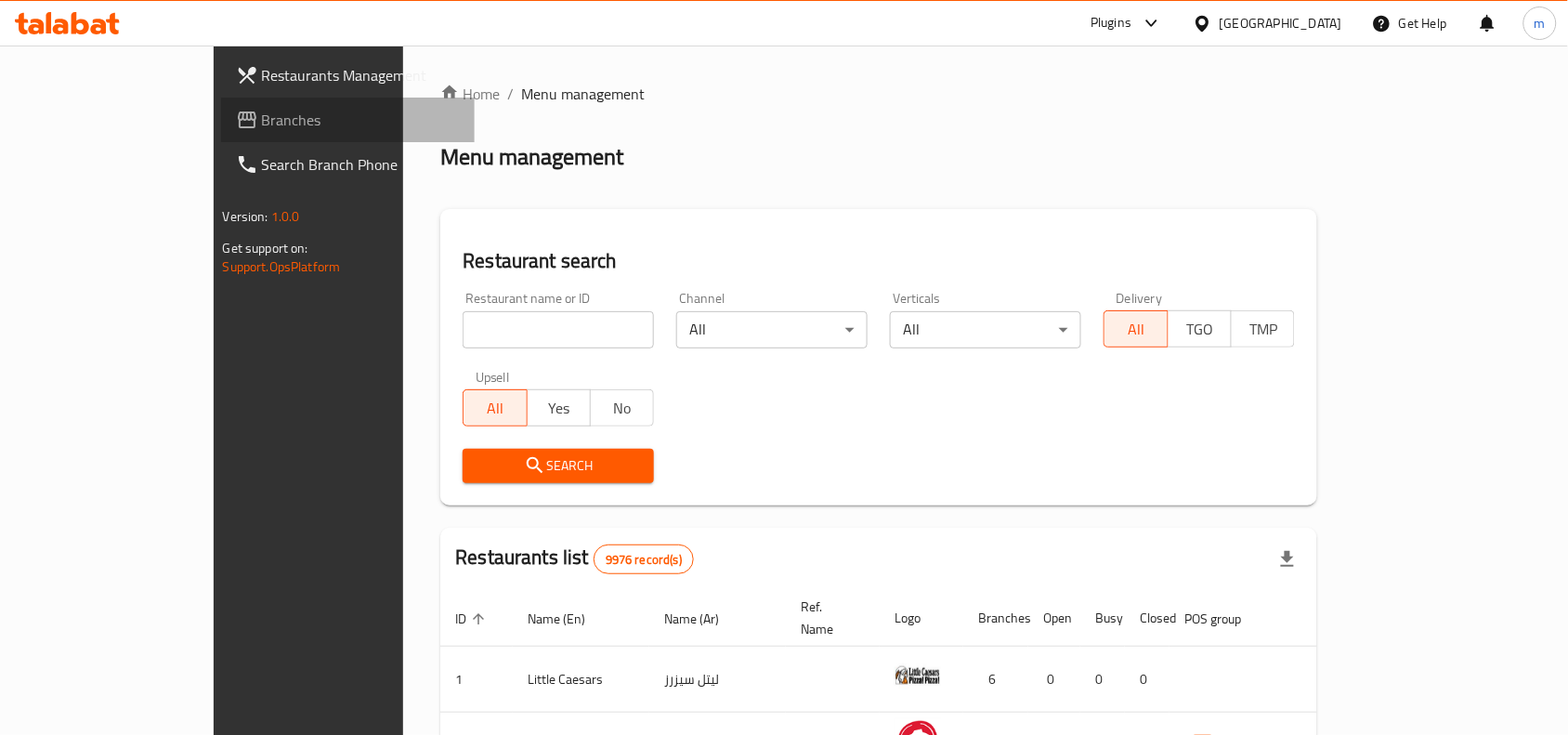
click at [262, 111] on span "Branches" at bounding box center [360, 120] width 199 height 23
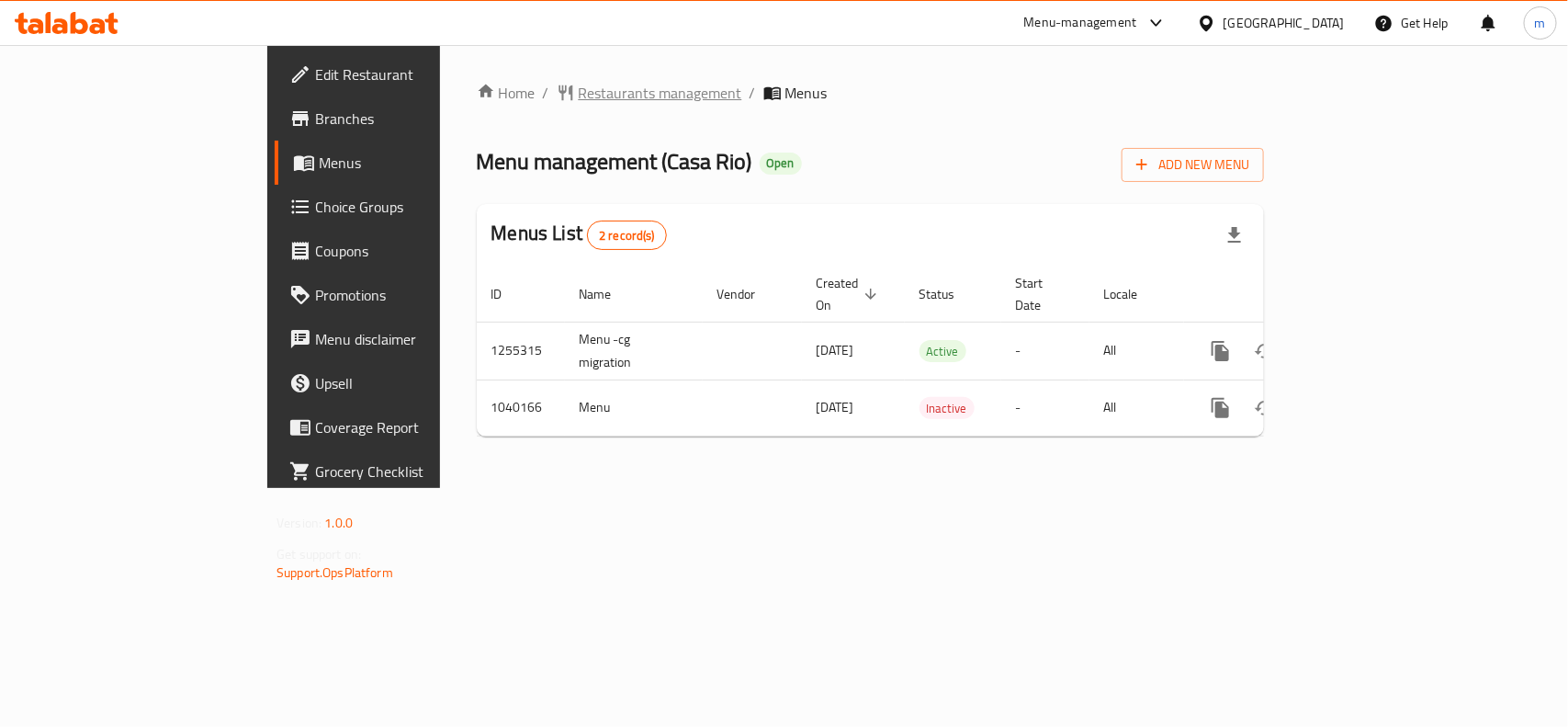
click at [579, 86] on span "Restaurants management" at bounding box center [661, 93] width 164 height 22
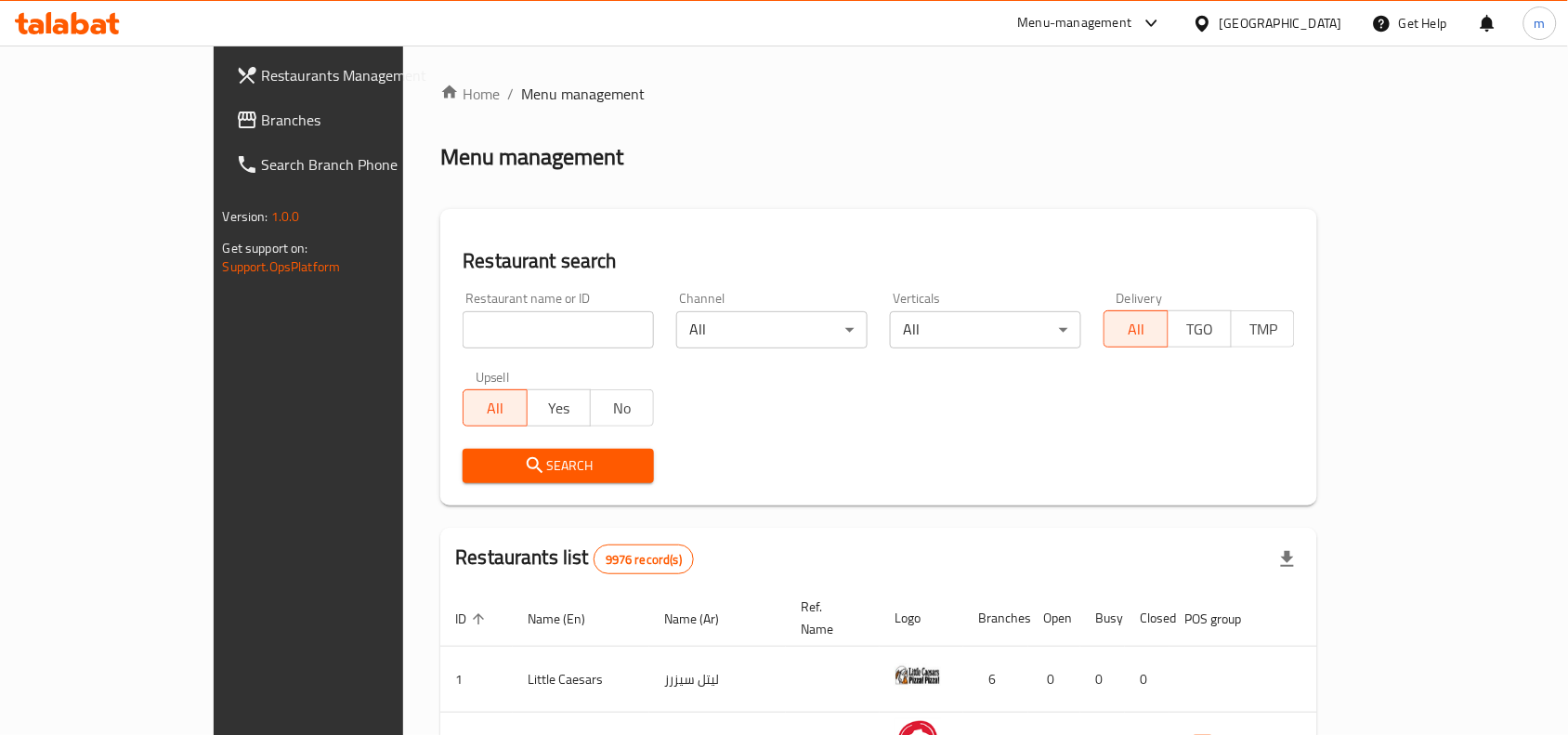
click at [262, 108] on span "Branches" at bounding box center [360, 120] width 199 height 23
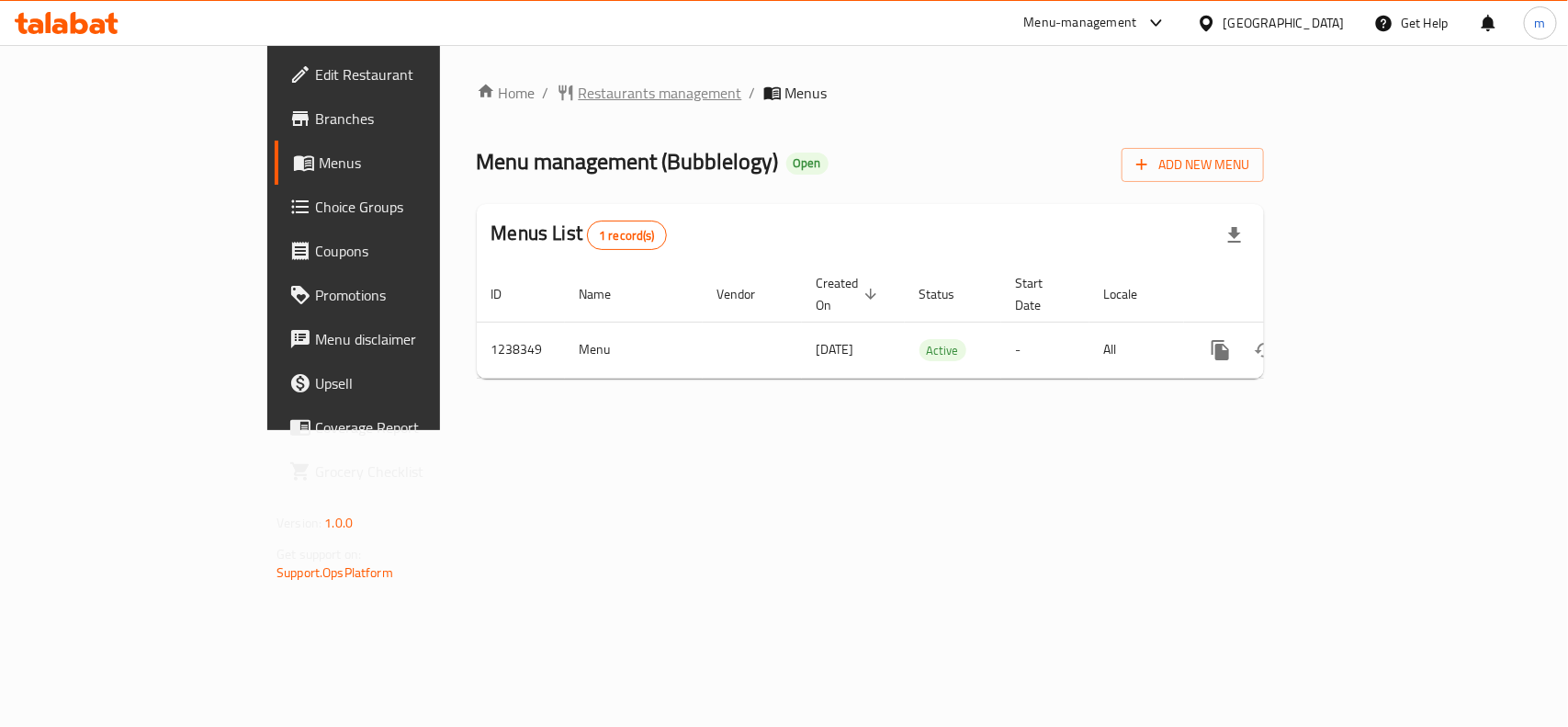
click at [579, 95] on span "Restaurants management" at bounding box center [661, 93] width 164 height 22
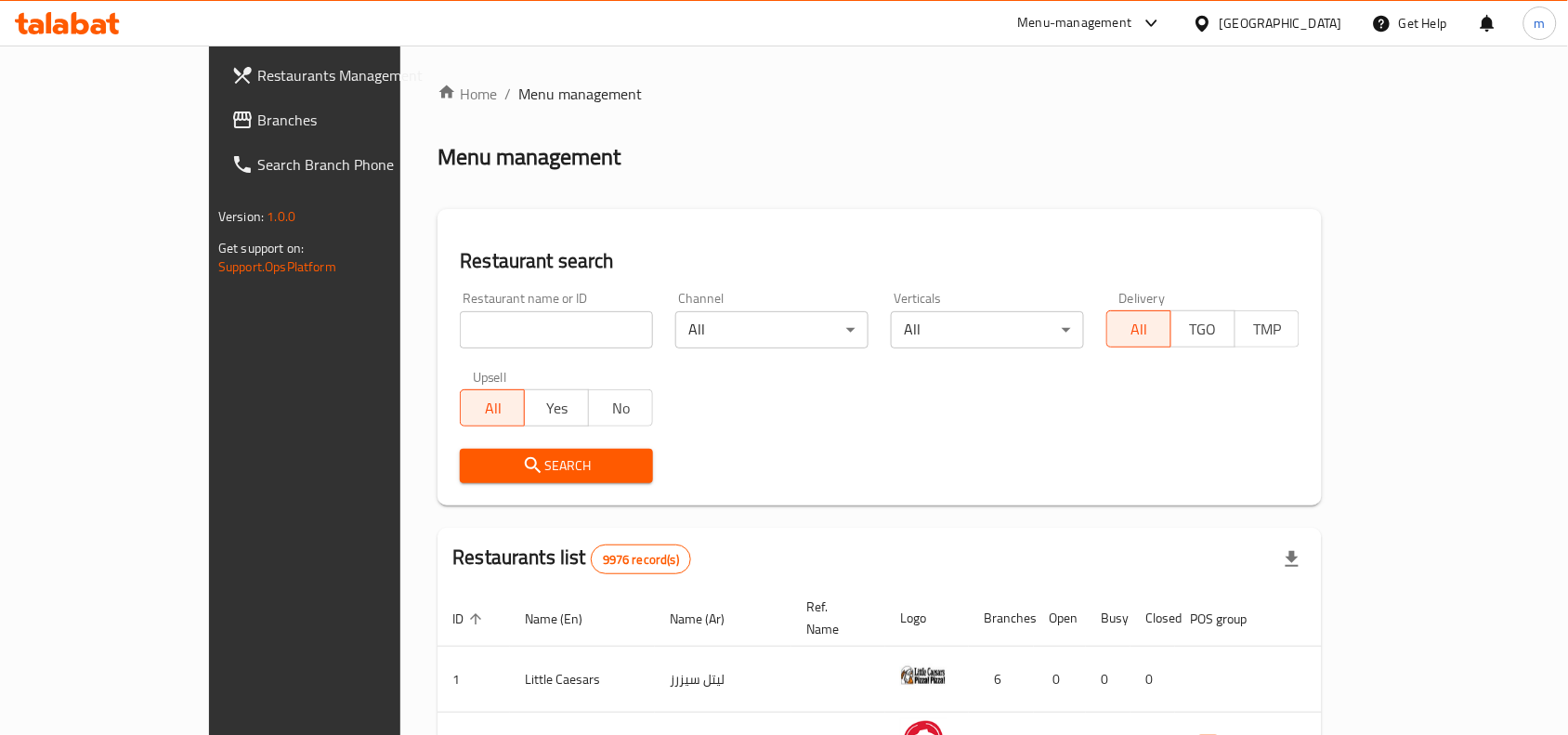
click at [460, 323] on input "search" at bounding box center [556, 329] width 193 height 37
paste input "679683"
type input "679683"
click button "Search" at bounding box center [556, 466] width 193 height 35
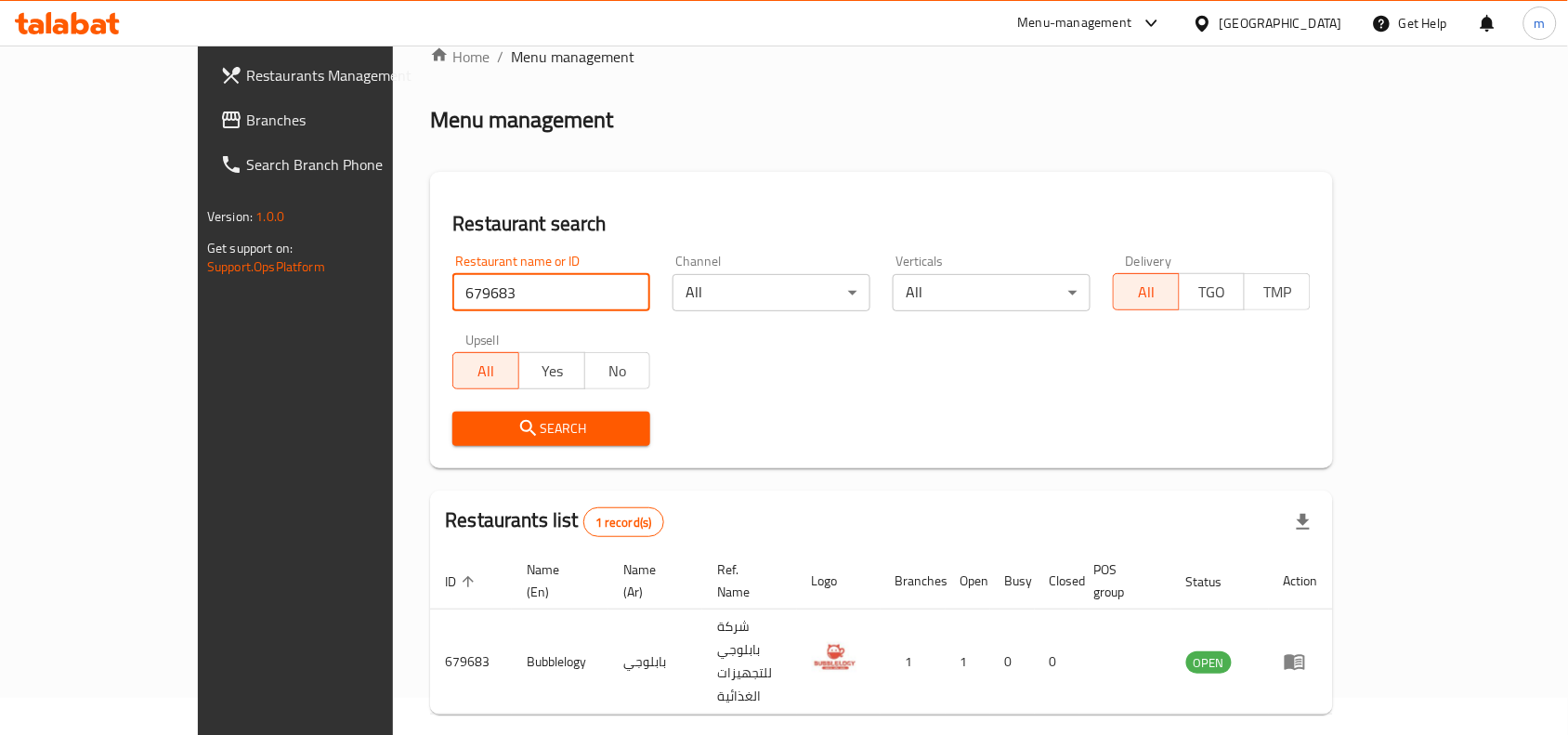
scroll to position [57, 0]
